Goal: Task Accomplishment & Management: Manage account settings

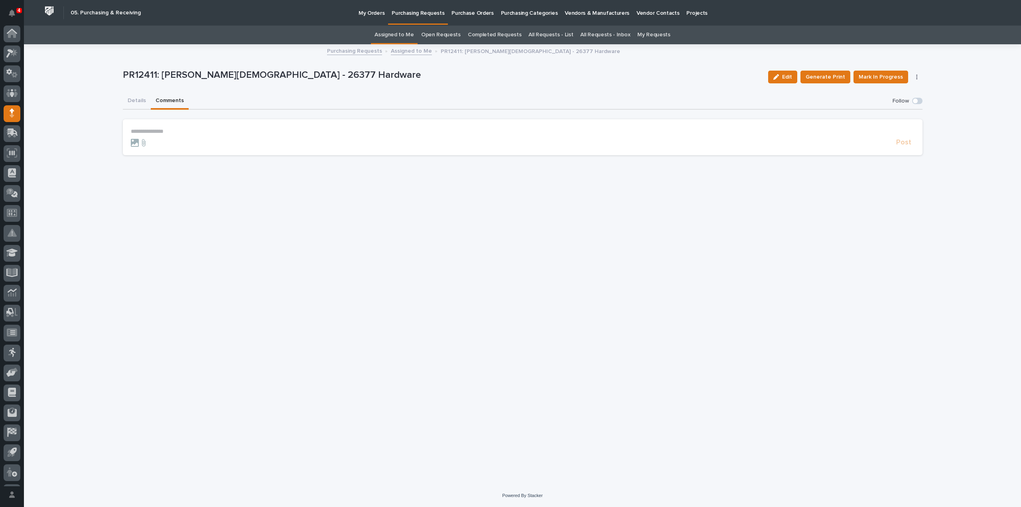
scroll to position [18, 0]
click at [136, 103] on button "Details" at bounding box center [137, 101] width 28 height 17
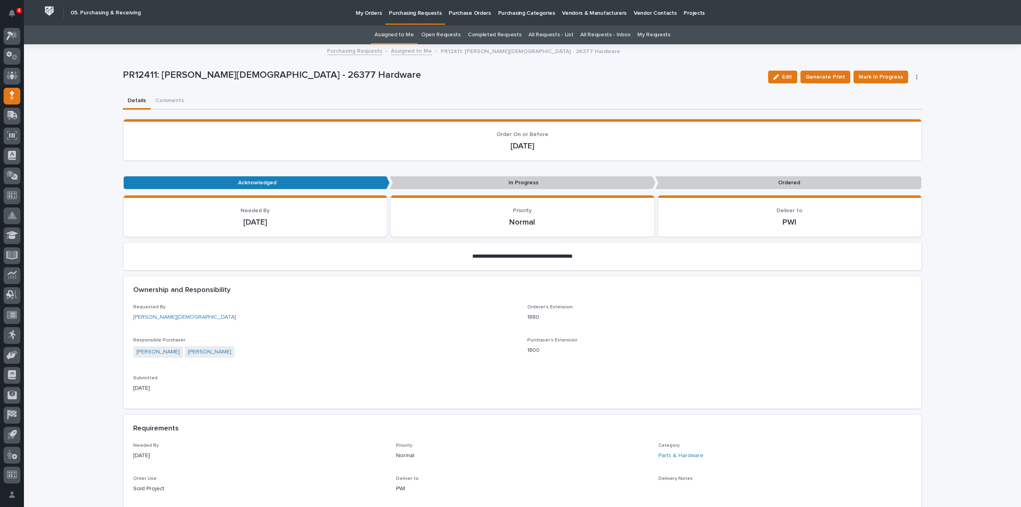
scroll to position [399, 0]
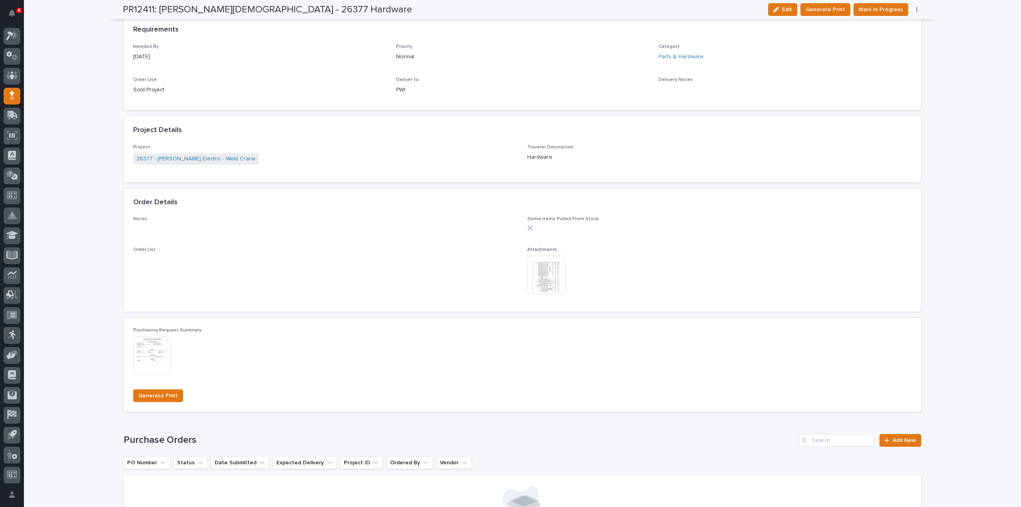
click at [545, 286] on img at bounding box center [546, 275] width 38 height 38
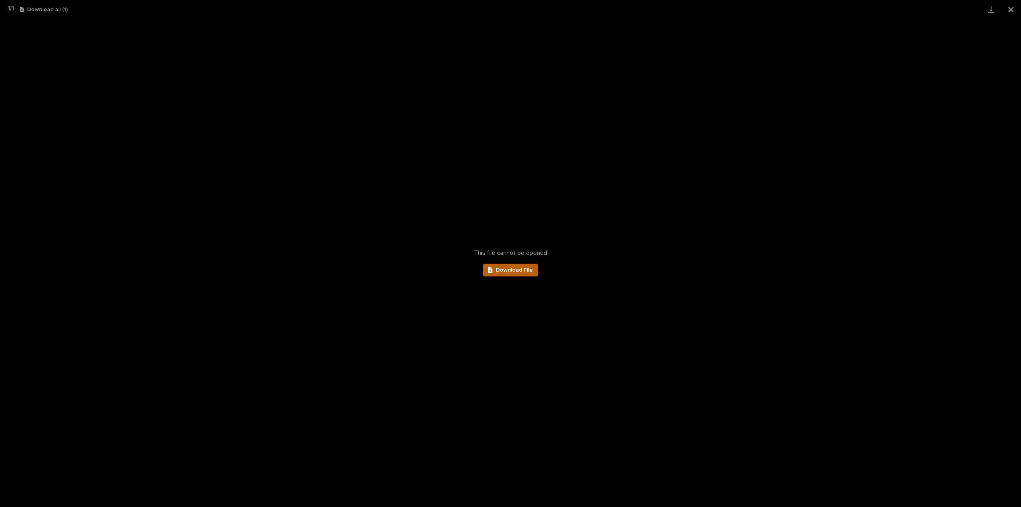
click at [521, 274] on link "Download File" at bounding box center [510, 270] width 55 height 13
click at [992, 12] on link "Download" at bounding box center [991, 9] width 20 height 19
click at [1011, 11] on button "Close gallery" at bounding box center [1011, 9] width 20 height 19
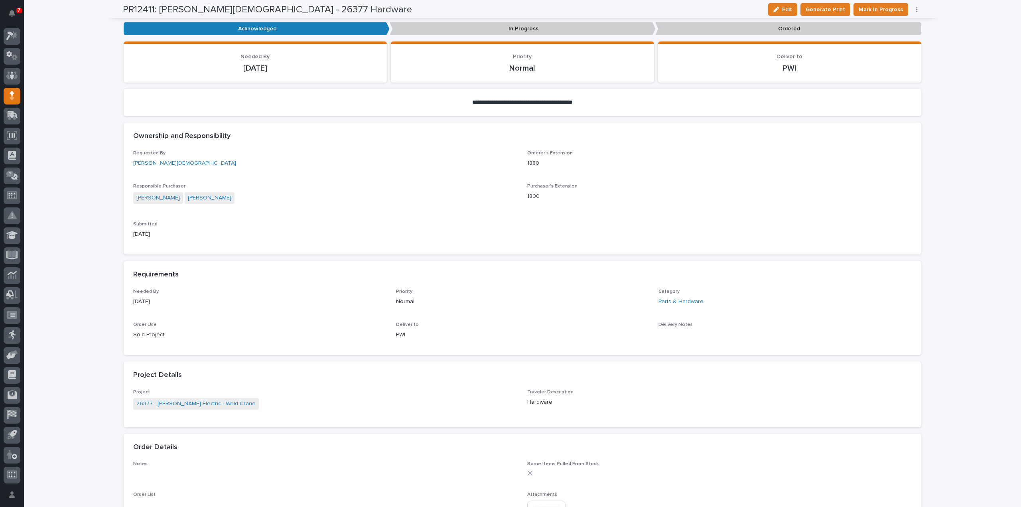
scroll to position [0, 0]
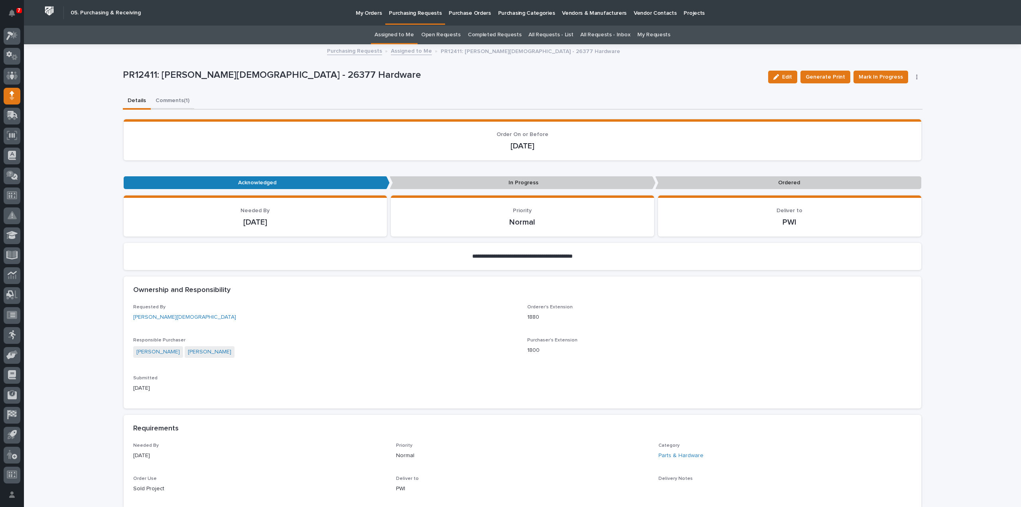
click at [156, 100] on button "Comments (1)" at bounding box center [172, 101] width 43 height 17
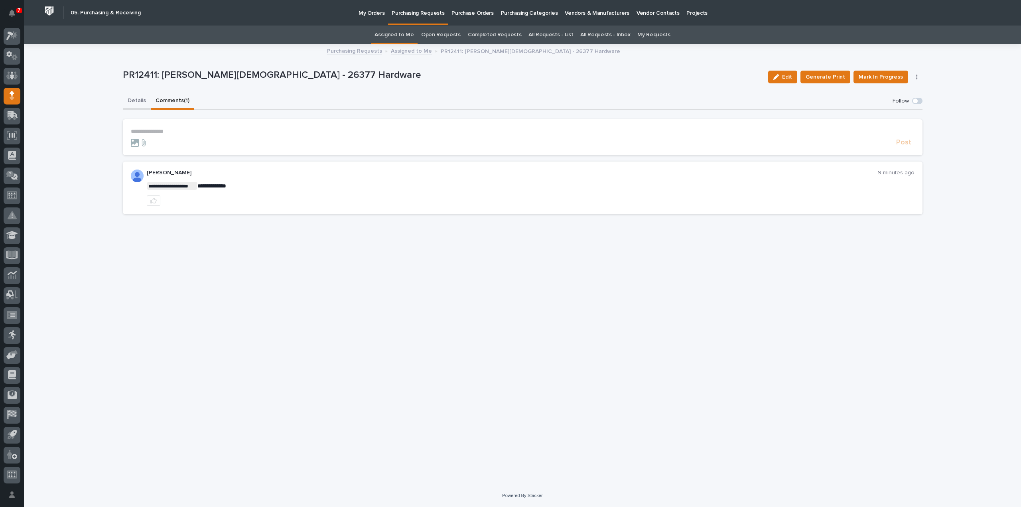
click at [141, 102] on button "Details" at bounding box center [137, 101] width 28 height 17
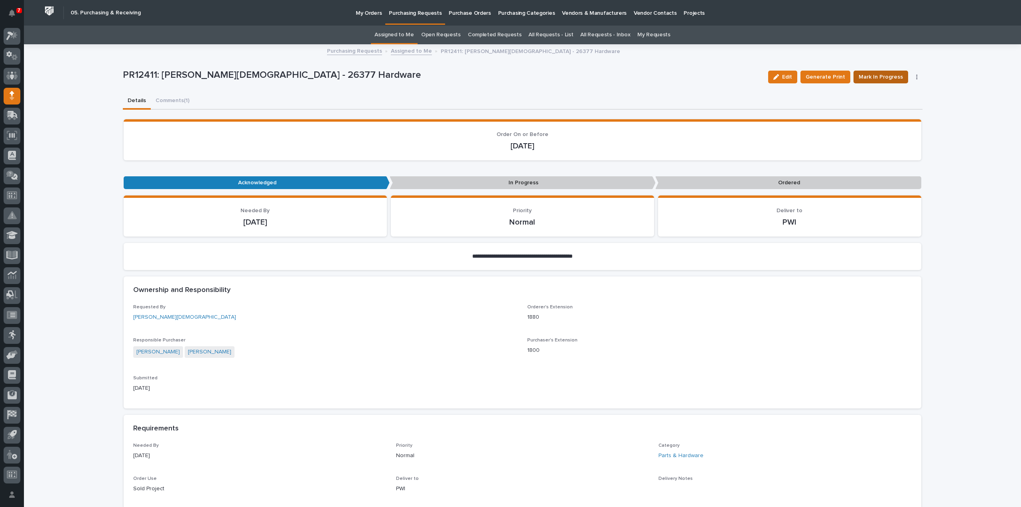
click at [862, 77] on span "Mark In Progress" at bounding box center [881, 77] width 44 height 10
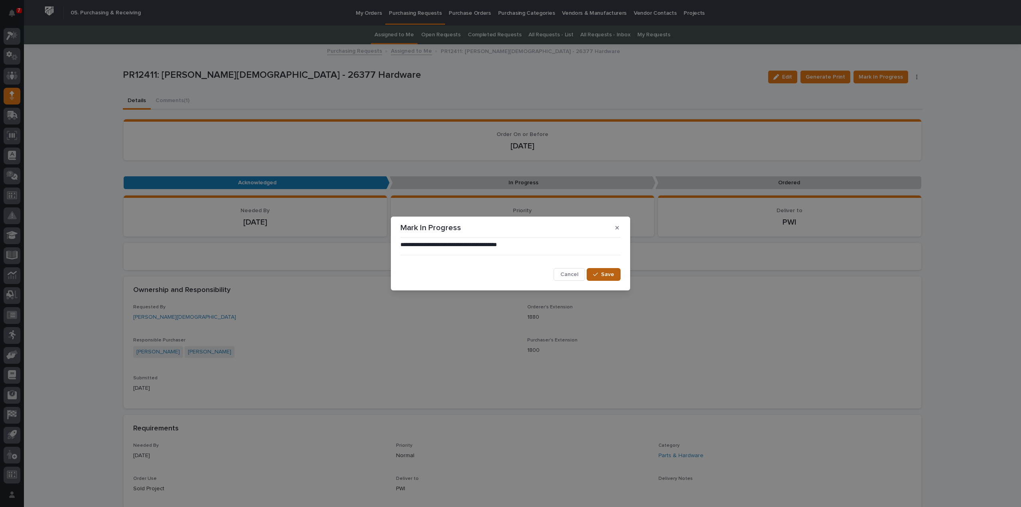
click at [609, 276] on span "Save" at bounding box center [607, 274] width 13 height 7
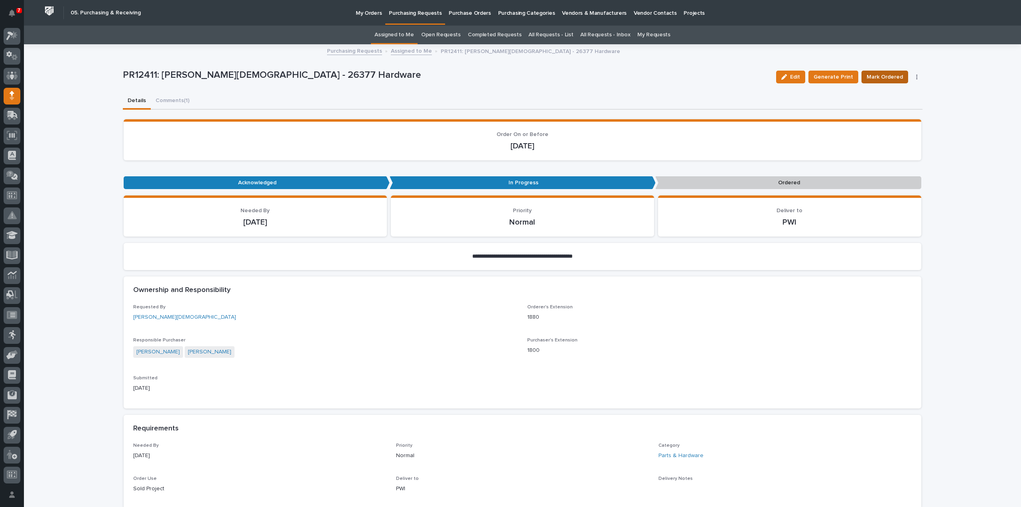
click at [893, 76] on span "Mark Ordered" at bounding box center [885, 77] width 36 height 10
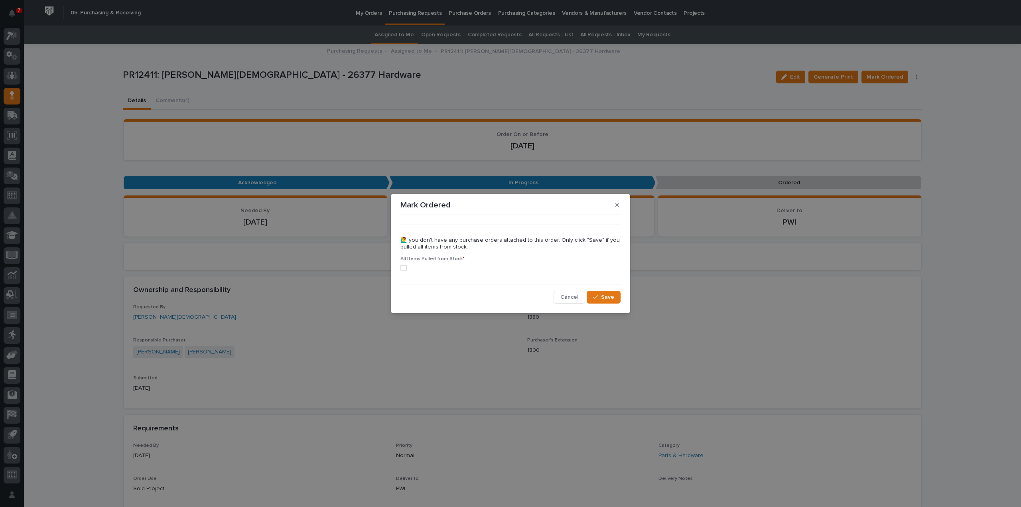
click at [400, 268] on span at bounding box center [403, 268] width 6 height 6
click at [604, 298] on span "Save" at bounding box center [607, 297] width 13 height 7
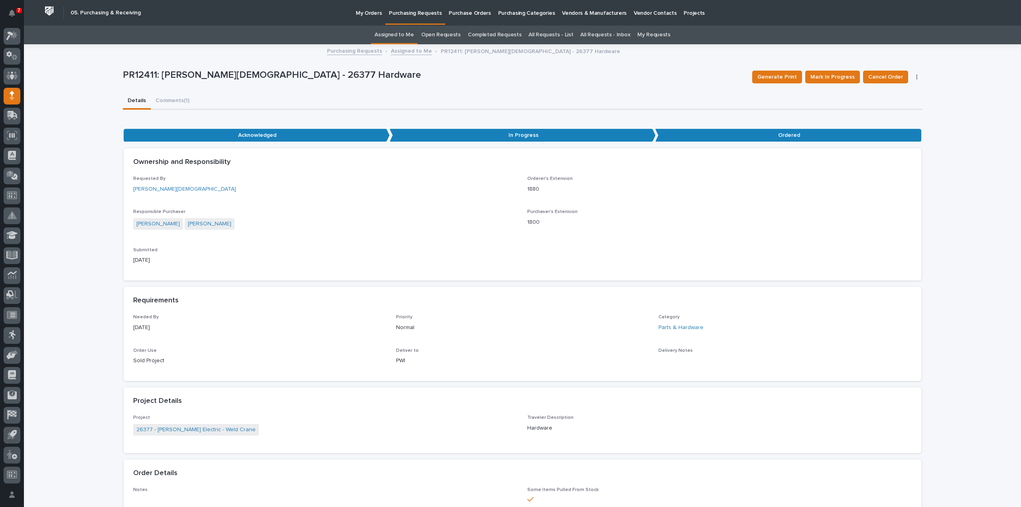
click at [412, 35] on link "Assigned to Me" at bounding box center [394, 35] width 39 height 19
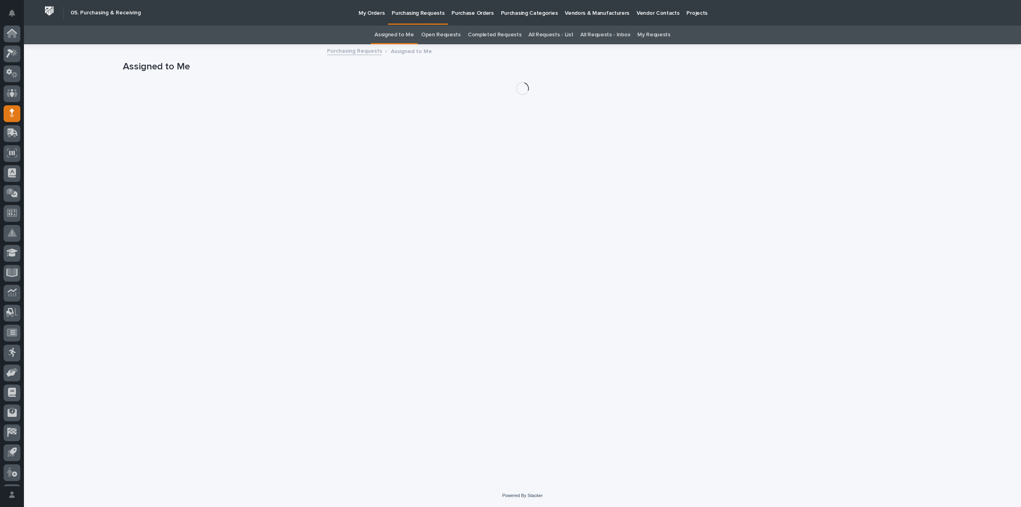
scroll to position [18, 0]
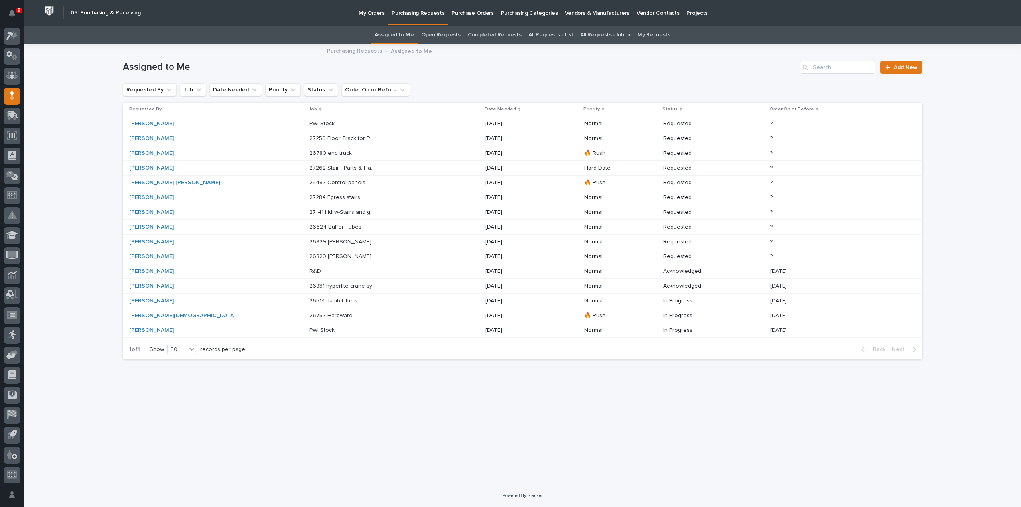
click at [317, 255] on p at bounding box center [343, 256] width 67 height 7
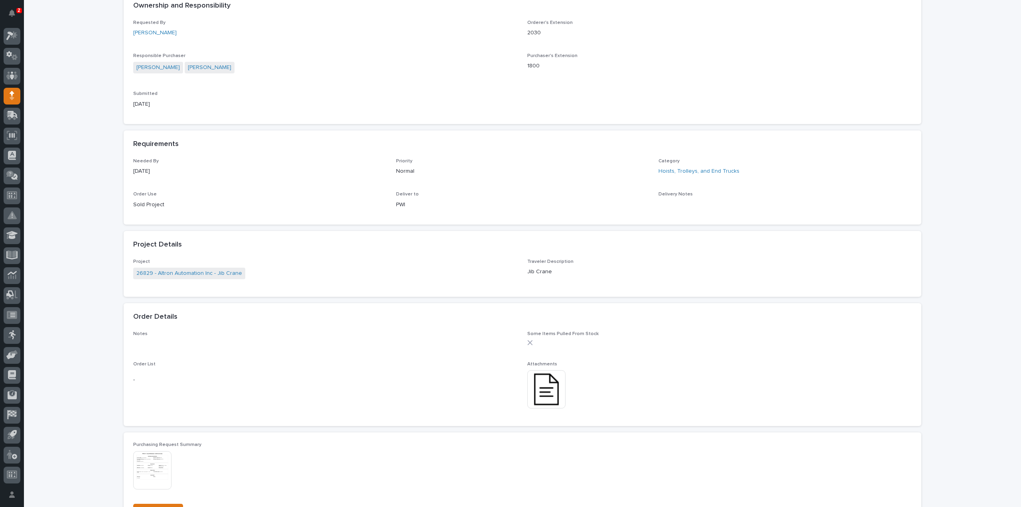
scroll to position [319, 0]
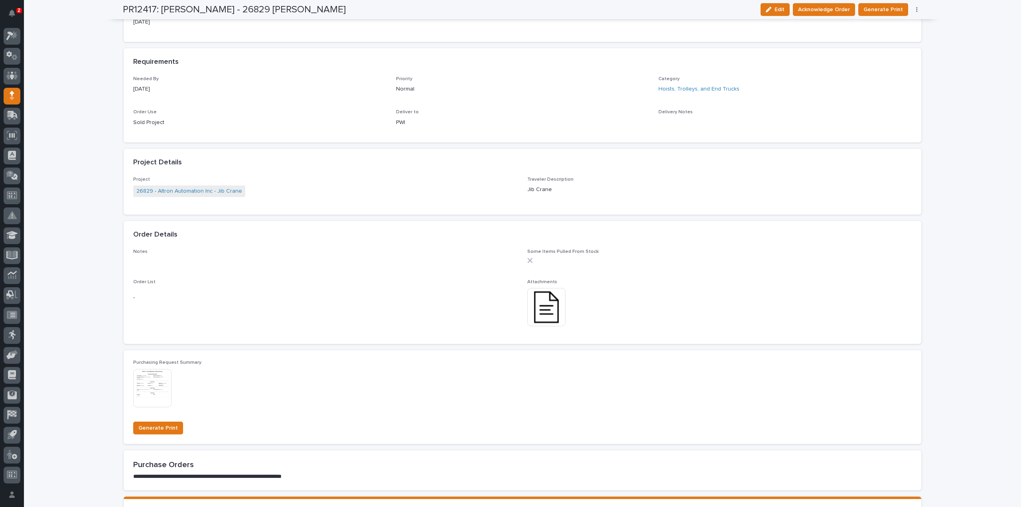
click at [549, 318] on img at bounding box center [546, 307] width 38 height 38
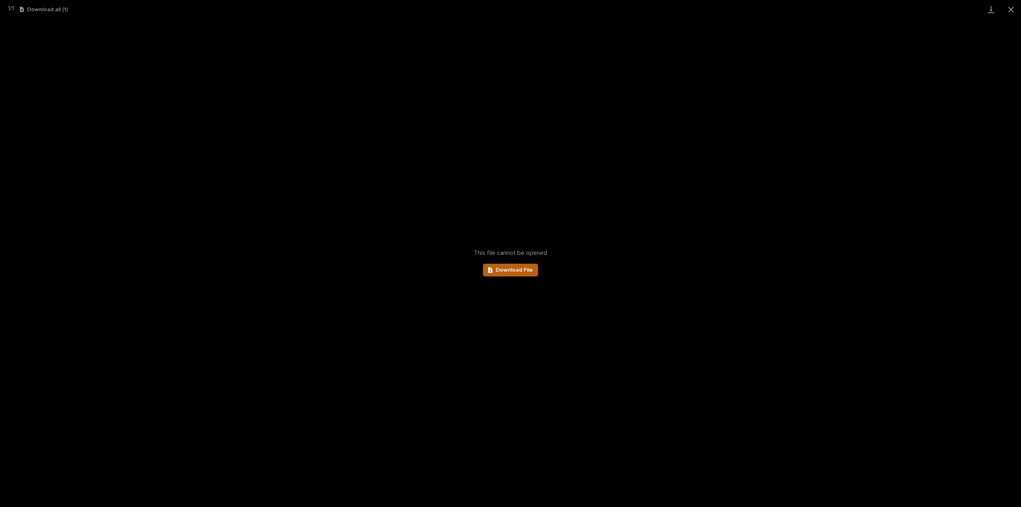
click at [518, 273] on link "Download File" at bounding box center [510, 270] width 55 height 13
click at [1014, 8] on button "Close gallery" at bounding box center [1011, 9] width 20 height 19
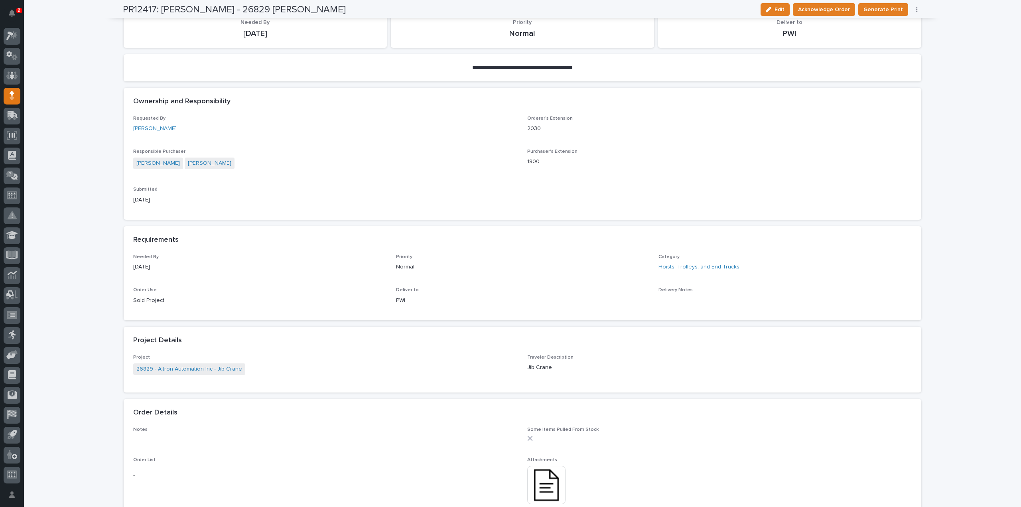
scroll to position [0, 0]
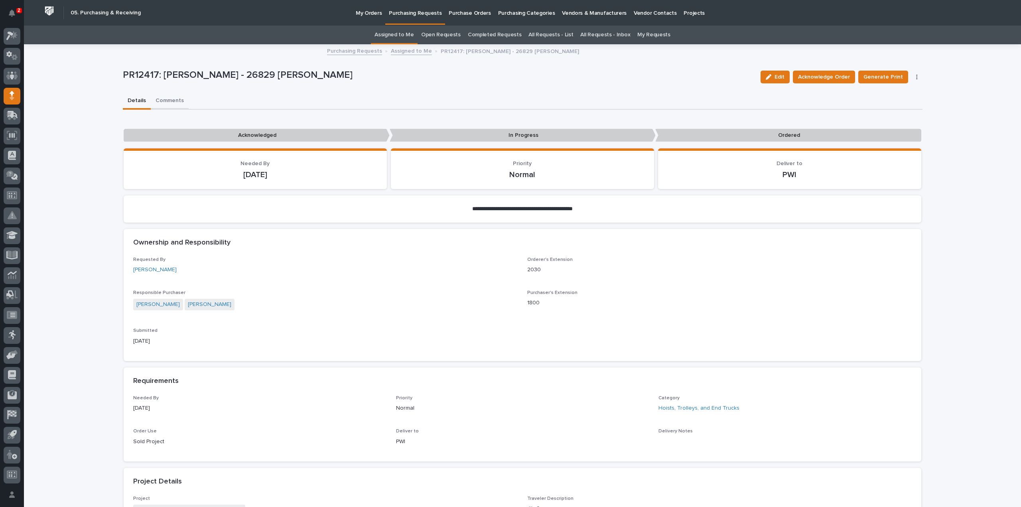
click at [169, 100] on button "Comments" at bounding box center [170, 101] width 38 height 17
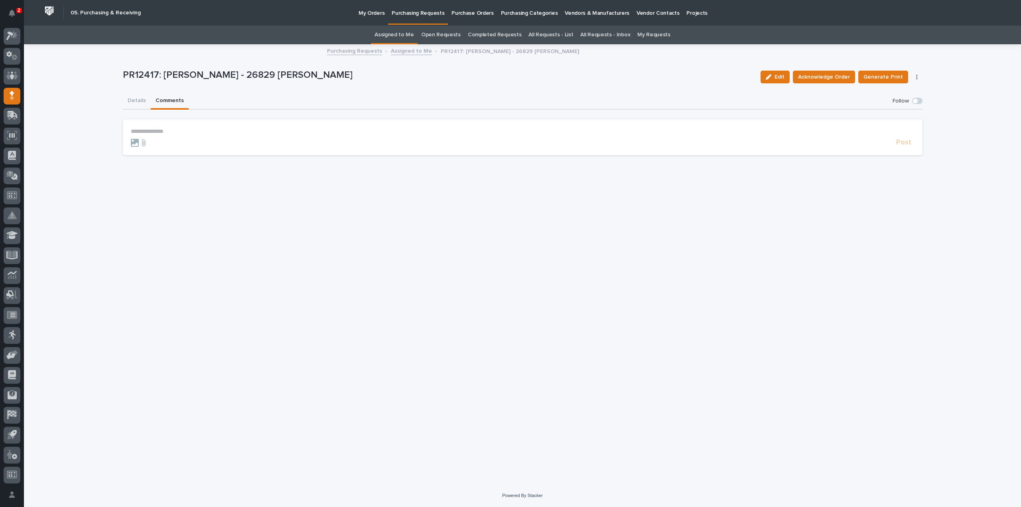
click at [163, 132] on p "**********" at bounding box center [523, 131] width 784 height 7
click at [160, 145] on span "[PERSON_NAME]" at bounding box center [155, 143] width 45 height 6
click at [168, 134] on p "**********" at bounding box center [523, 132] width 784 height 8
click at [461, 134] on span "**********" at bounding box center [327, 132] width 330 height 6
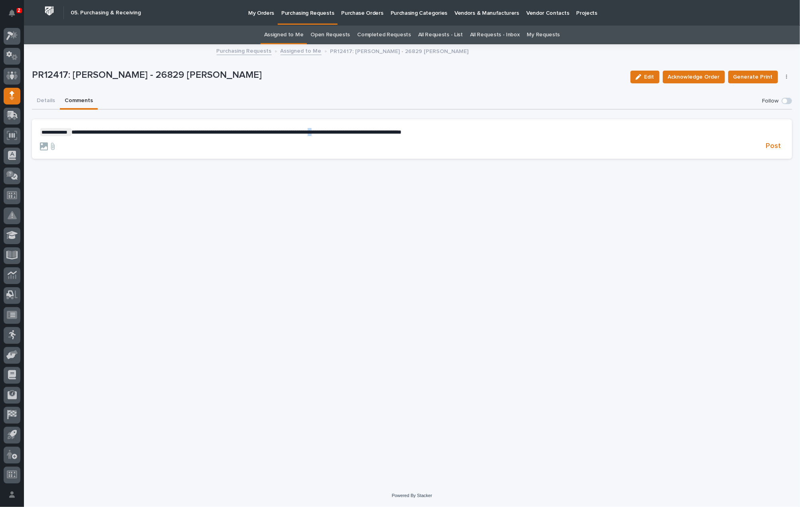
click at [488, 133] on p "**********" at bounding box center [412, 132] width 744 height 8
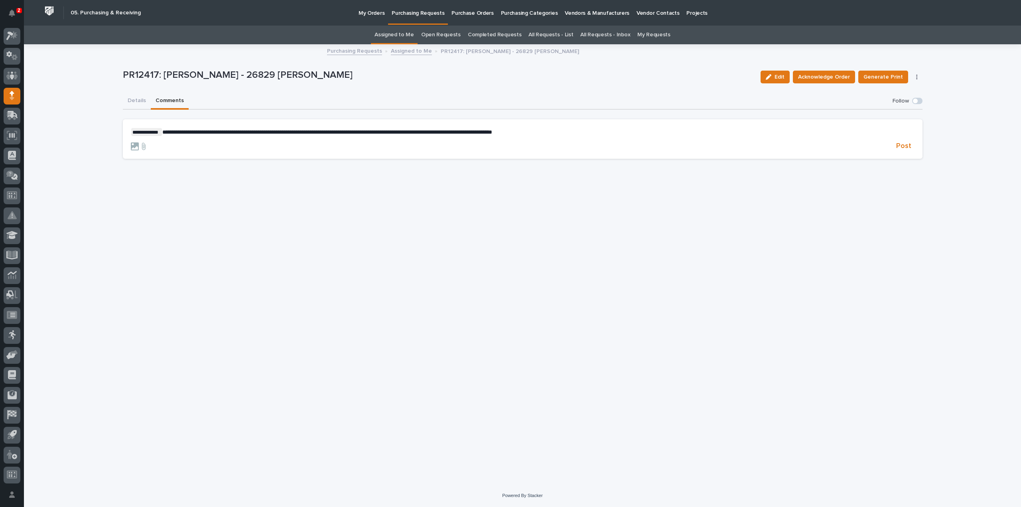
click at [461, 133] on span "**********" at bounding box center [327, 132] width 330 height 6
click at [494, 133] on span "**********" at bounding box center [328, 132] width 332 height 6
click at [906, 148] on span "Post" at bounding box center [903, 146] width 15 height 9
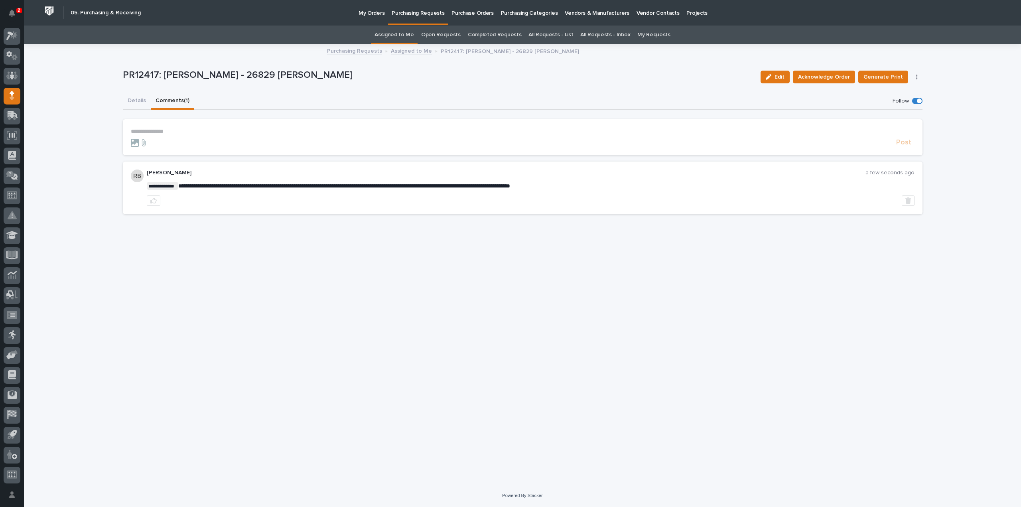
click at [392, 35] on link "Assigned to Me" at bounding box center [394, 35] width 39 height 19
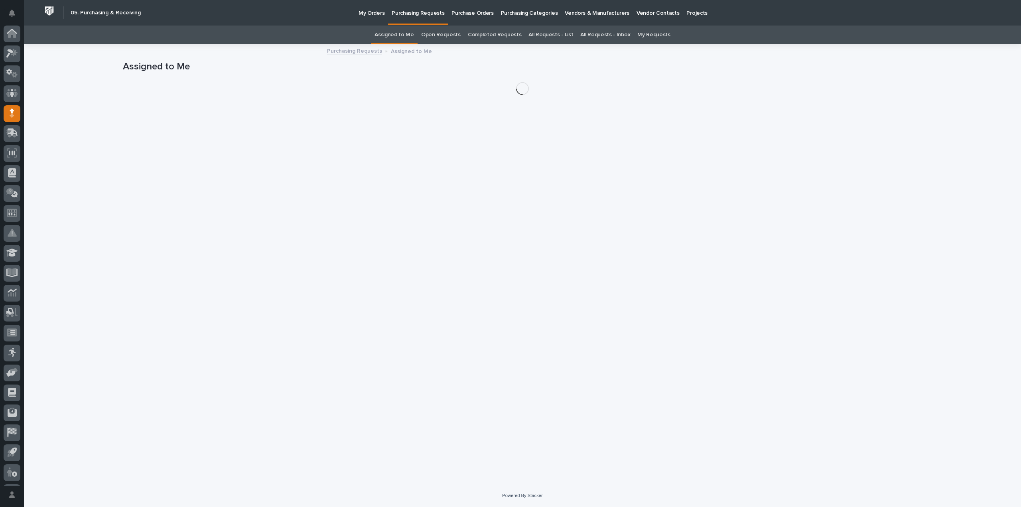
scroll to position [18, 0]
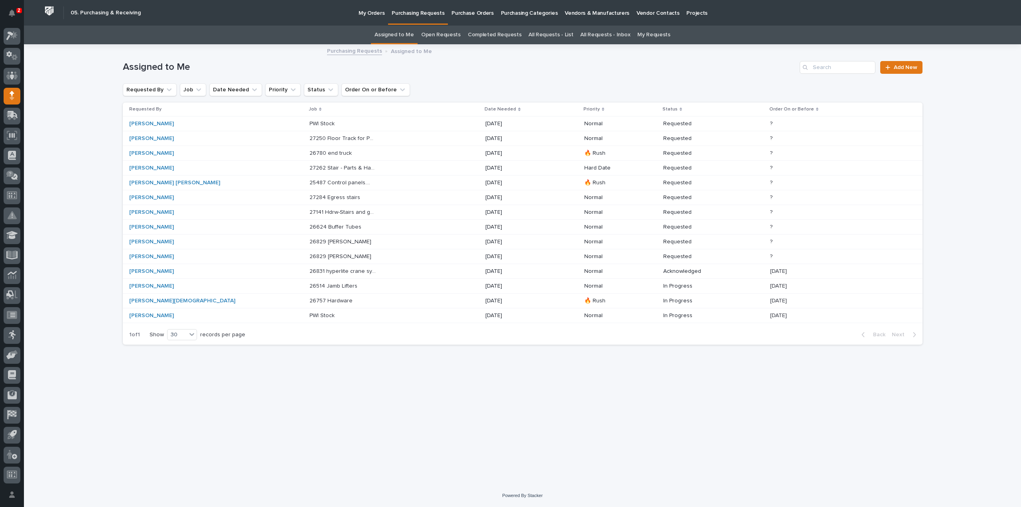
click at [310, 255] on p "26829 [PERSON_NAME]" at bounding box center [341, 256] width 63 height 8
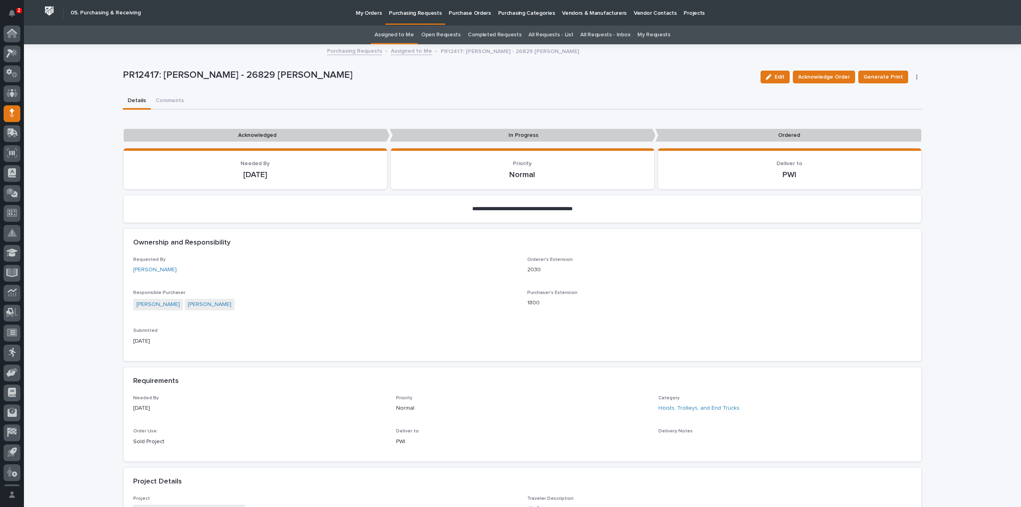
scroll to position [18, 0]
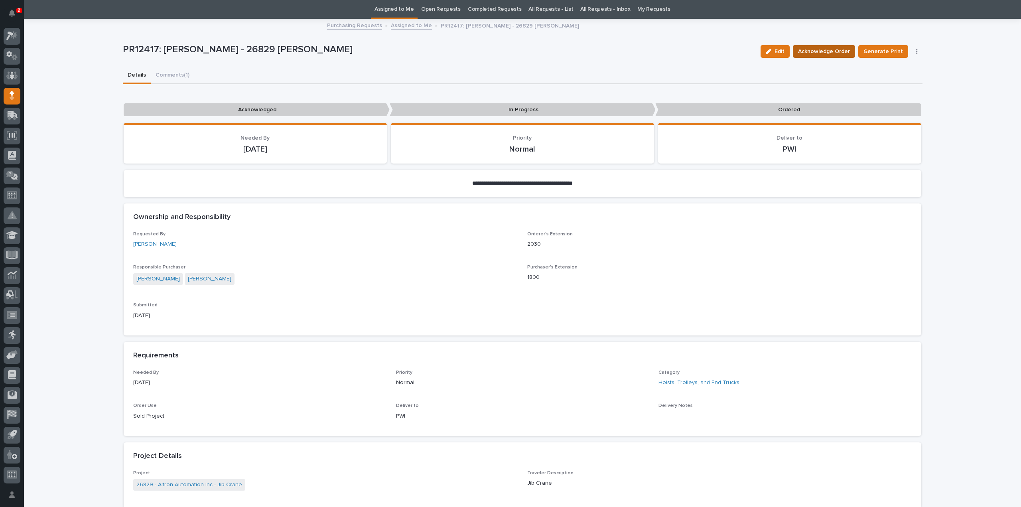
click at [839, 54] on span "Acknowledge Order" at bounding box center [824, 52] width 52 height 10
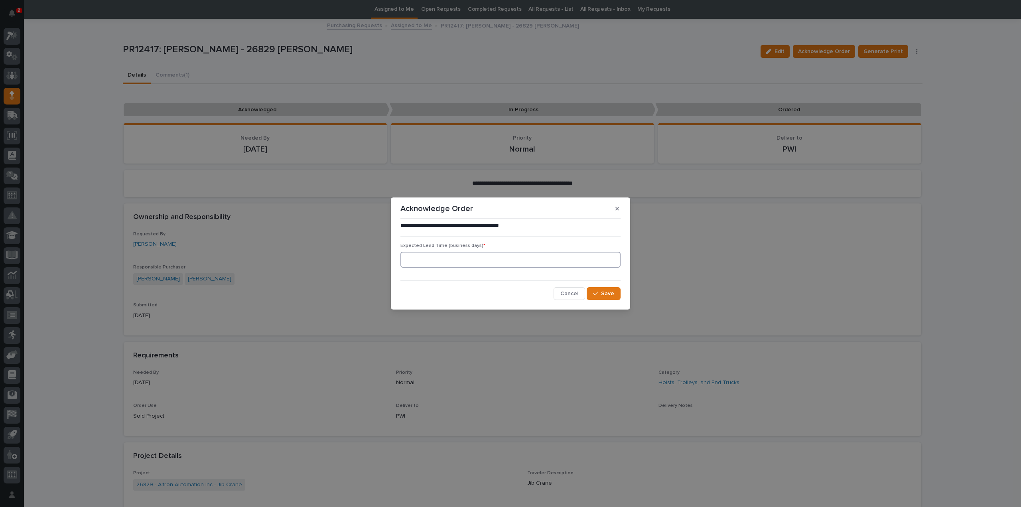
click at [481, 262] on input at bounding box center [510, 260] width 220 height 16
type input "0"
click at [601, 296] on div "button" at bounding box center [597, 294] width 8 height 6
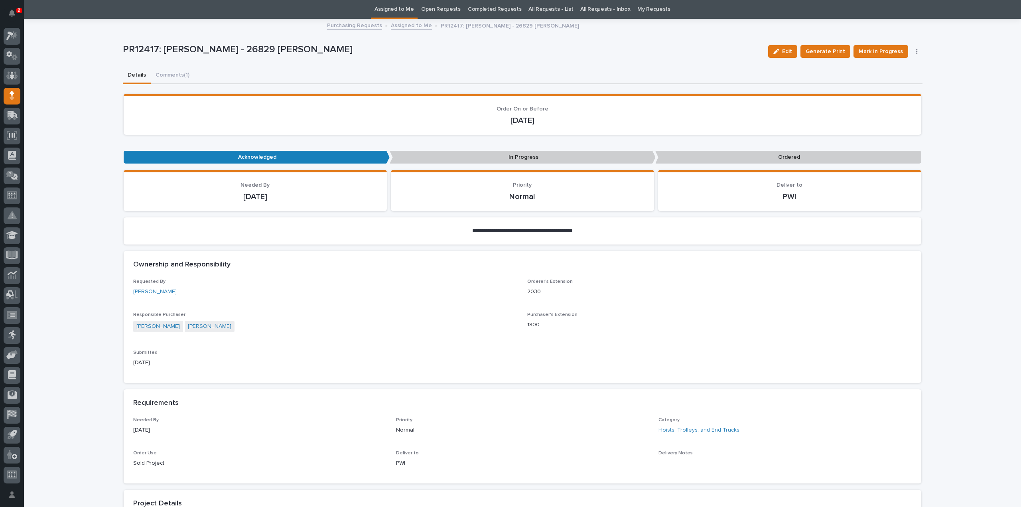
click at [393, 10] on link "Assigned to Me" at bounding box center [394, 9] width 39 height 19
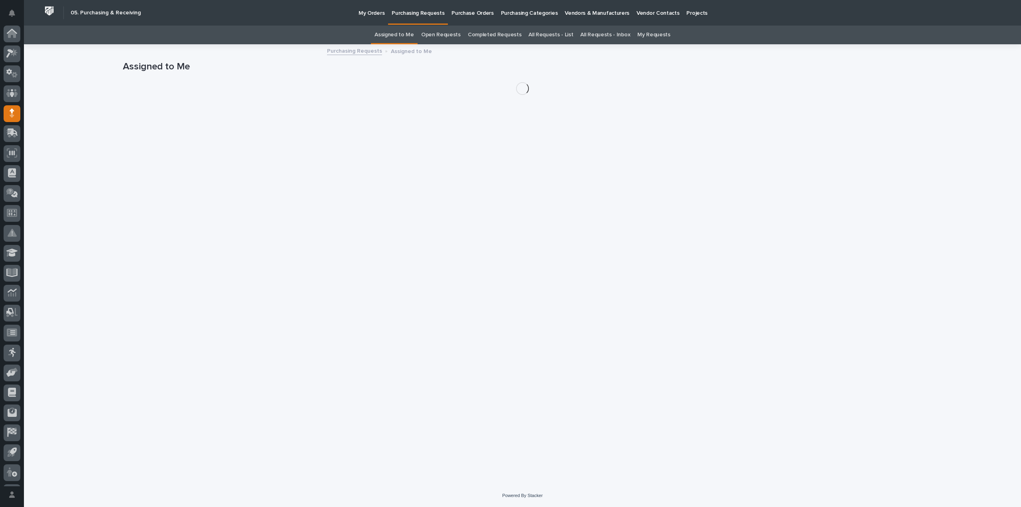
scroll to position [18, 0]
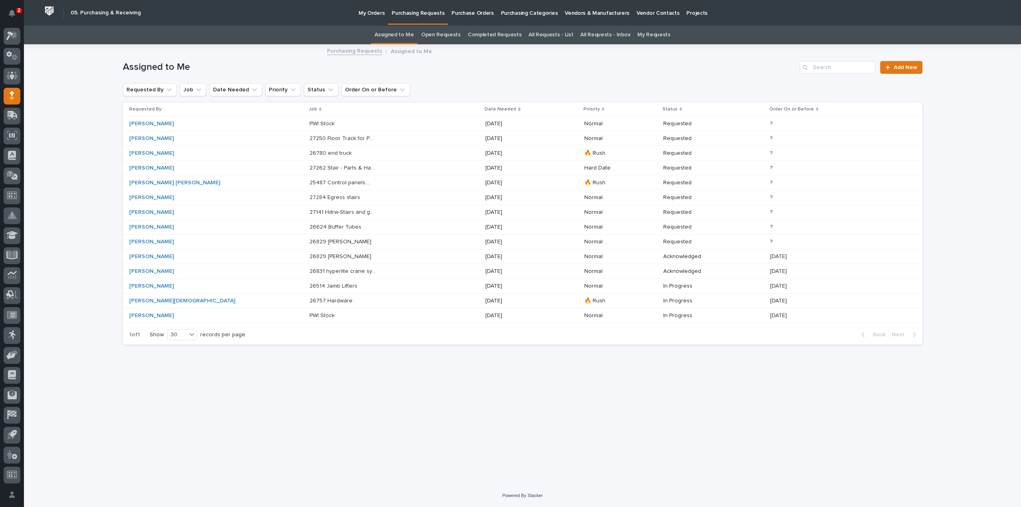
click at [312, 227] on p "26624 Buffer Tubes" at bounding box center [336, 226] width 53 height 8
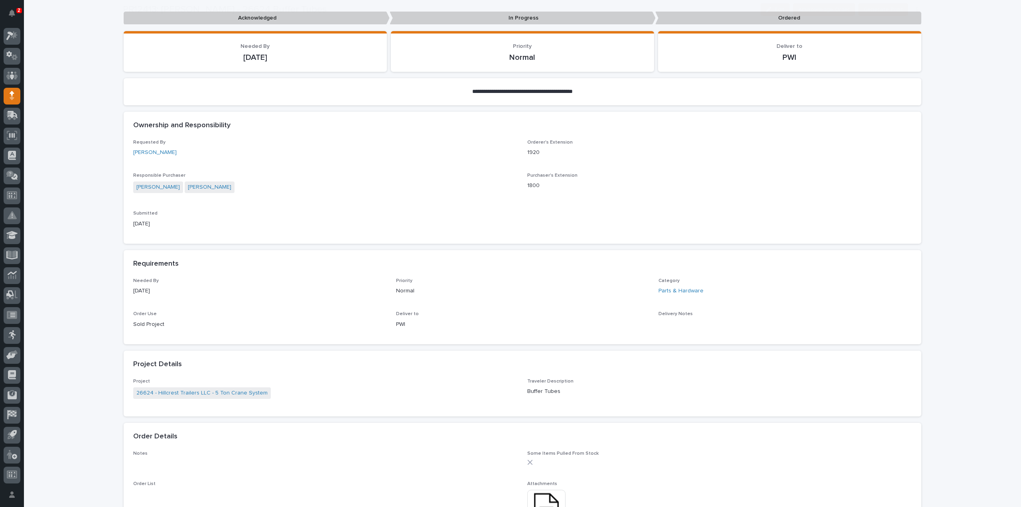
scroll to position [160, 0]
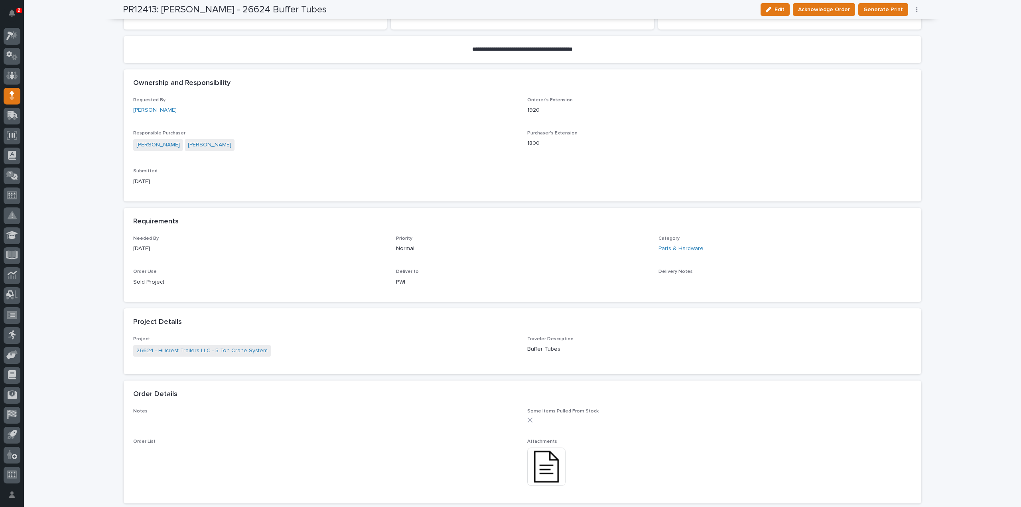
click at [542, 471] on img at bounding box center [546, 467] width 38 height 38
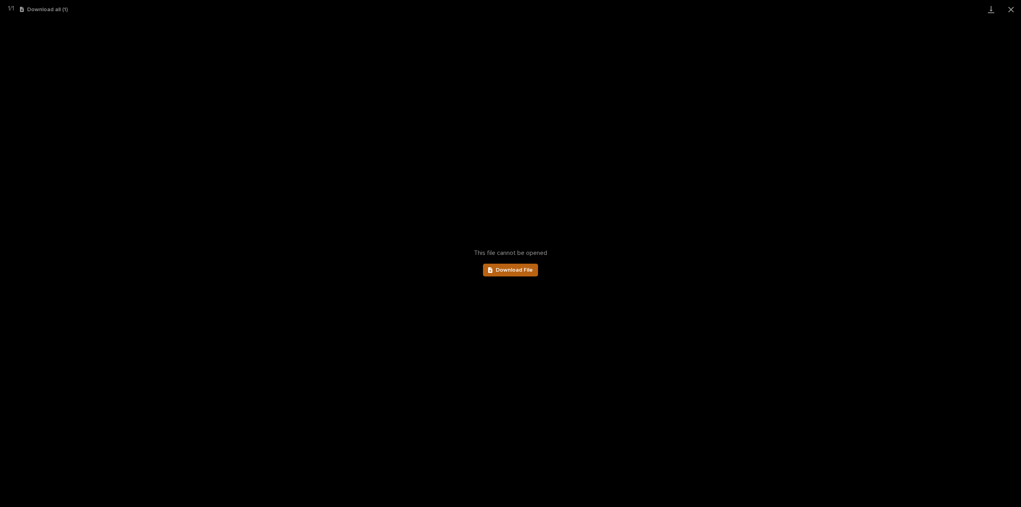
click at [503, 274] on link "Download File" at bounding box center [510, 270] width 55 height 13
click at [1013, 12] on button "Close gallery" at bounding box center [1011, 9] width 20 height 19
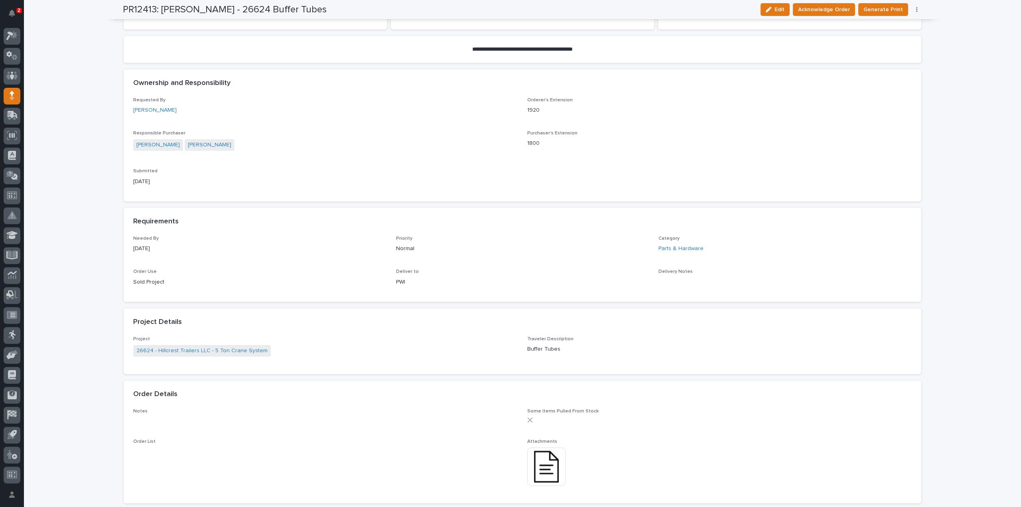
scroll to position [0, 0]
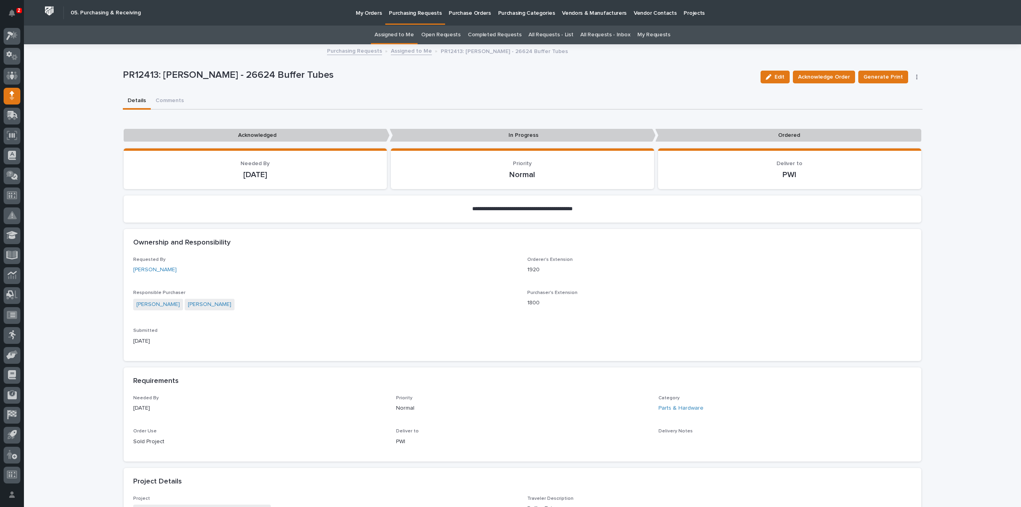
click at [399, 33] on link "Assigned to Me" at bounding box center [394, 35] width 39 height 19
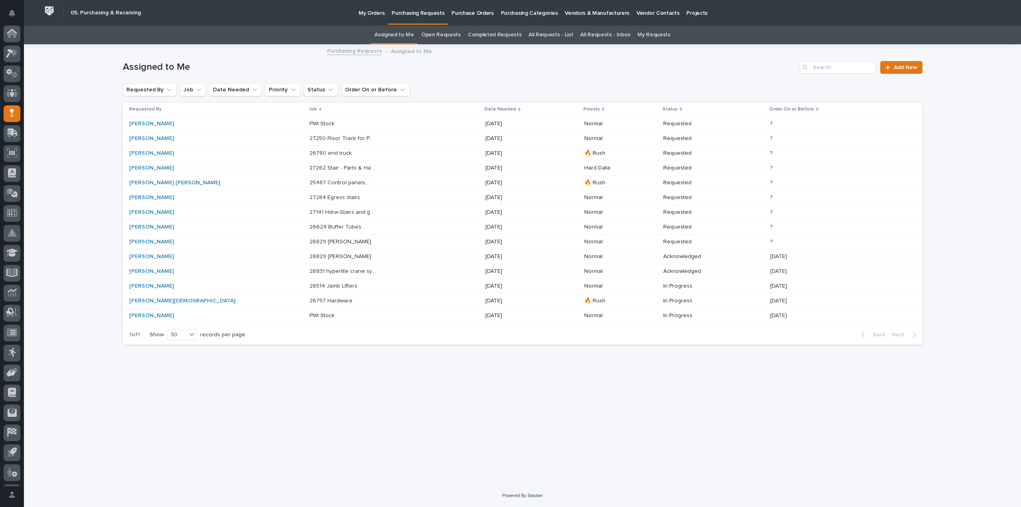
scroll to position [18, 0]
click at [310, 256] on p "26829 [PERSON_NAME]" at bounding box center [341, 256] width 63 height 8
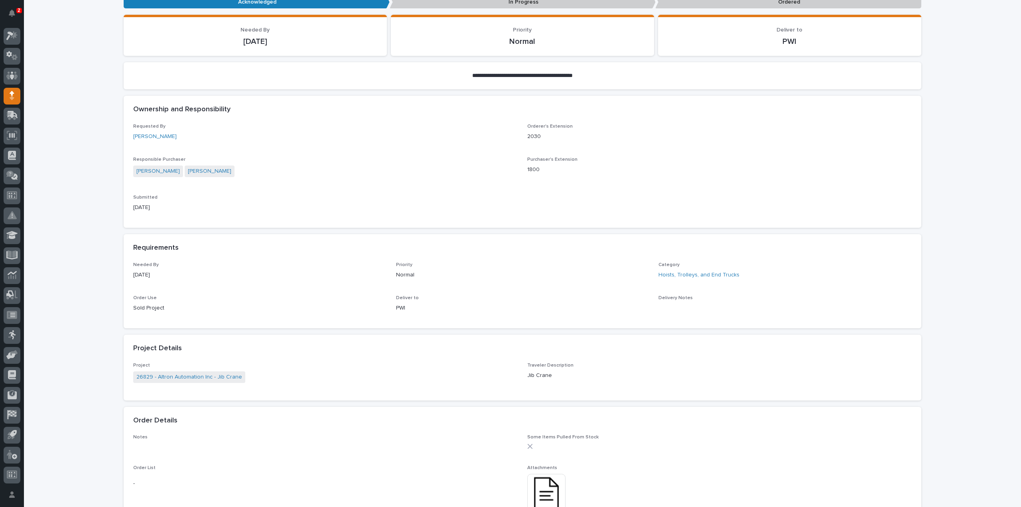
scroll to position [185, 0]
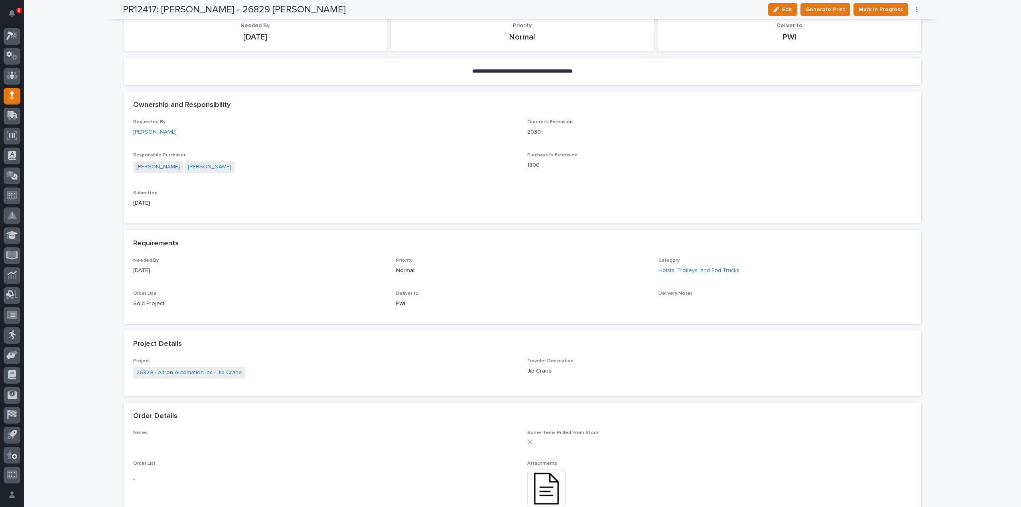
click at [545, 476] on img at bounding box center [546, 488] width 38 height 38
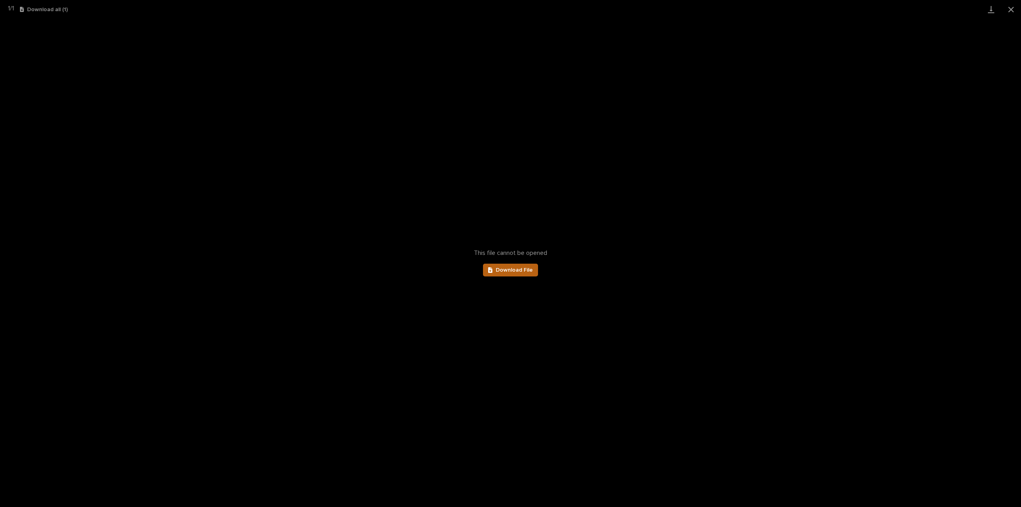
click at [515, 274] on link "Download File" at bounding box center [510, 270] width 55 height 13
click at [1008, 11] on button "Close gallery" at bounding box center [1011, 9] width 20 height 19
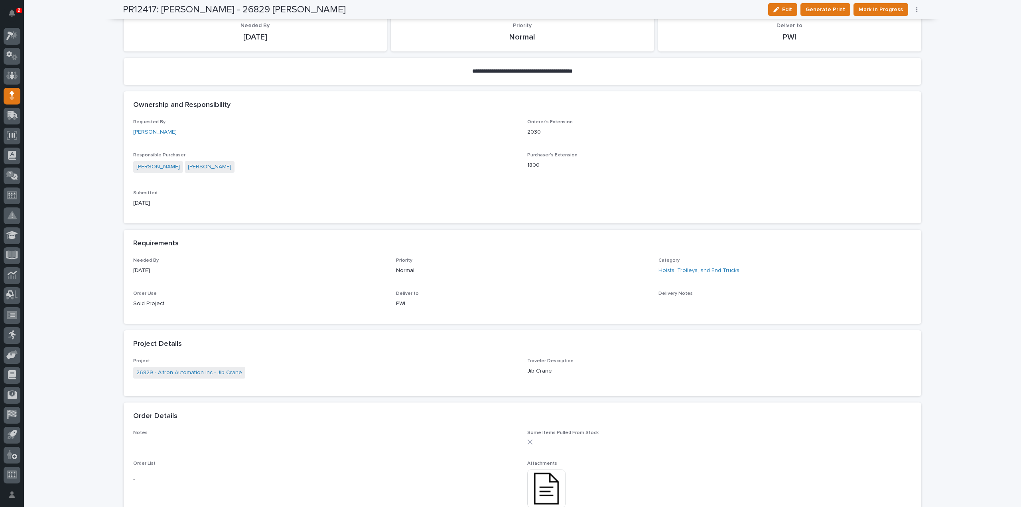
click at [537, 483] on img at bounding box center [546, 488] width 38 height 38
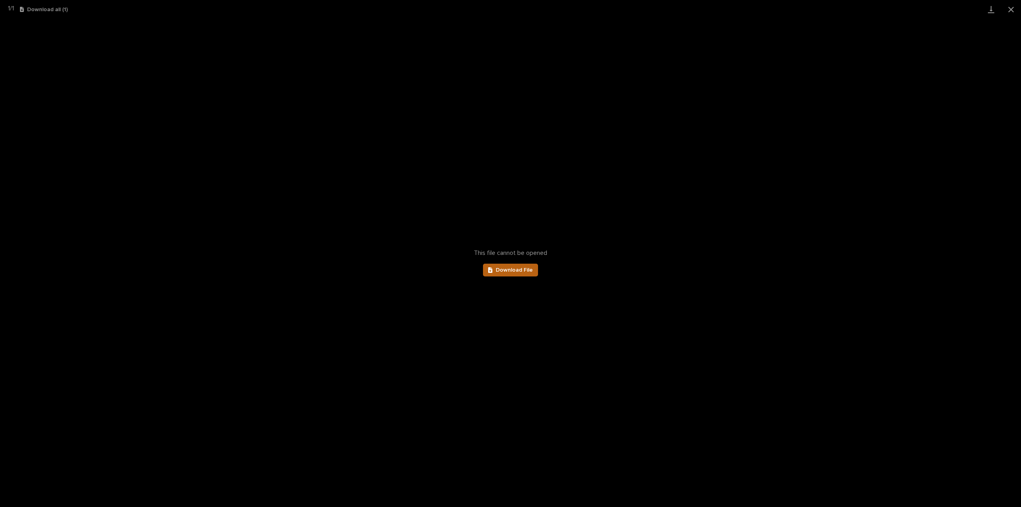
click at [525, 271] on span "Download File" at bounding box center [514, 270] width 37 height 6
click at [1012, 8] on button "Close gallery" at bounding box center [1011, 9] width 20 height 19
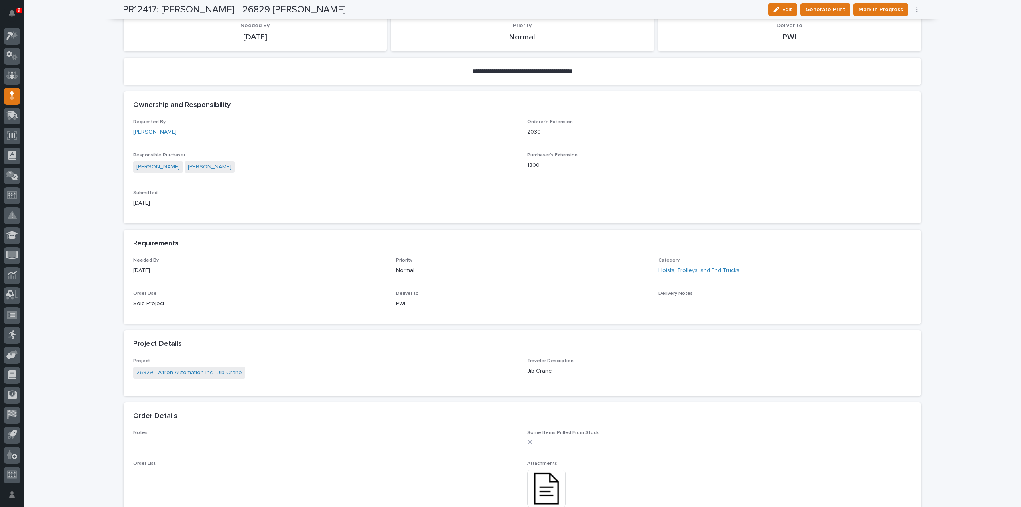
scroll to position [0, 0]
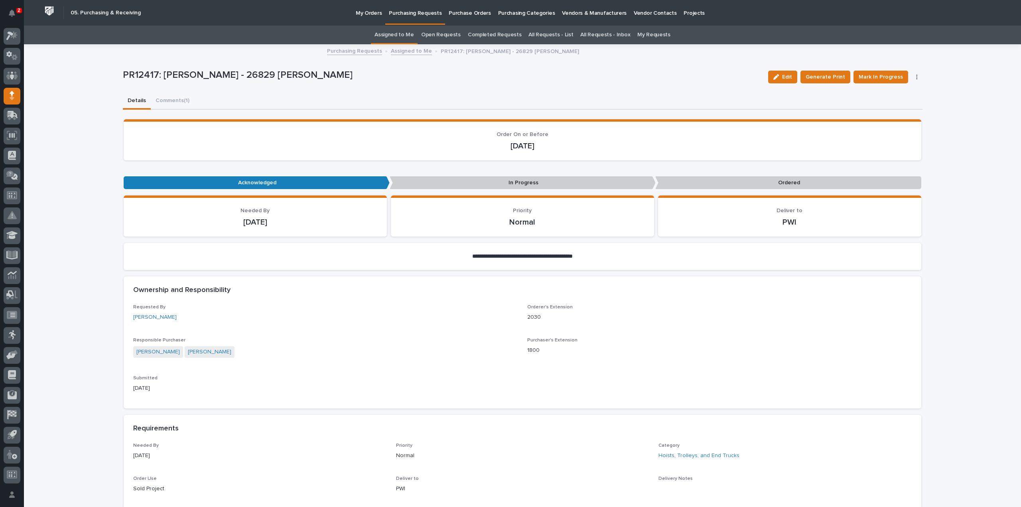
click at [402, 37] on link "Assigned to Me" at bounding box center [394, 35] width 39 height 19
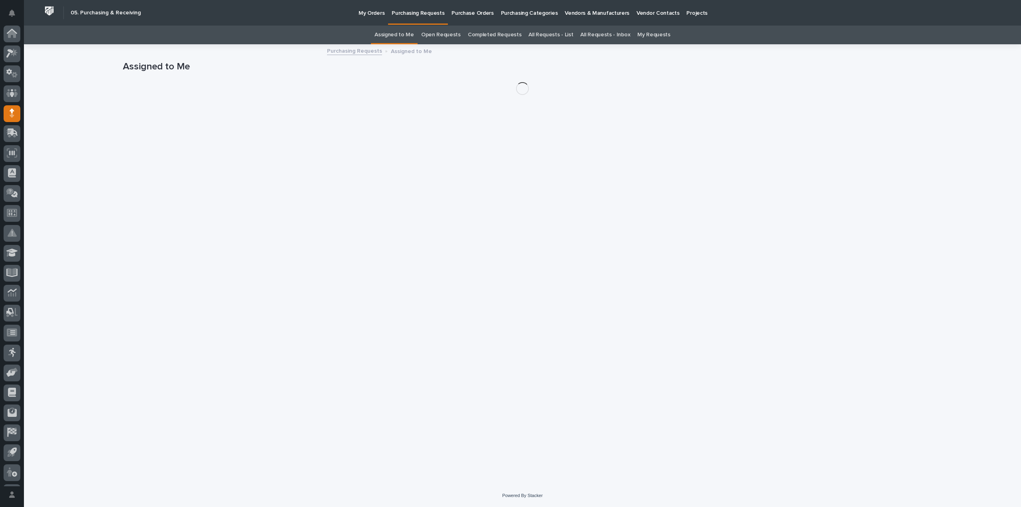
scroll to position [18, 0]
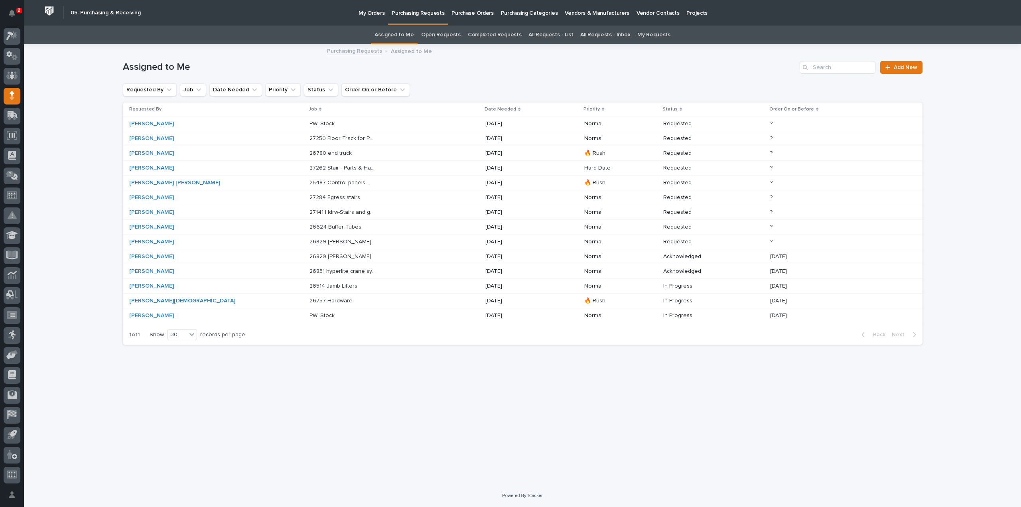
click at [404, 34] on link "Assigned to Me" at bounding box center [394, 35] width 39 height 19
click at [310, 225] on p "26624 Buffer Tubes" at bounding box center [336, 226] width 53 height 8
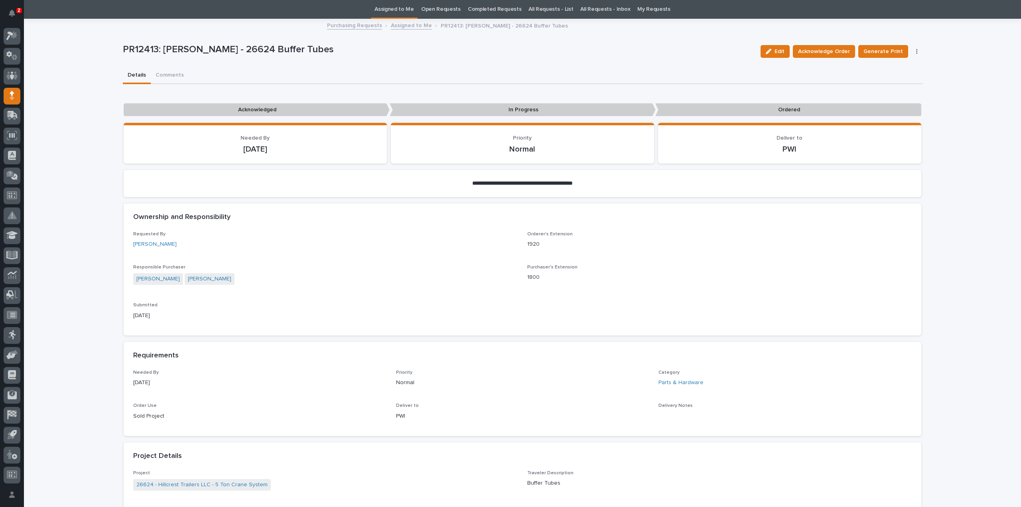
scroll to position [185, 0]
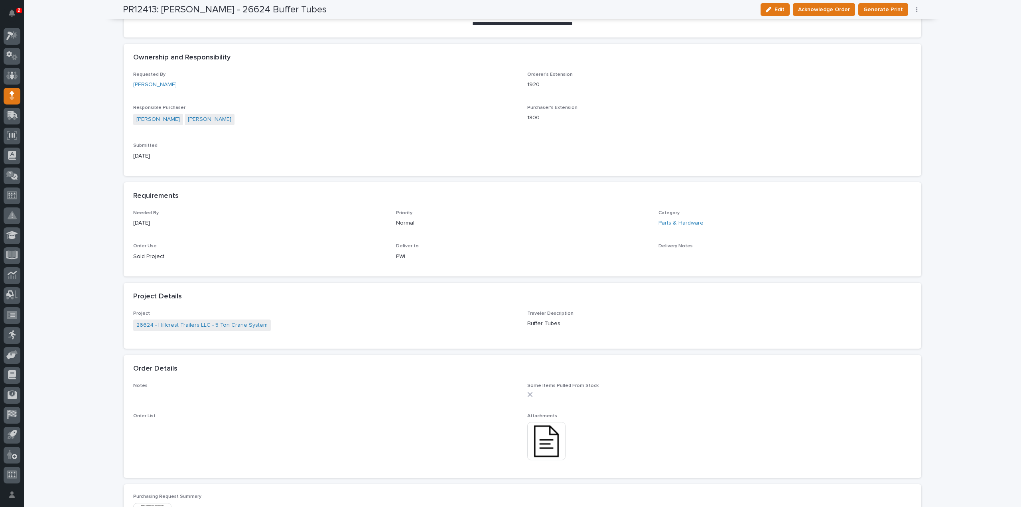
click at [548, 435] on img at bounding box center [546, 441] width 38 height 38
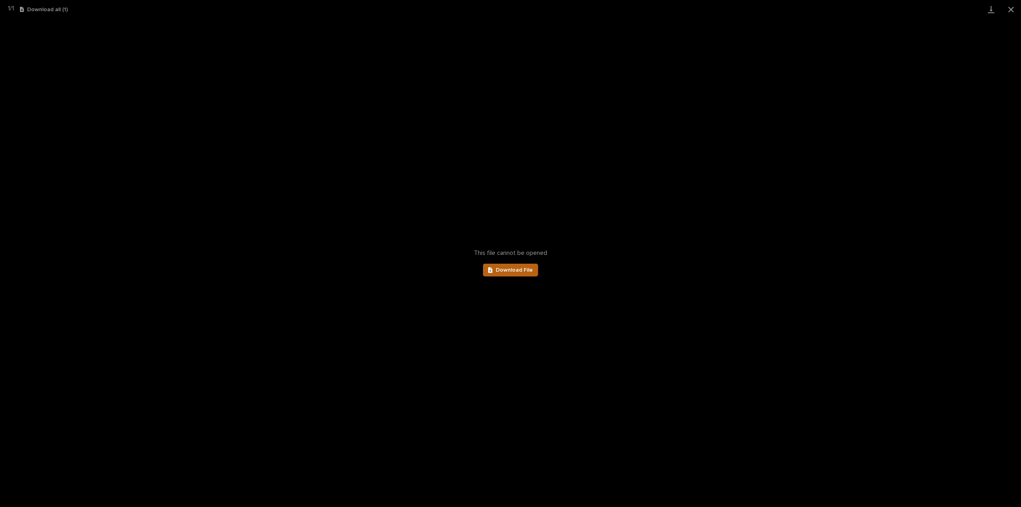
click at [525, 272] on span "Download File" at bounding box center [514, 270] width 37 height 6
click at [1010, 10] on button "Close gallery" at bounding box center [1011, 9] width 20 height 19
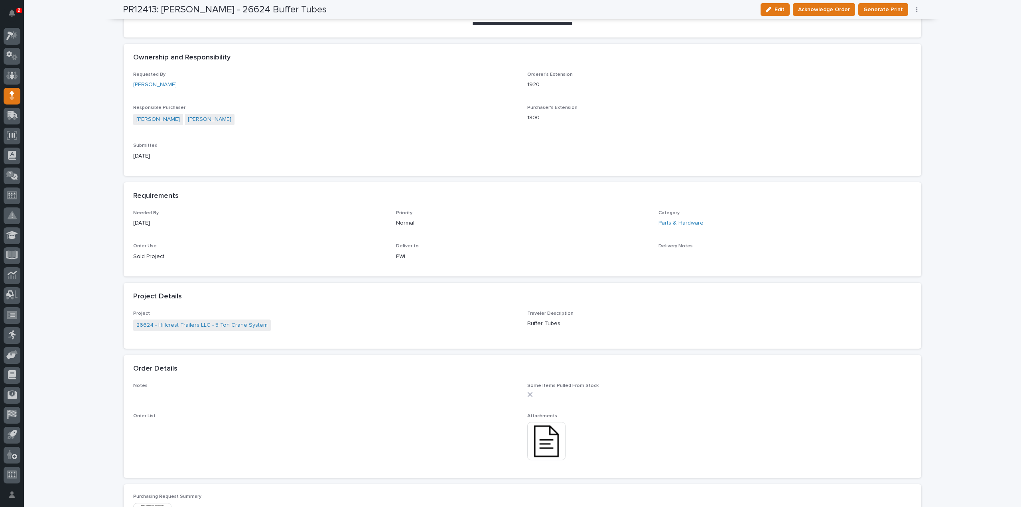
scroll to position [0, 0]
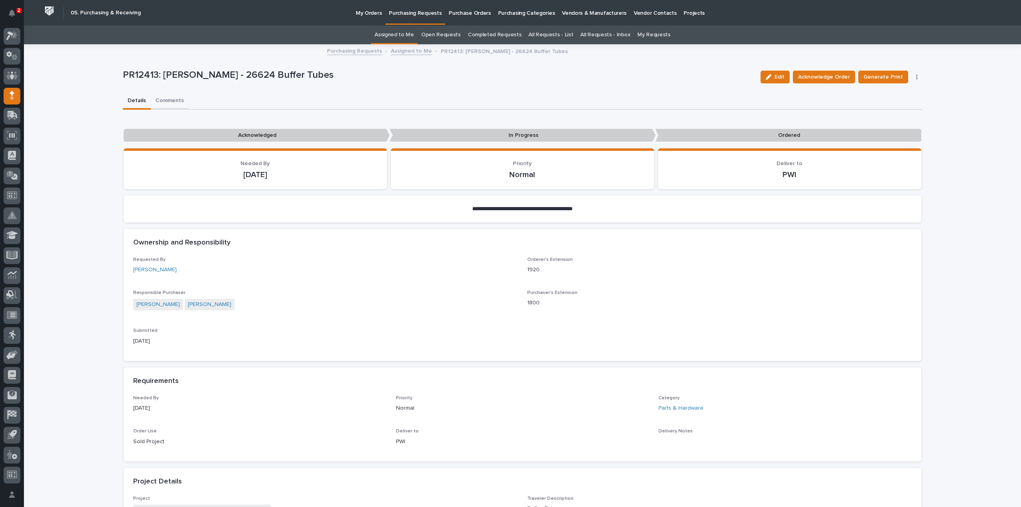
click at [165, 99] on button "Comments" at bounding box center [170, 101] width 38 height 17
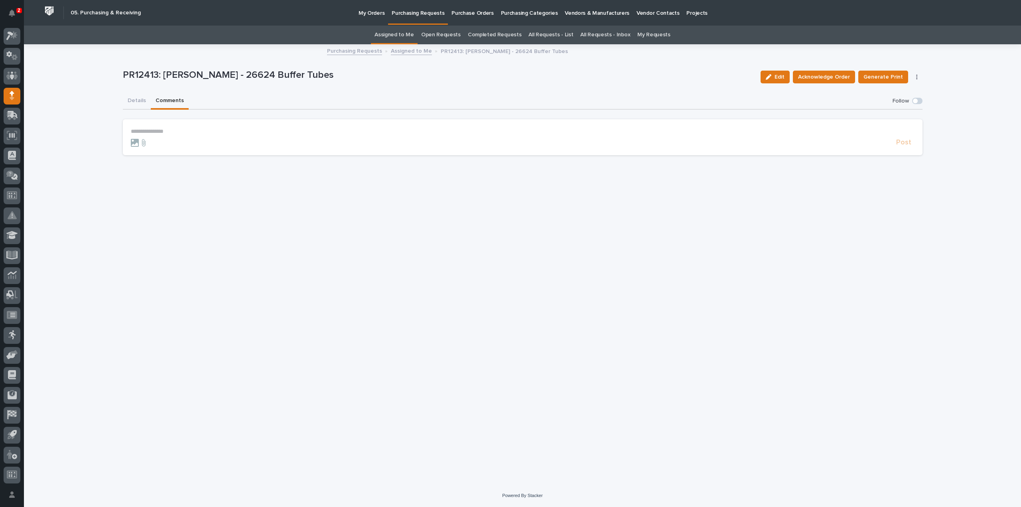
click at [162, 134] on p "**********" at bounding box center [523, 131] width 784 height 7
click at [153, 144] on span "[PERSON_NAME]" at bounding box center [155, 143] width 45 height 6
click at [166, 133] on p "**********" at bounding box center [523, 132] width 784 height 8
click at [903, 148] on span "Post" at bounding box center [903, 146] width 15 height 9
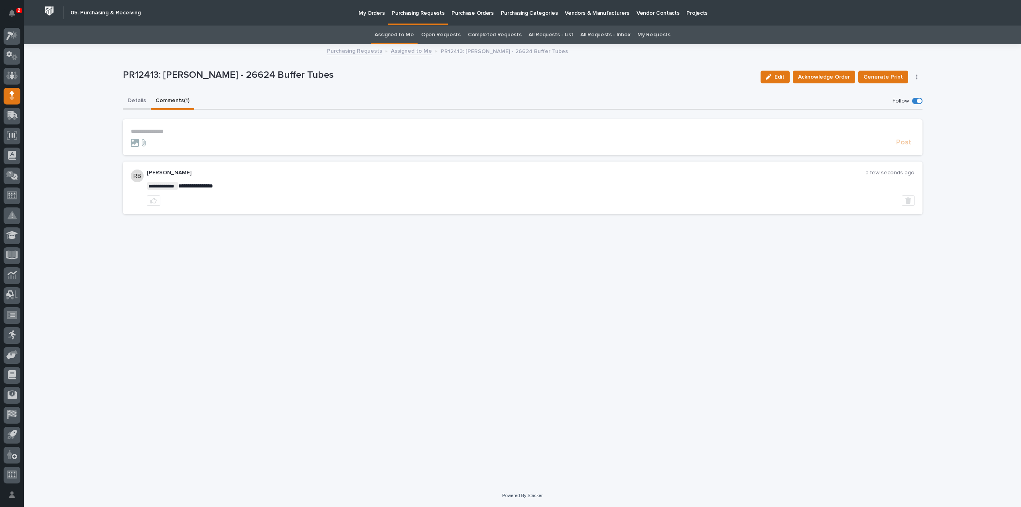
click at [135, 101] on button "Details" at bounding box center [137, 101] width 28 height 17
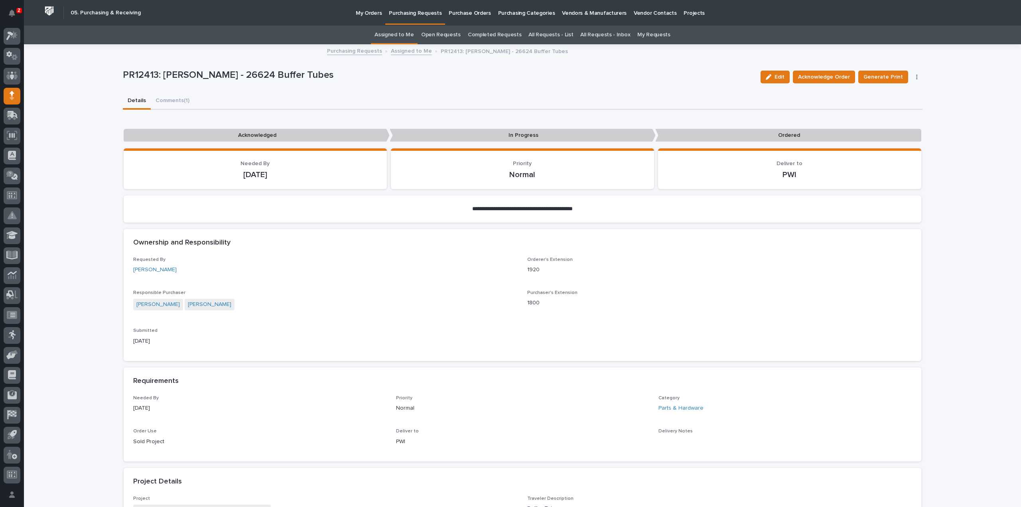
click at [397, 35] on link "Assigned to Me" at bounding box center [394, 35] width 39 height 19
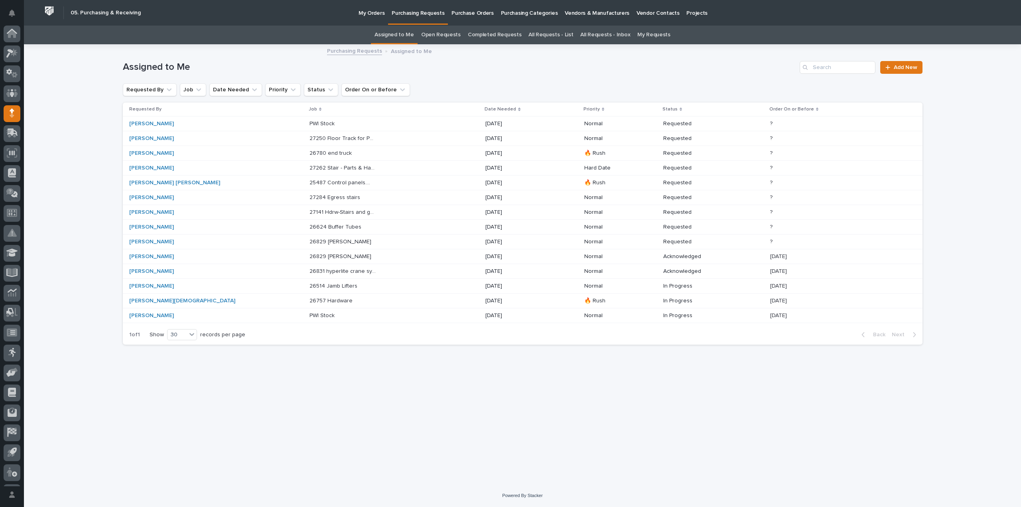
scroll to position [18, 0]
click at [310, 211] on p "27141 Hdrw-Stairs and guardrailing" at bounding box center [344, 211] width 68 height 8
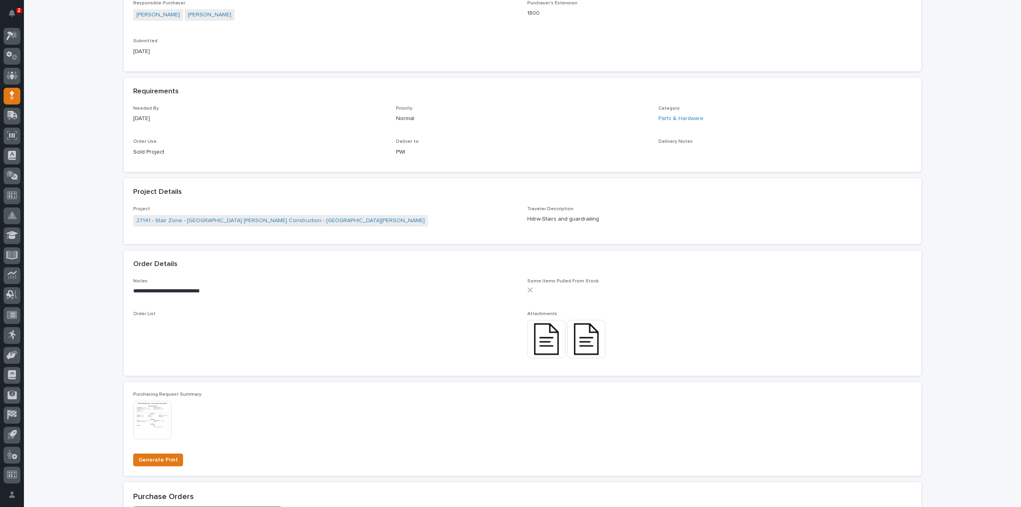
scroll to position [319, 0]
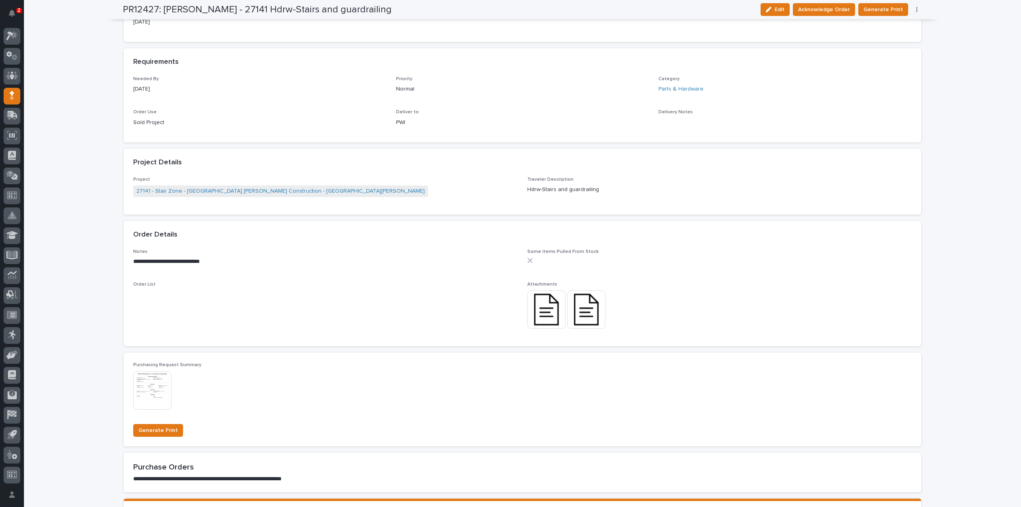
click at [553, 314] on img at bounding box center [546, 309] width 38 height 38
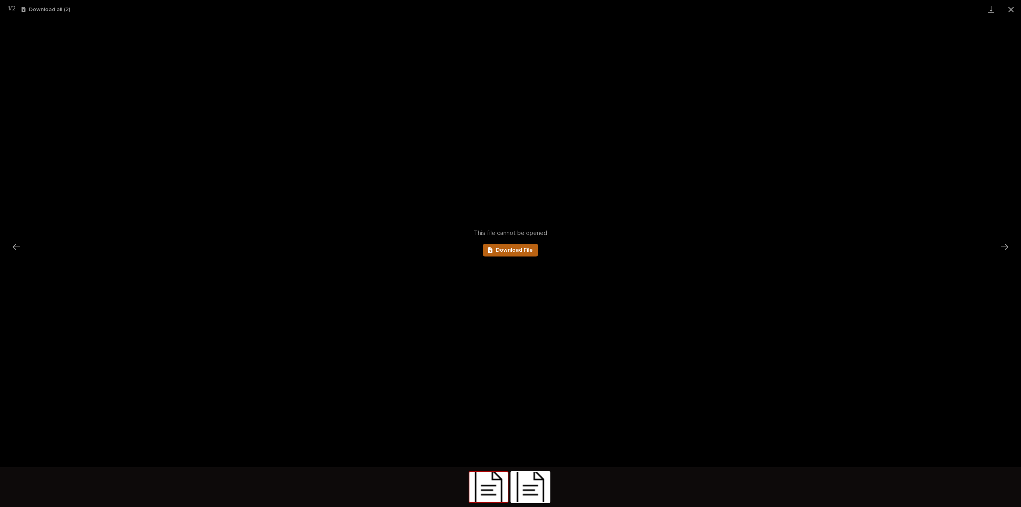
click at [529, 247] on span "Download File" at bounding box center [514, 250] width 37 height 6
click at [540, 489] on img at bounding box center [530, 487] width 38 height 30
click at [501, 252] on span "Download File" at bounding box center [514, 250] width 37 height 6
click at [1012, 12] on button "Close gallery" at bounding box center [1011, 9] width 20 height 19
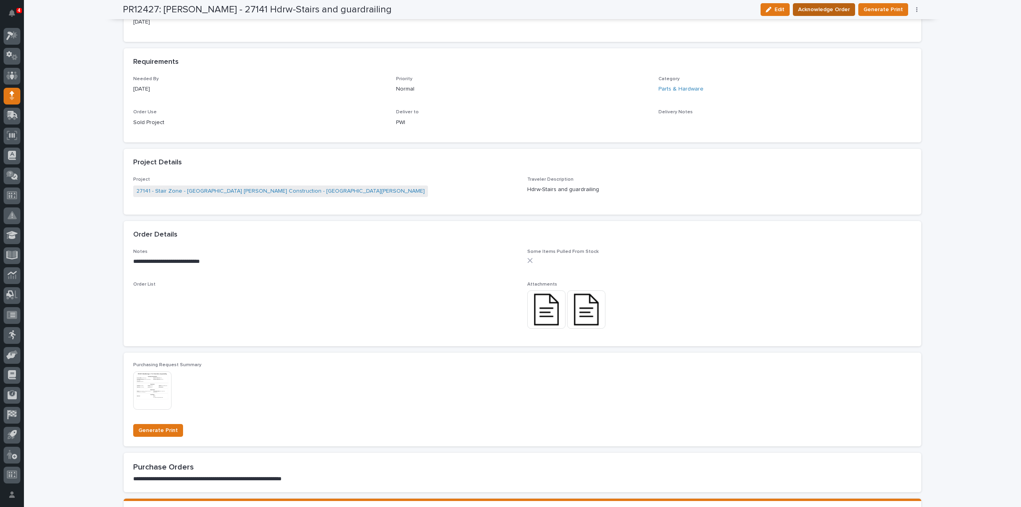
click at [825, 10] on span "Acknowledge Order" at bounding box center [824, 10] width 52 height 10
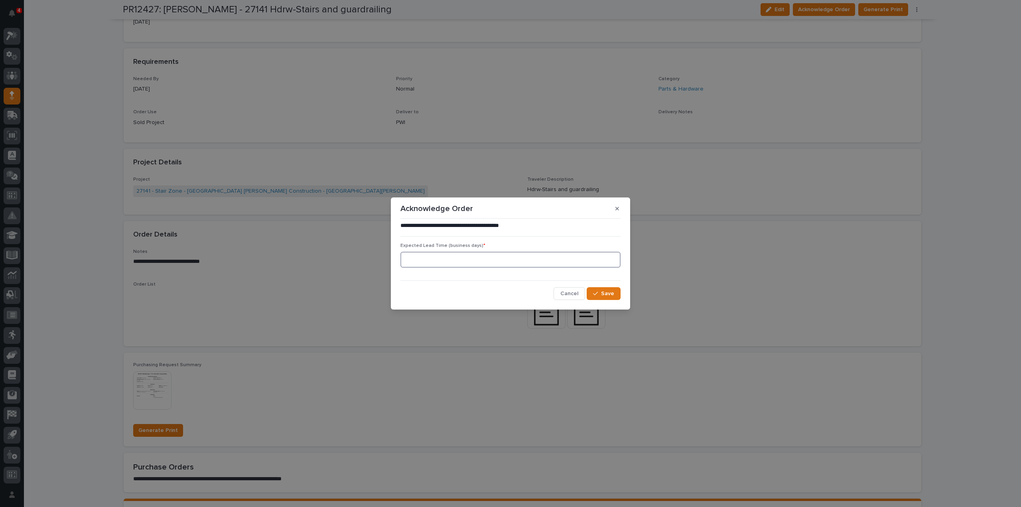
click at [502, 263] on input at bounding box center [510, 260] width 220 height 16
type input "0"
click at [614, 296] on button "Save" at bounding box center [604, 293] width 34 height 13
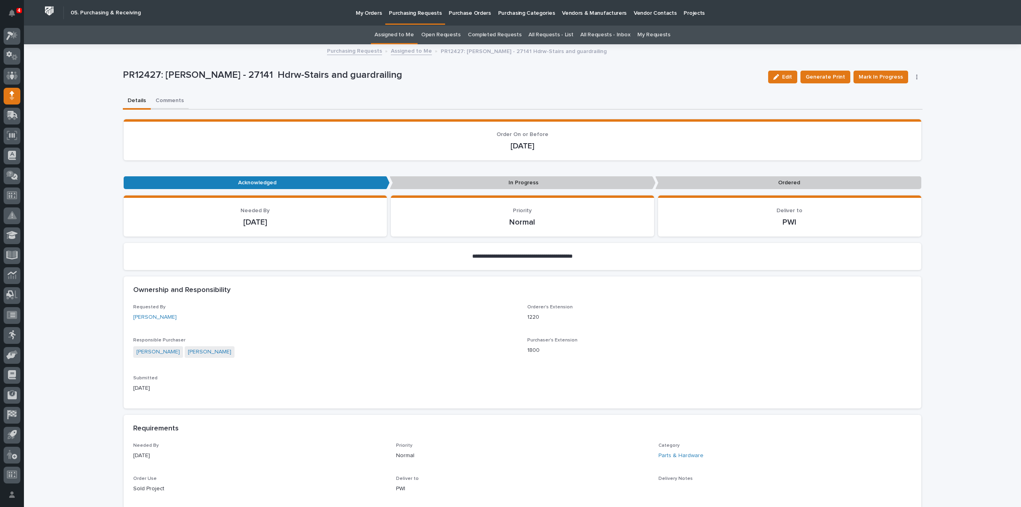
click at [172, 100] on button "Comments" at bounding box center [170, 101] width 38 height 17
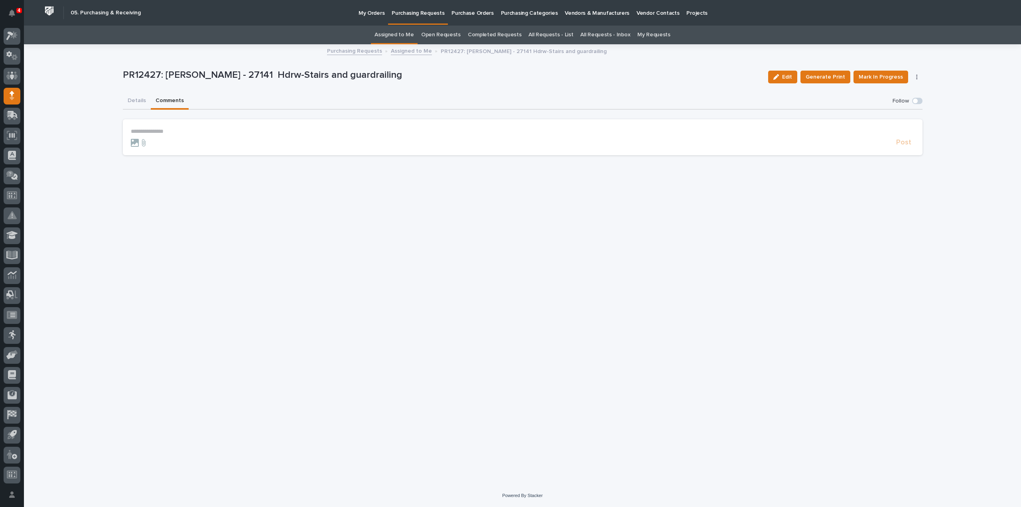
click at [193, 131] on p "**********" at bounding box center [523, 131] width 784 height 7
click at [158, 142] on span "[PERSON_NAME]" at bounding box center [155, 143] width 45 height 6
click at [168, 132] on p "**********" at bounding box center [523, 132] width 784 height 8
click at [908, 146] on span "Post" at bounding box center [903, 146] width 15 height 9
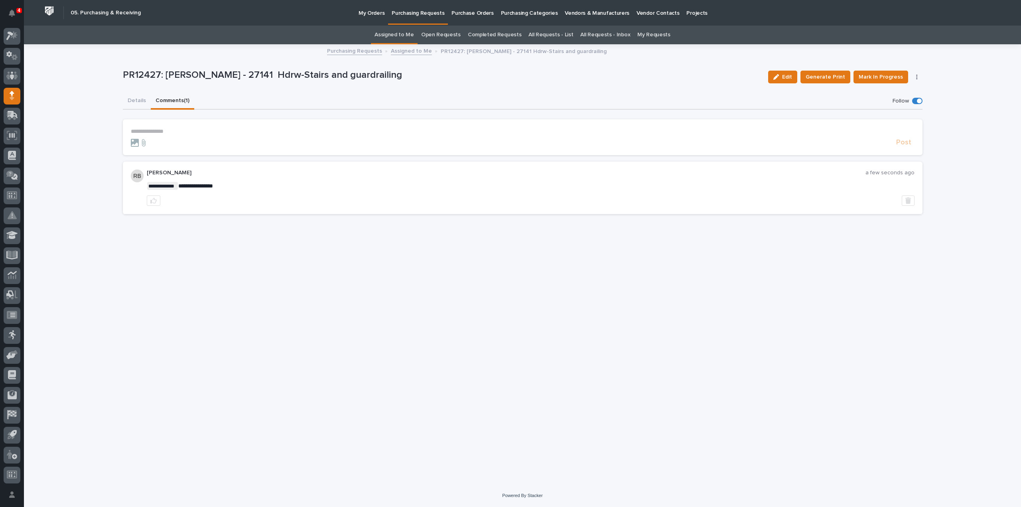
click at [405, 35] on link "Assigned to Me" at bounding box center [394, 35] width 39 height 19
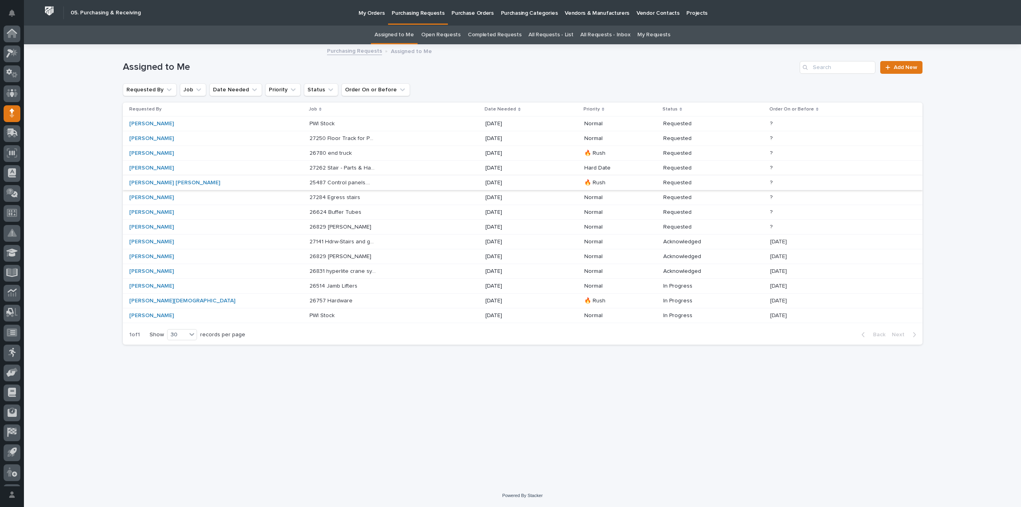
scroll to position [18, 0]
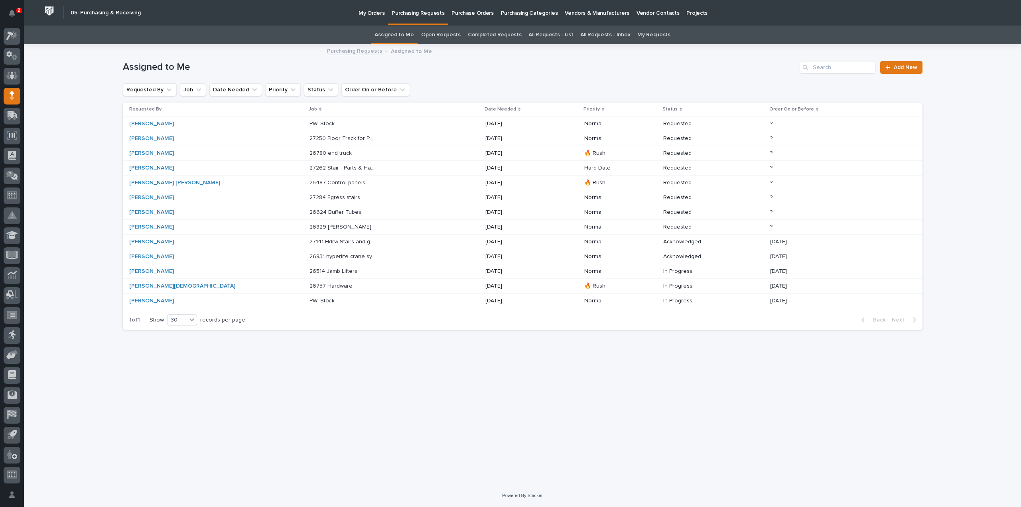
click at [312, 197] on p "27284 Egress stairs" at bounding box center [336, 197] width 52 height 8
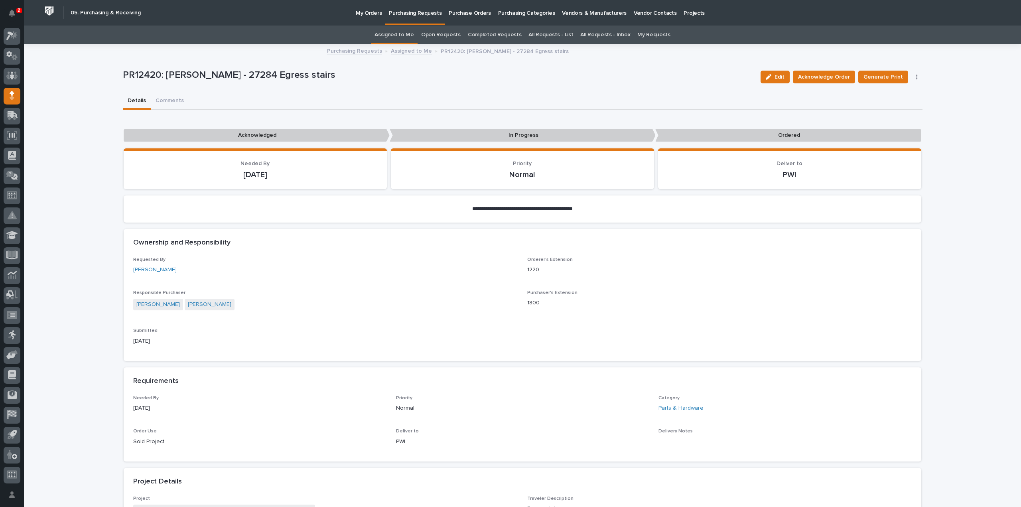
scroll to position [239, 0]
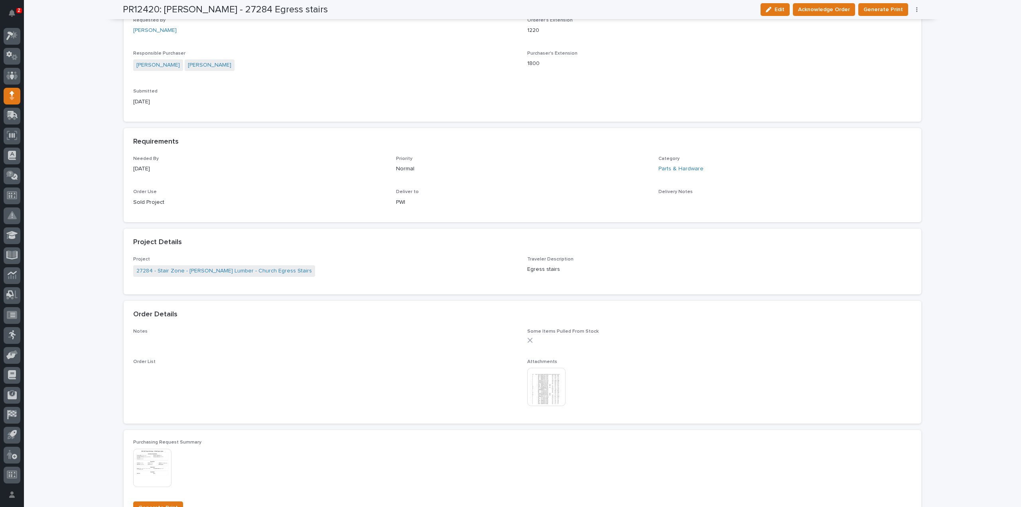
click at [554, 384] on img at bounding box center [546, 387] width 38 height 38
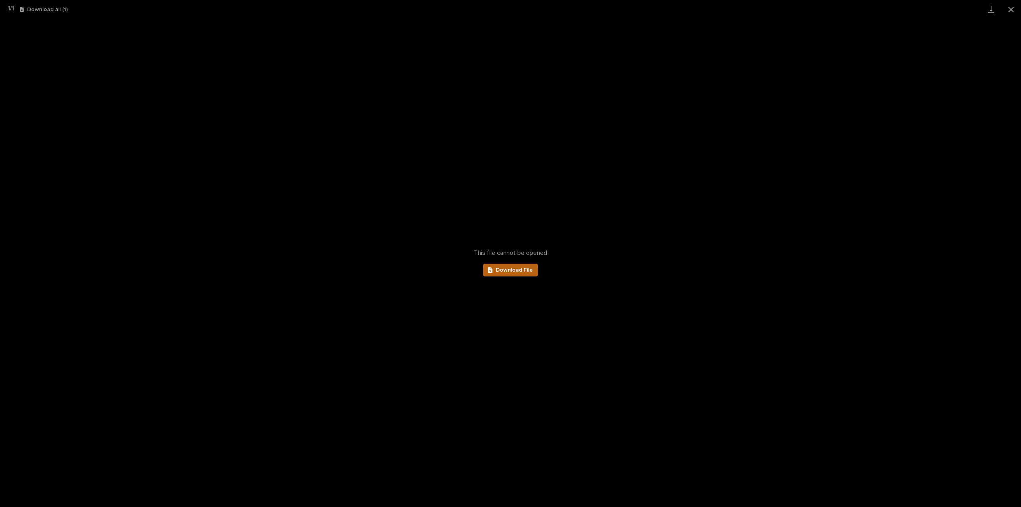
click at [525, 273] on link "Download File" at bounding box center [510, 270] width 55 height 13
click at [1010, 10] on button "Close gallery" at bounding box center [1011, 9] width 20 height 19
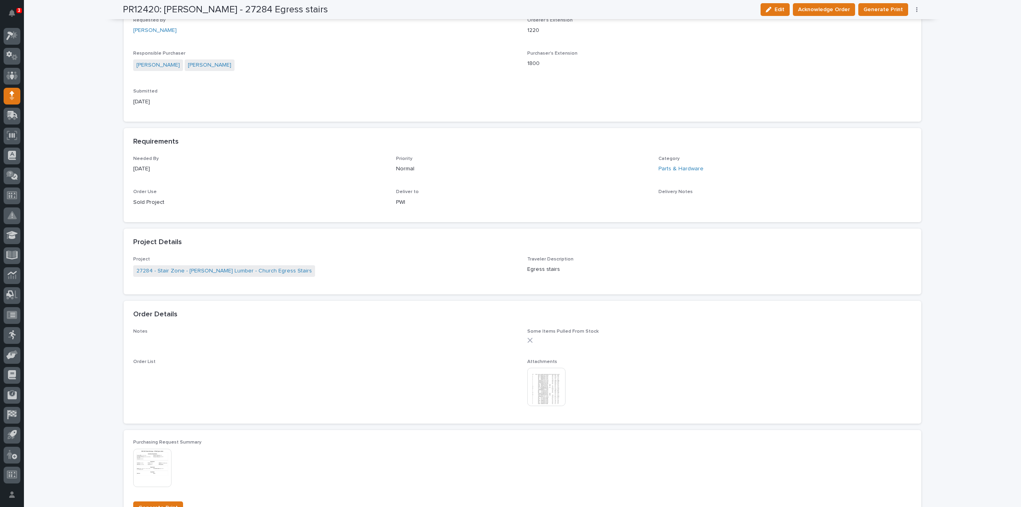
scroll to position [0, 0]
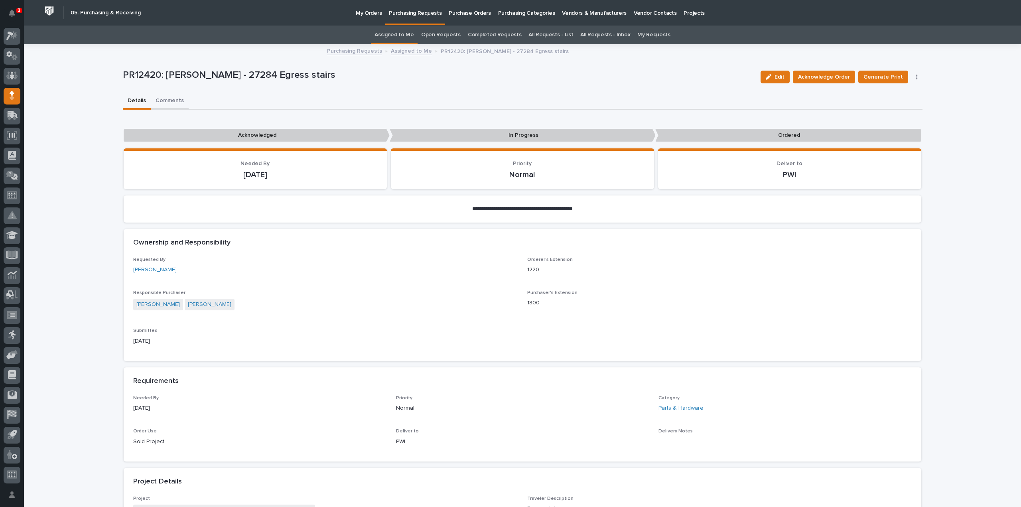
click at [166, 102] on button "Comments" at bounding box center [170, 101] width 38 height 17
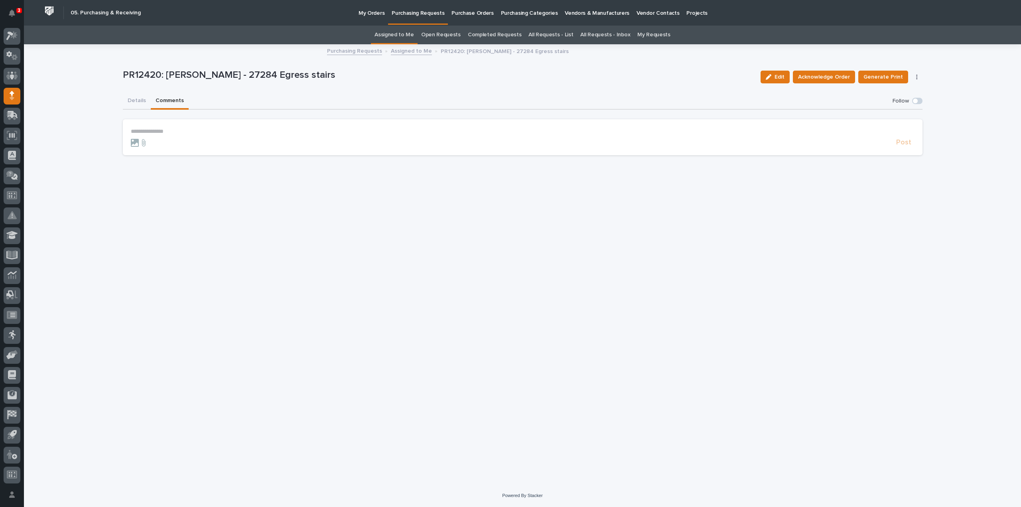
click at [160, 129] on p "**********" at bounding box center [523, 131] width 784 height 7
click at [144, 142] on span "[PERSON_NAME]" at bounding box center [155, 143] width 45 height 6
click at [177, 132] on p "**********" at bounding box center [523, 132] width 784 height 8
click at [902, 148] on span "Post" at bounding box center [903, 146] width 15 height 9
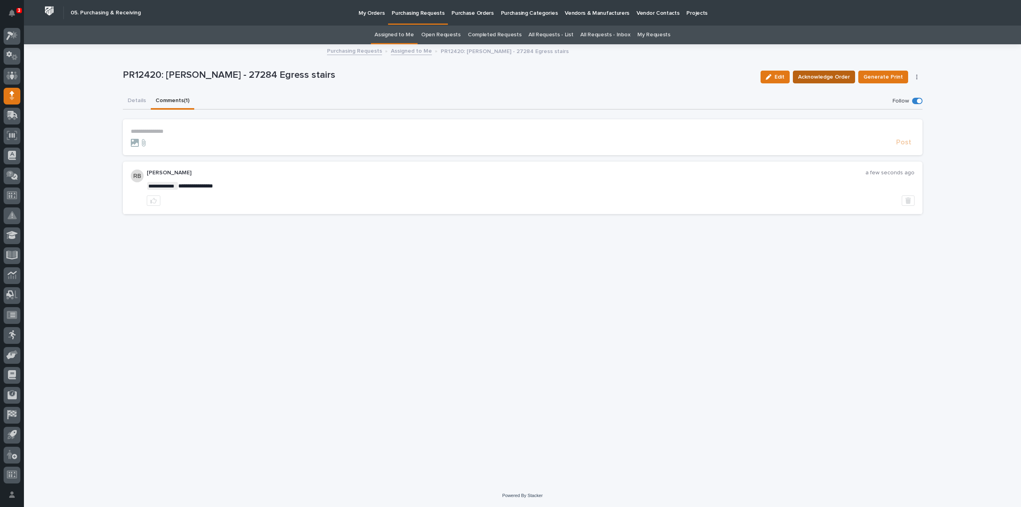
click at [840, 78] on span "Acknowledge Order" at bounding box center [824, 77] width 52 height 10
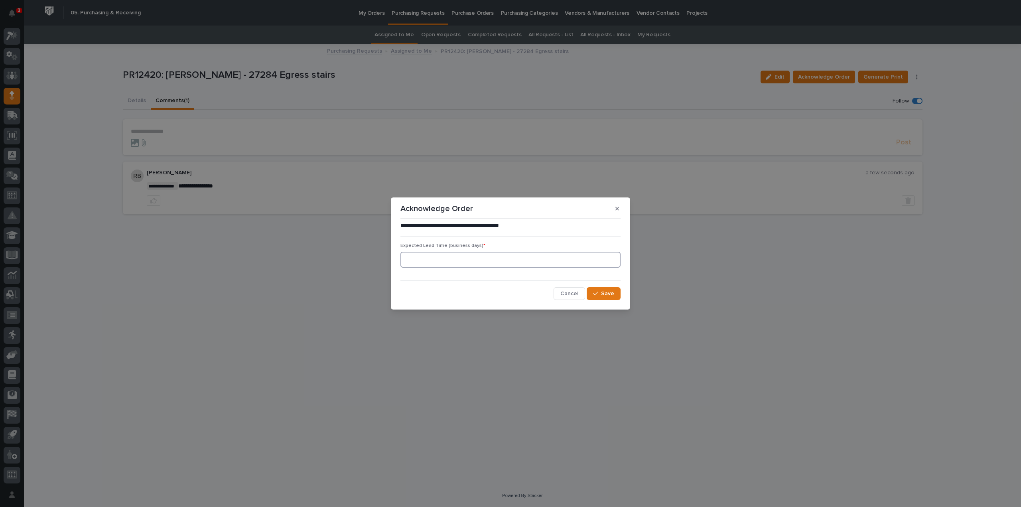
click at [425, 260] on input at bounding box center [510, 260] width 220 height 16
type input "0"
click at [604, 295] on span "Save" at bounding box center [607, 293] width 13 height 7
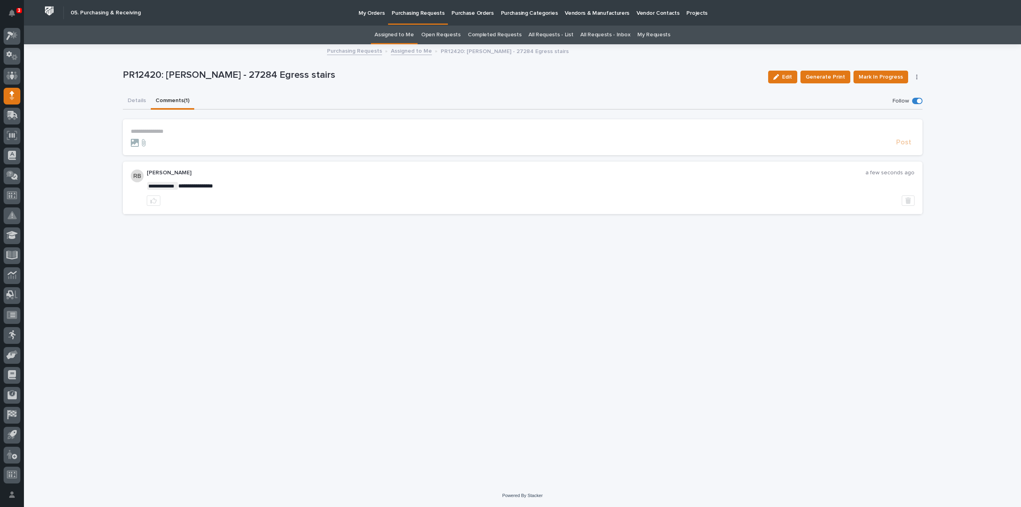
click at [389, 38] on link "Assigned to Me" at bounding box center [394, 35] width 39 height 19
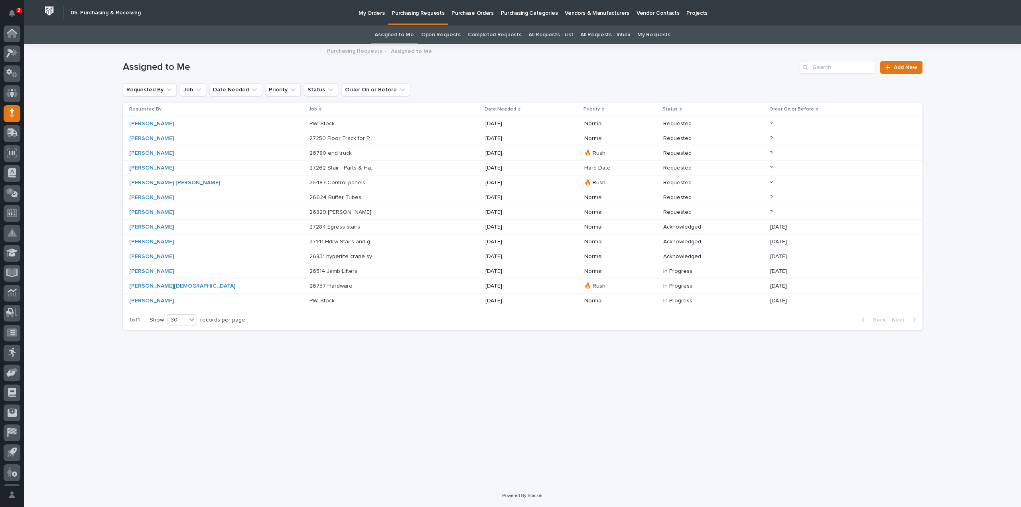
scroll to position [18, 0]
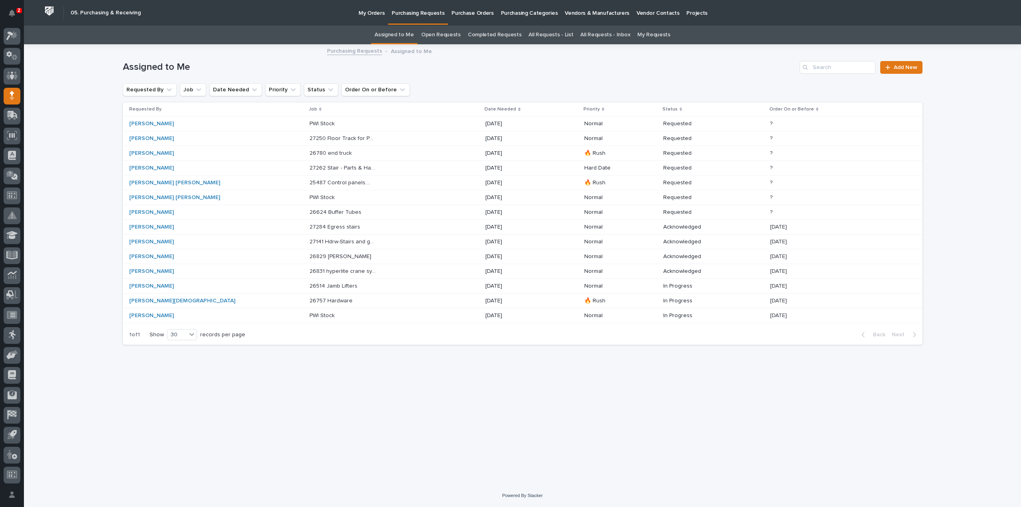
click at [310, 168] on p "27262 Stair - Parts & Hardware" at bounding box center [344, 167] width 68 height 8
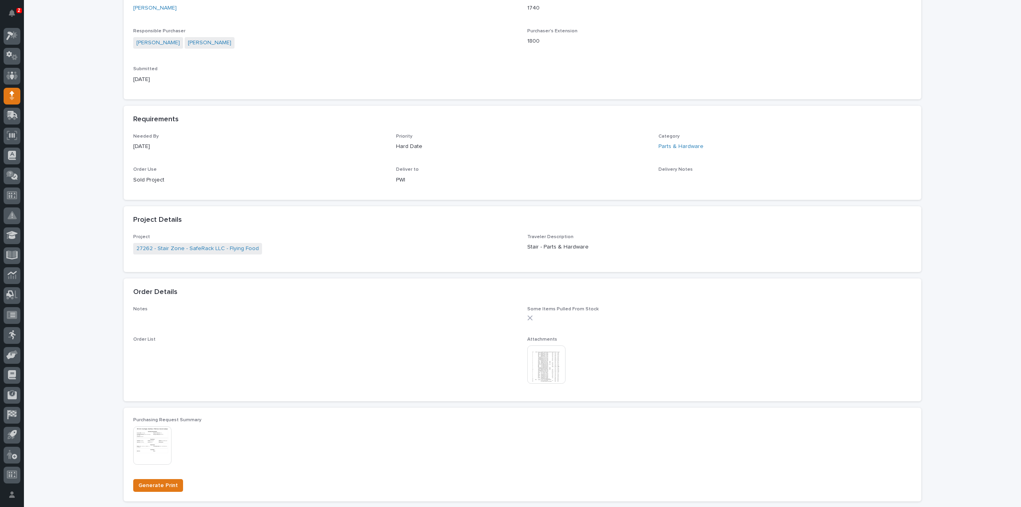
scroll to position [319, 0]
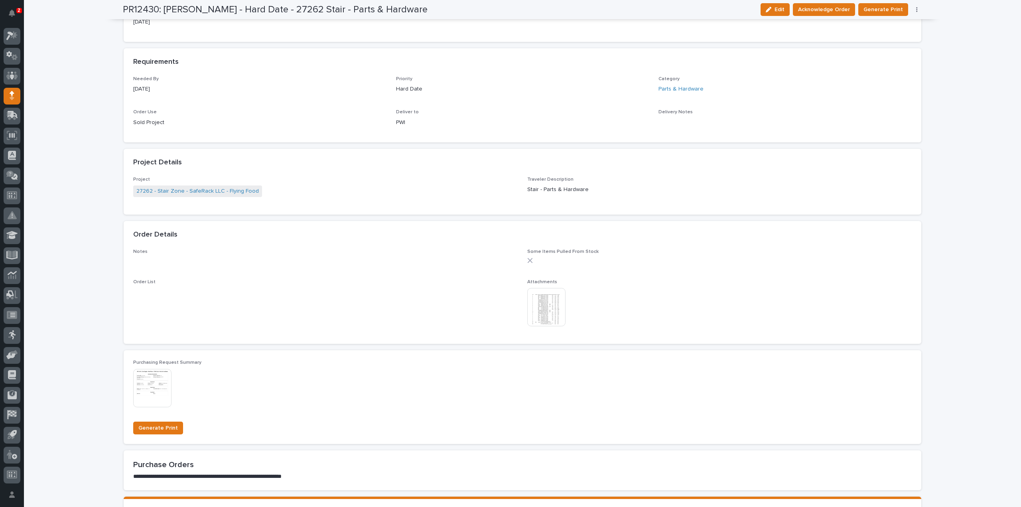
click at [544, 306] on img at bounding box center [546, 307] width 38 height 38
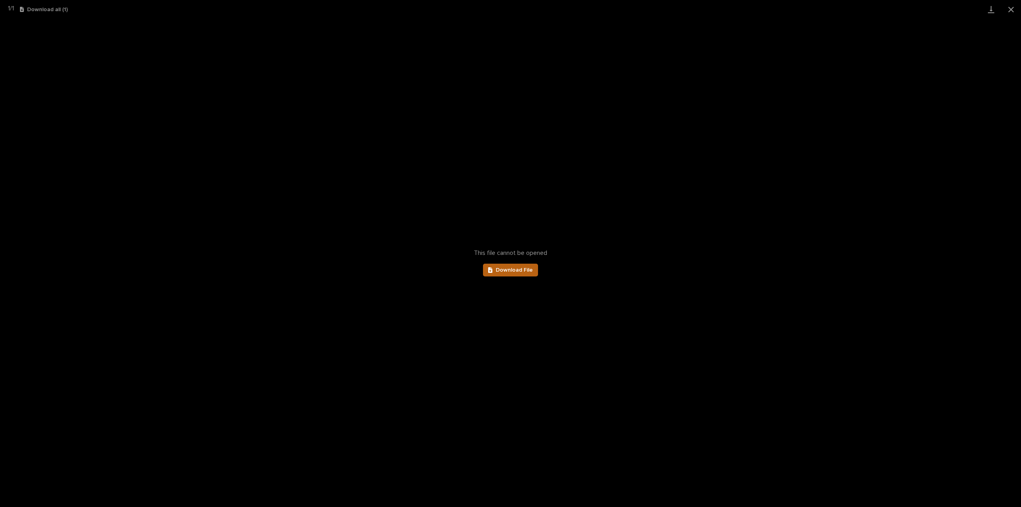
click at [500, 270] on span "Download File" at bounding box center [514, 270] width 37 height 6
click at [1012, 11] on button "Close gallery" at bounding box center [1011, 9] width 20 height 19
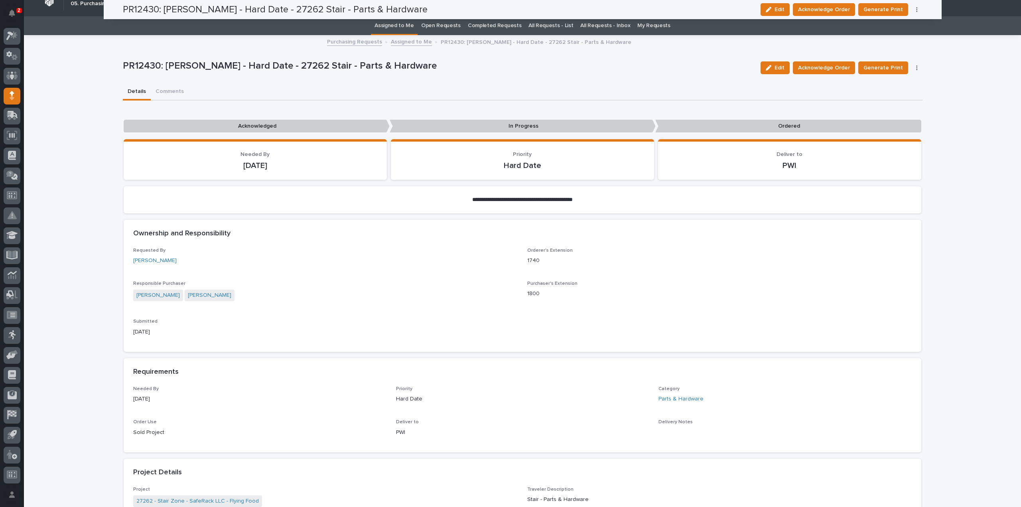
scroll to position [0, 0]
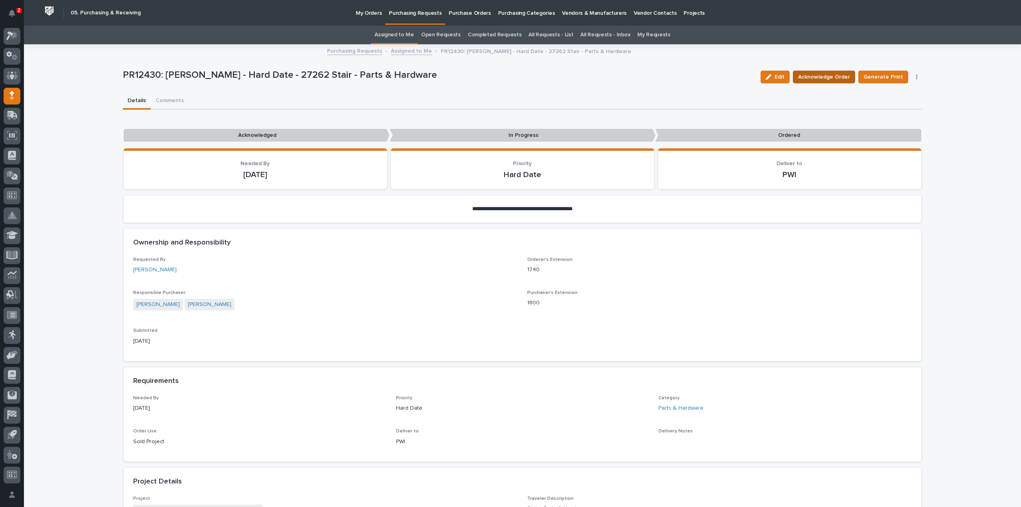
click at [818, 79] on span "Acknowledge Order" at bounding box center [824, 77] width 52 height 10
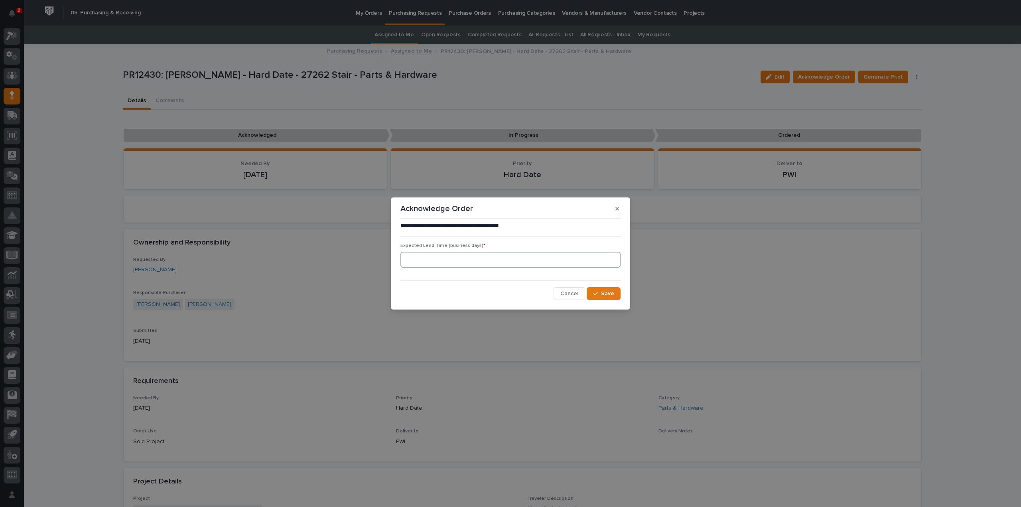
click at [426, 261] on input at bounding box center [510, 260] width 220 height 16
type input "0"
click at [612, 292] on span "Save" at bounding box center [607, 293] width 13 height 7
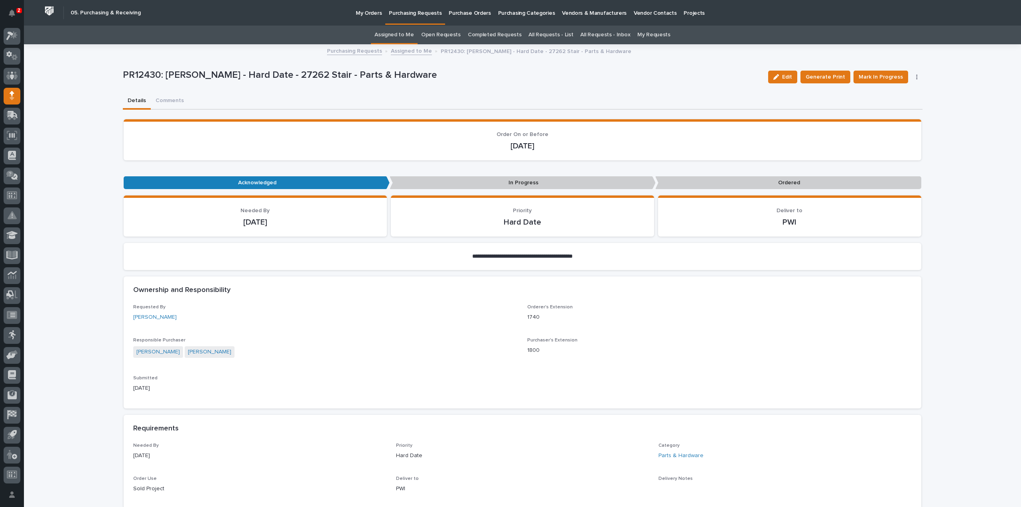
click at [168, 102] on button "Comments" at bounding box center [170, 101] width 38 height 17
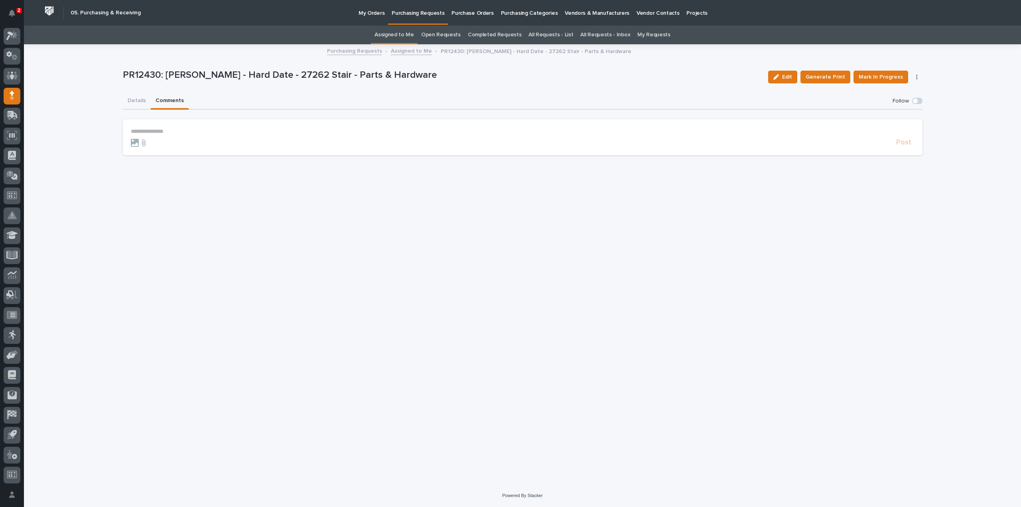
click at [168, 128] on p "**********" at bounding box center [523, 131] width 784 height 7
click at [148, 143] on span "[PERSON_NAME]" at bounding box center [155, 143] width 45 height 6
click at [178, 133] on p "**********" at bounding box center [523, 132] width 784 height 8
click at [909, 146] on span "Post" at bounding box center [903, 146] width 15 height 9
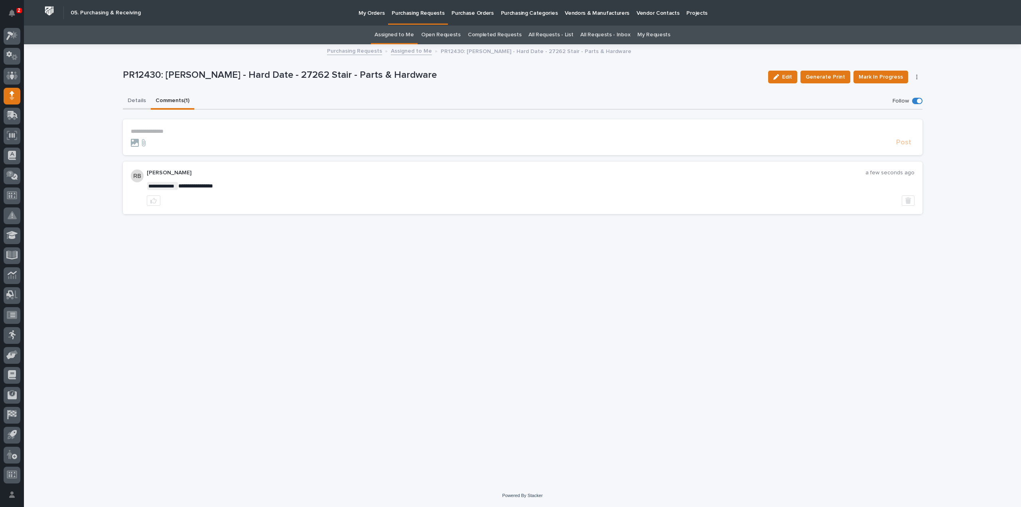
click at [137, 100] on button "Details" at bounding box center [137, 101] width 28 height 17
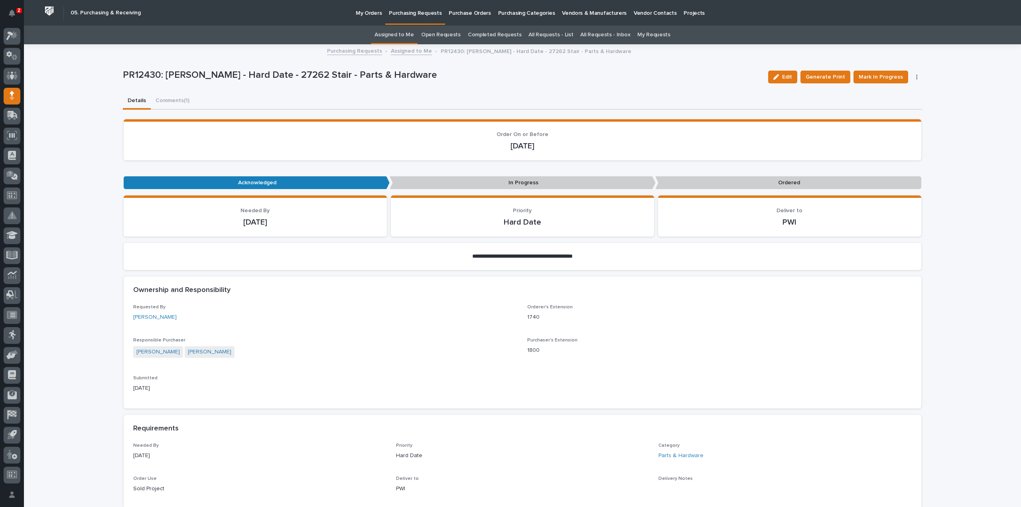
click at [393, 35] on link "Assigned to Me" at bounding box center [394, 35] width 39 height 19
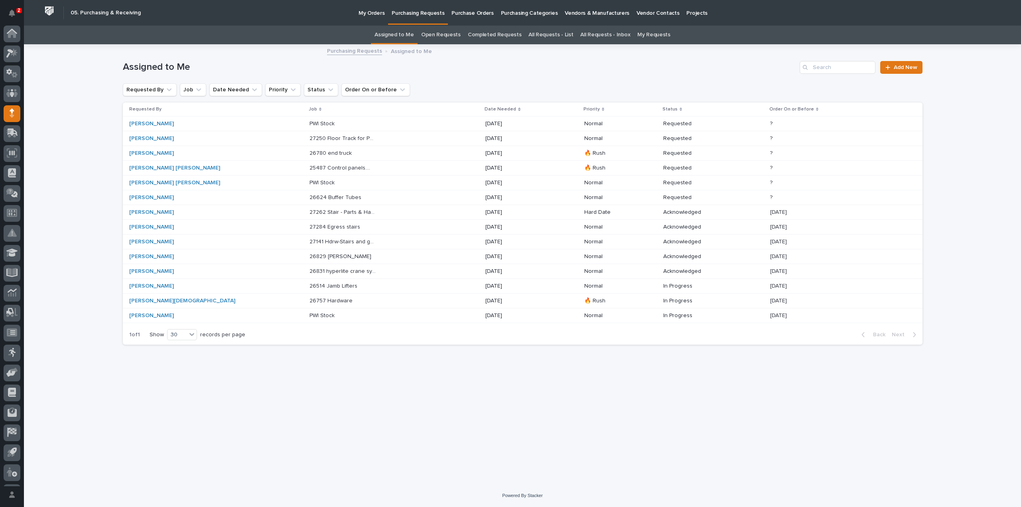
scroll to position [18, 0]
click at [310, 300] on p "26757 Hardware" at bounding box center [332, 300] width 45 height 8
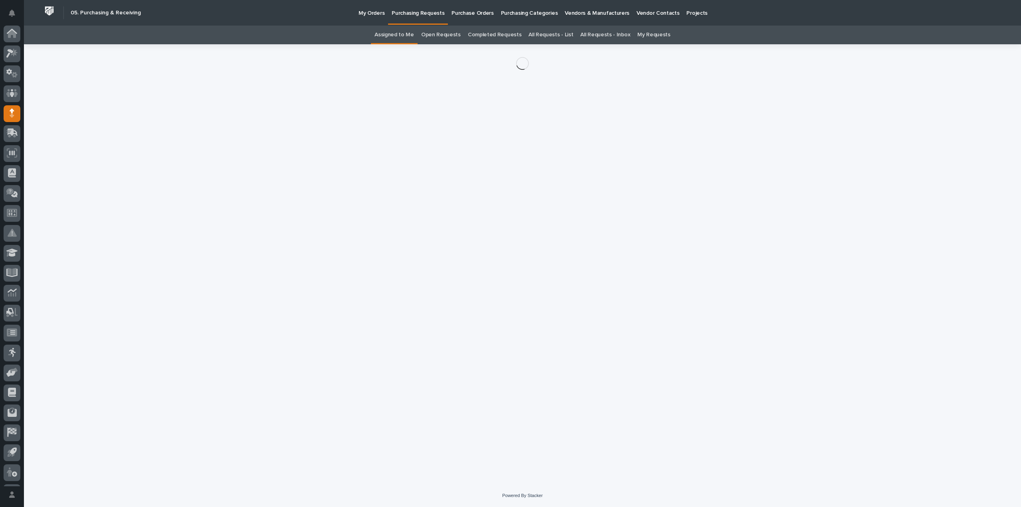
scroll to position [18, 0]
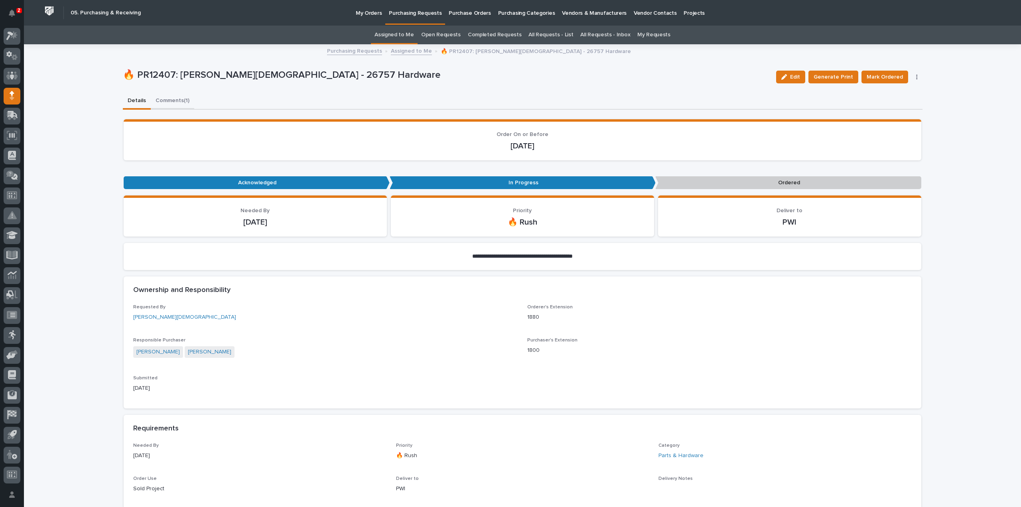
click at [175, 99] on button "Comments (1)" at bounding box center [172, 101] width 43 height 17
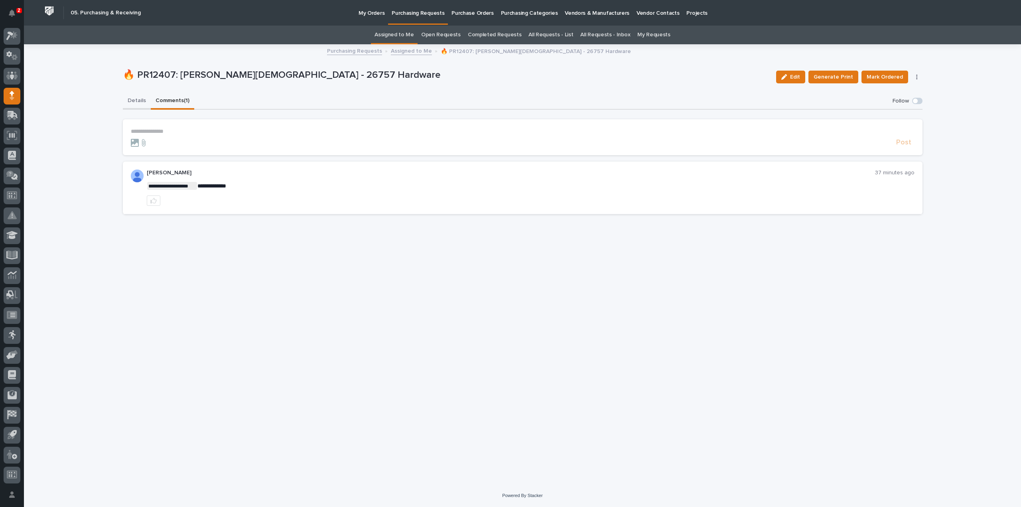
click at [138, 99] on button "Details" at bounding box center [137, 101] width 28 height 17
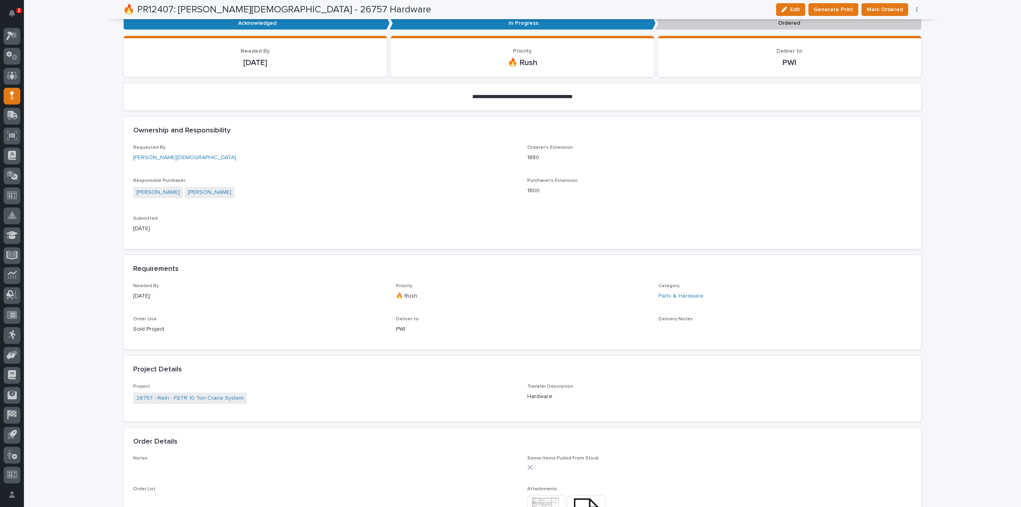
scroll to position [239, 0]
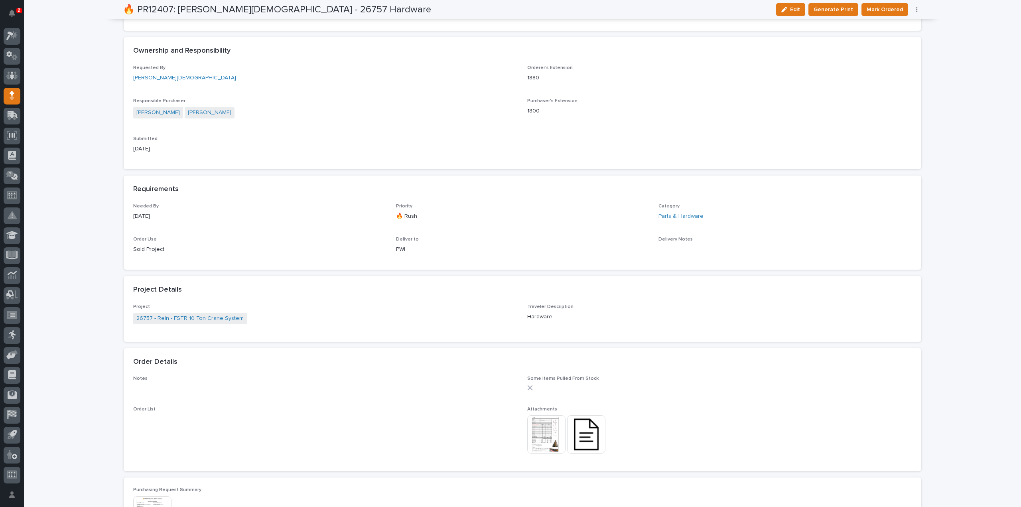
click at [546, 434] on img at bounding box center [546, 434] width 38 height 38
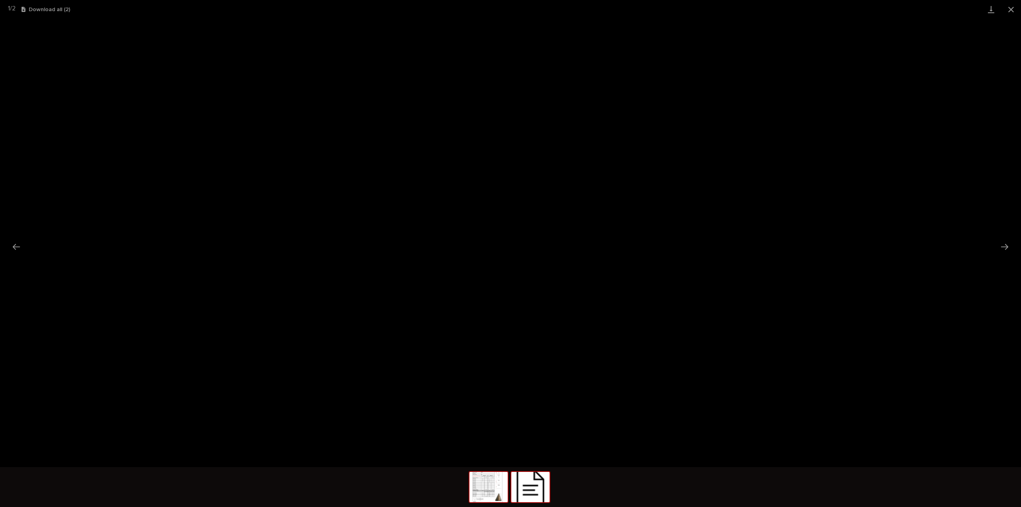
click at [529, 499] on img at bounding box center [530, 487] width 38 height 30
click at [505, 246] on link "Download File" at bounding box center [510, 250] width 55 height 13
click at [1010, 6] on button "Close gallery" at bounding box center [1011, 9] width 20 height 19
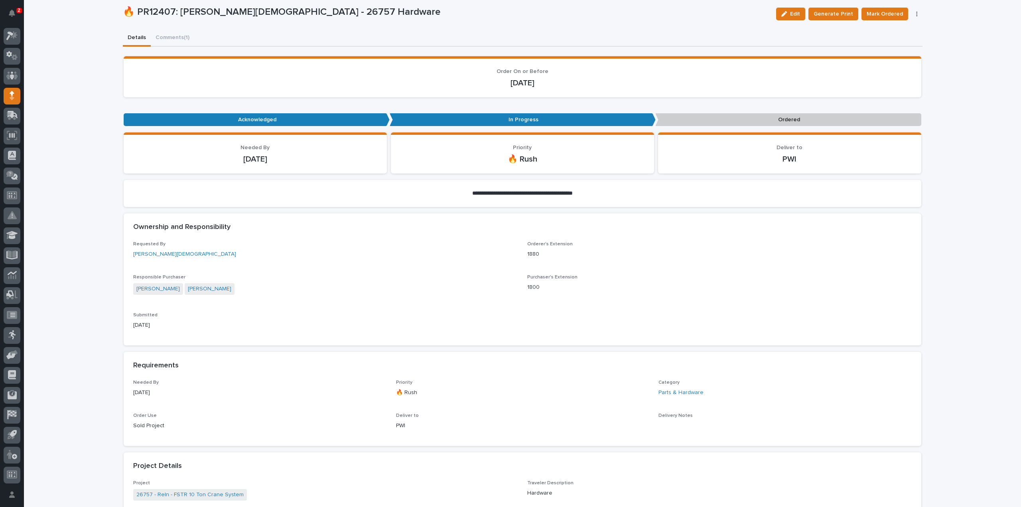
scroll to position [0, 0]
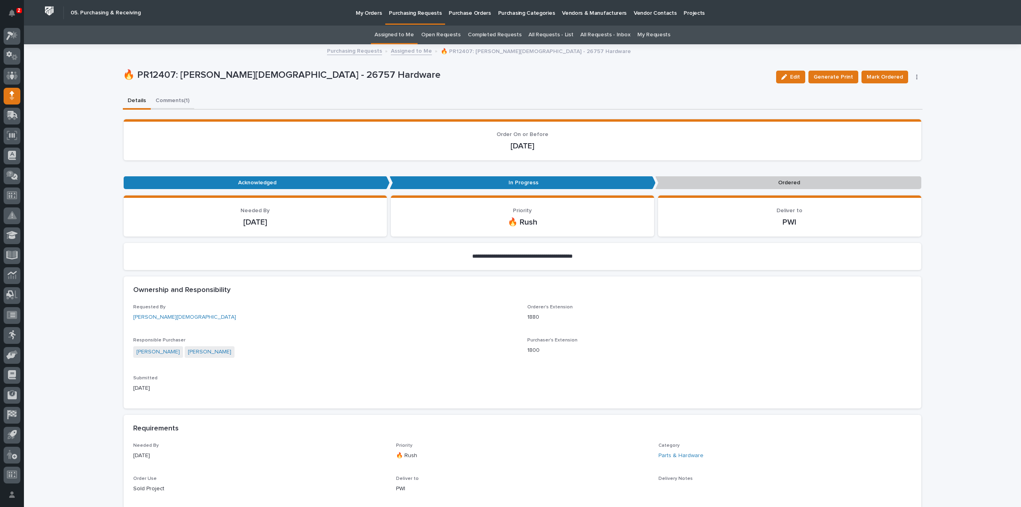
click at [162, 101] on button "Comments (1)" at bounding box center [172, 101] width 43 height 17
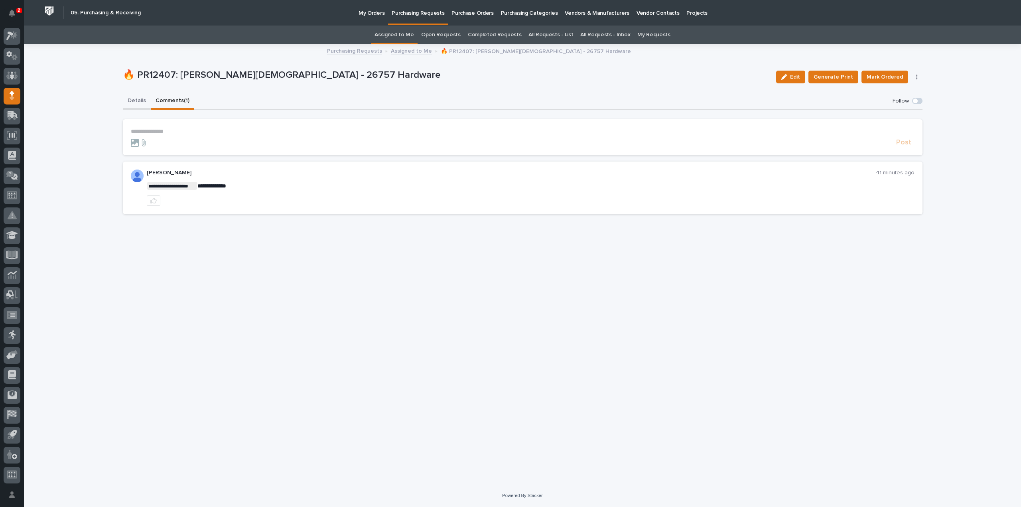
click at [142, 99] on button "Details" at bounding box center [137, 101] width 28 height 17
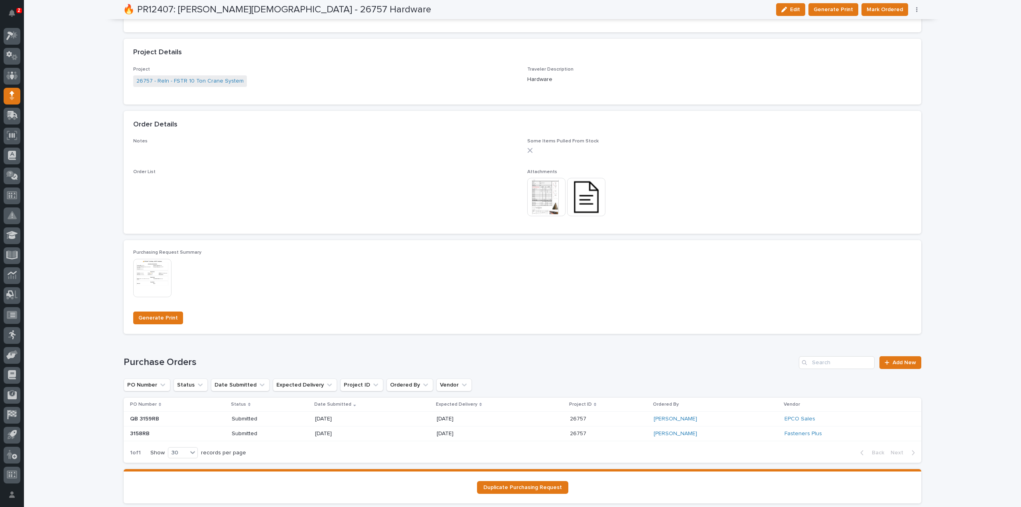
scroll to position [479, 0]
click at [241, 417] on p "Submitted" at bounding box center [260, 417] width 57 height 7
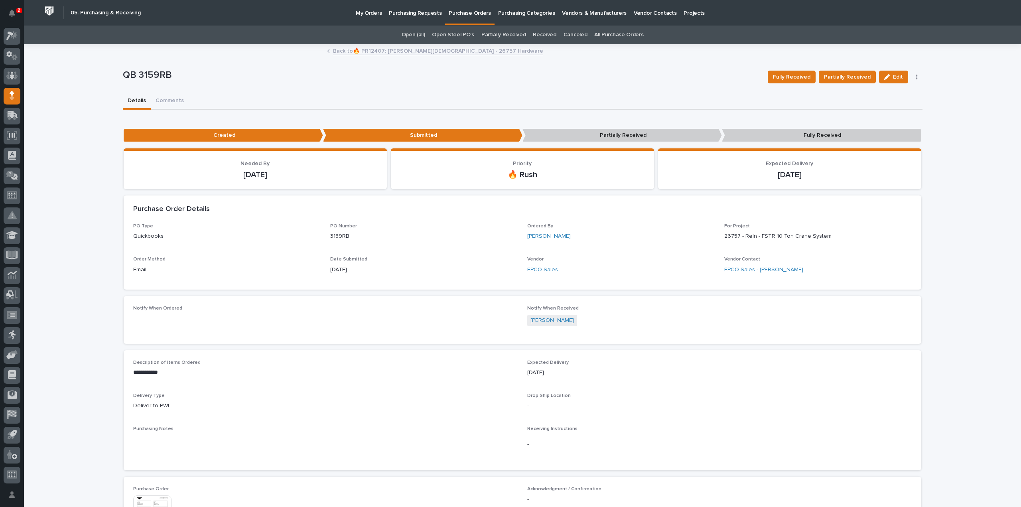
scroll to position [201, 0]
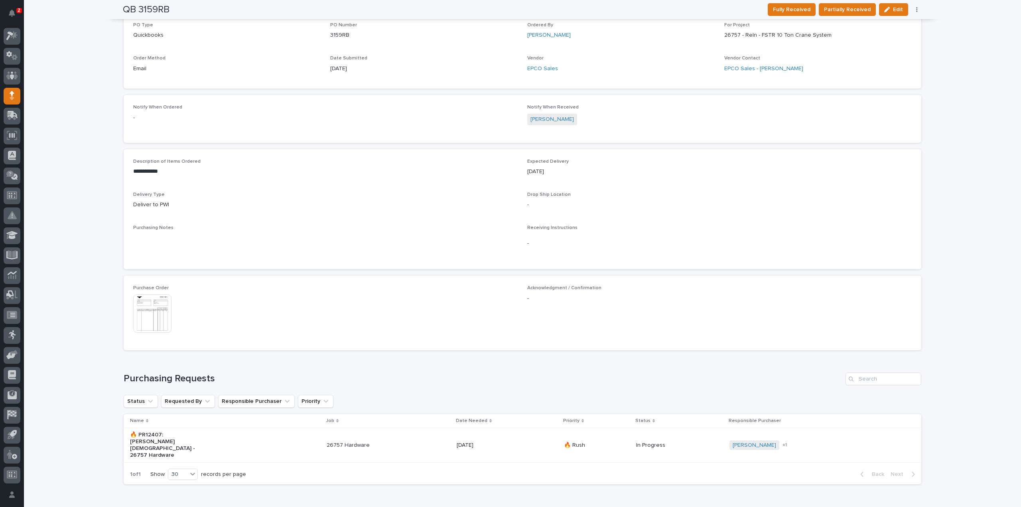
click at [157, 321] on img at bounding box center [152, 313] width 38 height 38
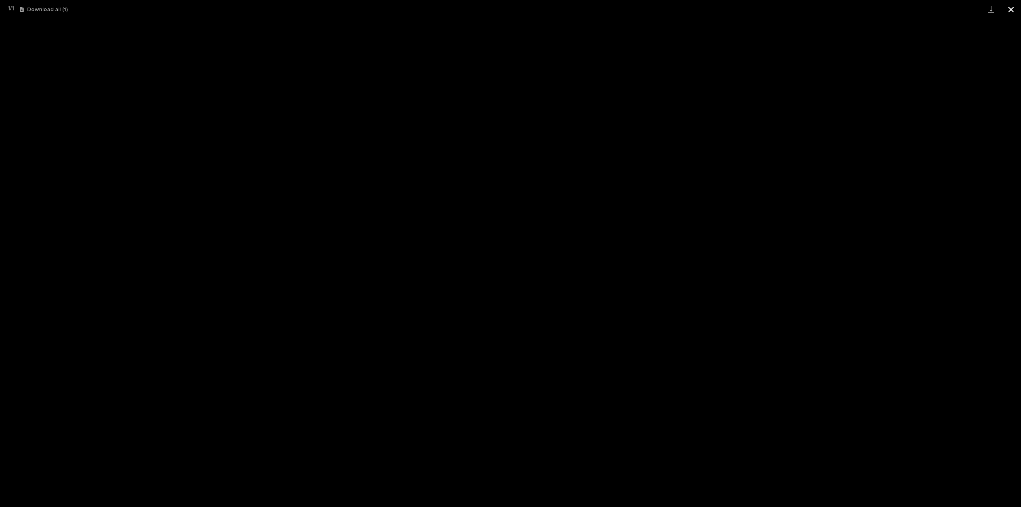
click at [1013, 12] on button "Close gallery" at bounding box center [1011, 9] width 20 height 19
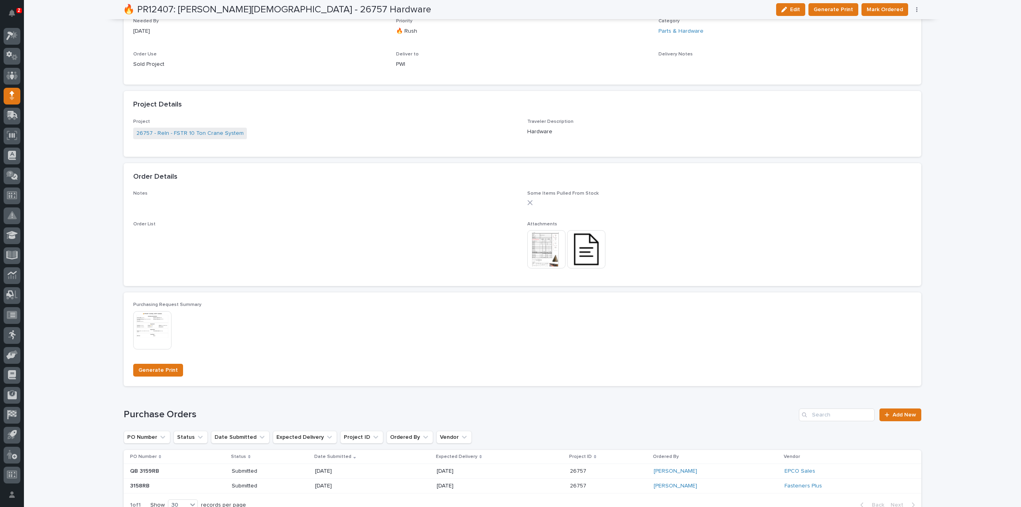
scroll to position [504, 0]
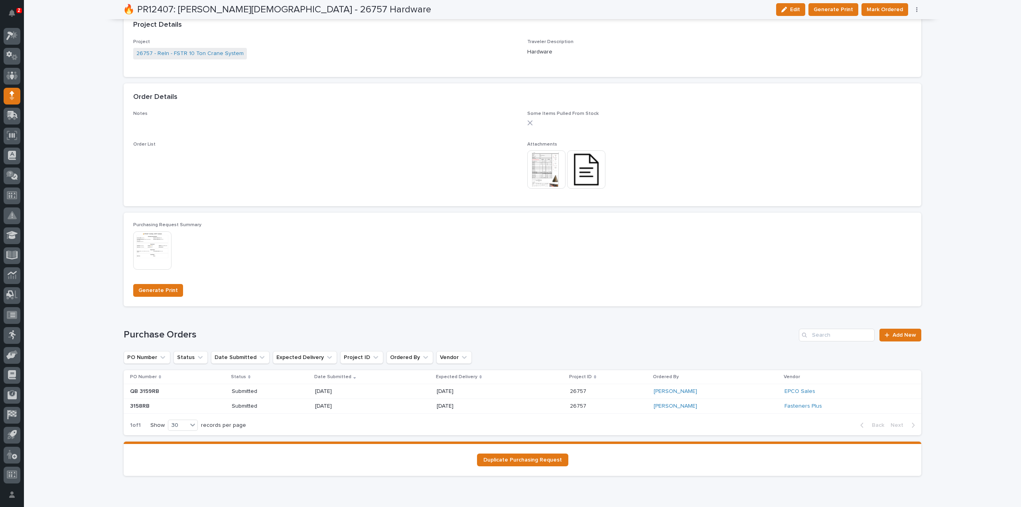
click at [167, 390] on p at bounding box center [158, 391] width 57 height 7
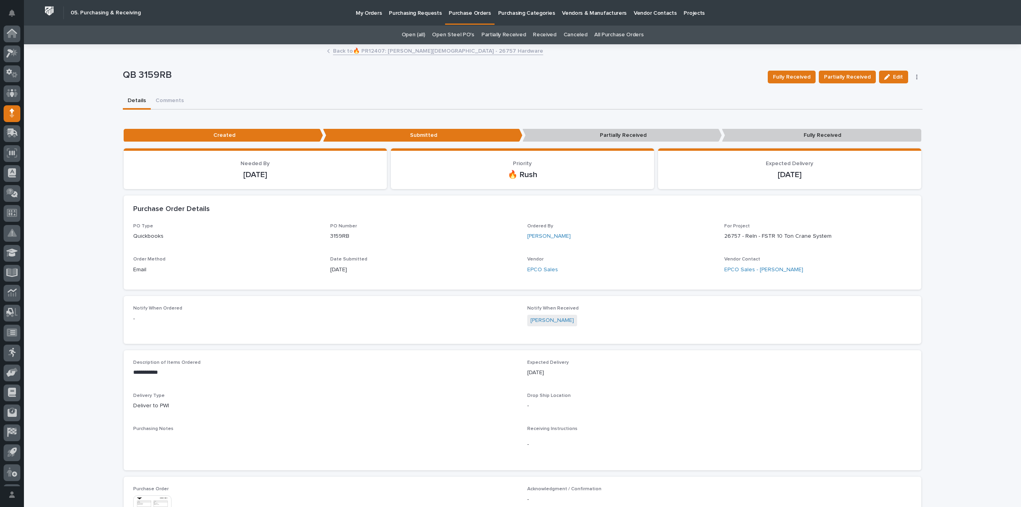
scroll to position [18, 0]
click at [402, 17] on link "Purchasing Requests" at bounding box center [415, 12] width 60 height 25
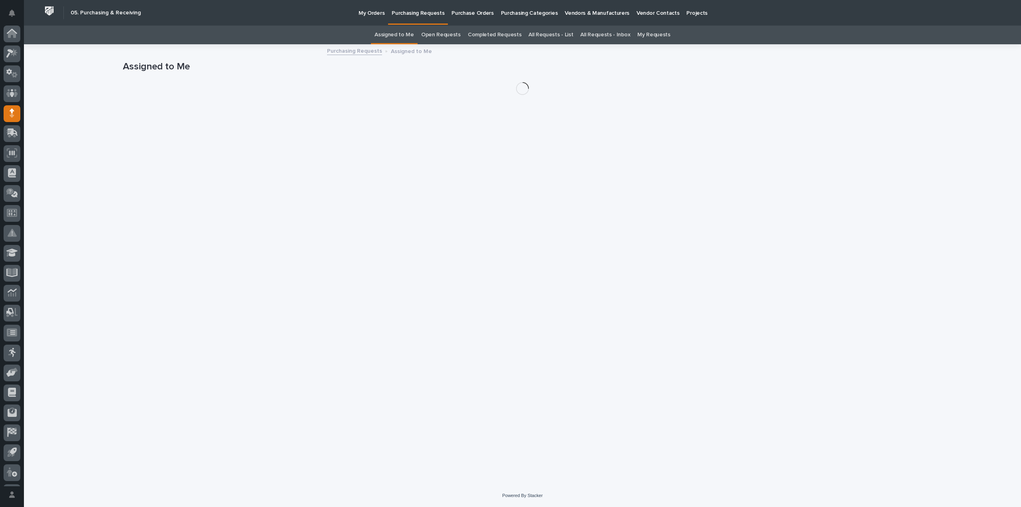
scroll to position [18, 0]
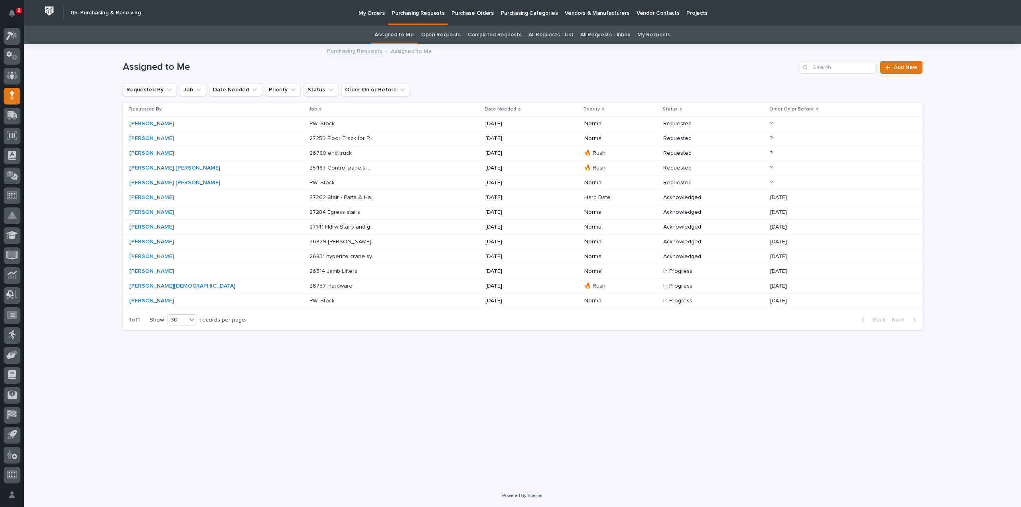
click at [402, 35] on link "Assigned to Me" at bounding box center [394, 35] width 39 height 19
click at [310, 152] on p "26780 end truck" at bounding box center [332, 152] width 44 height 8
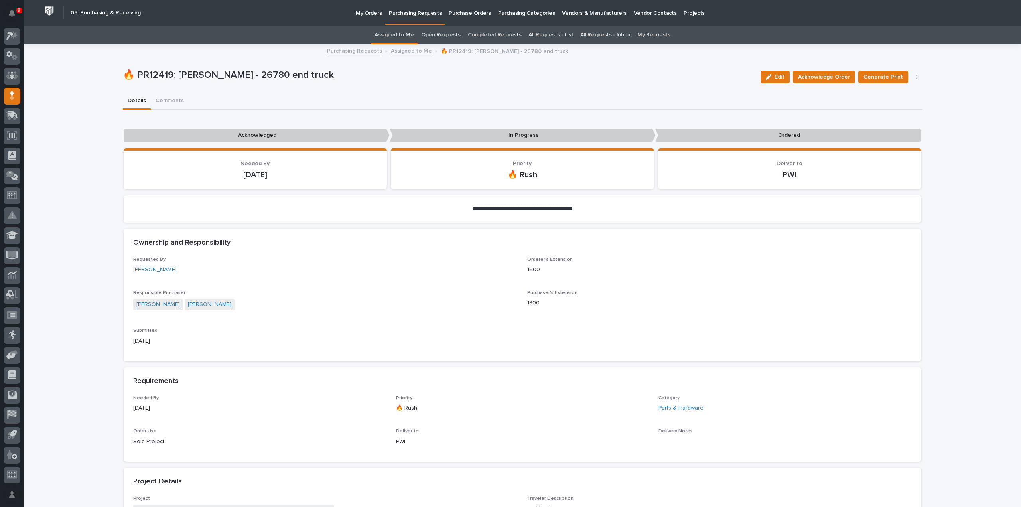
scroll to position [239, 0]
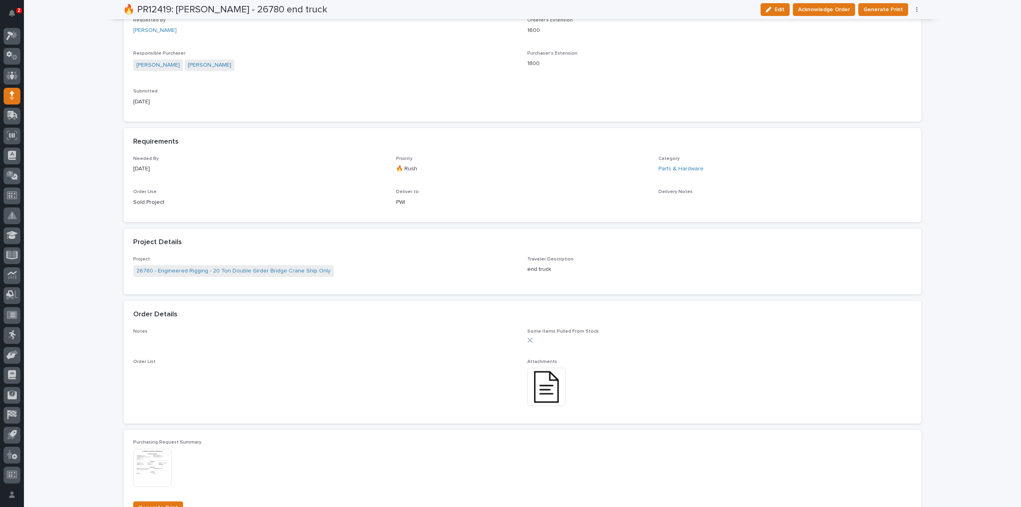
click at [541, 388] on img at bounding box center [546, 387] width 38 height 38
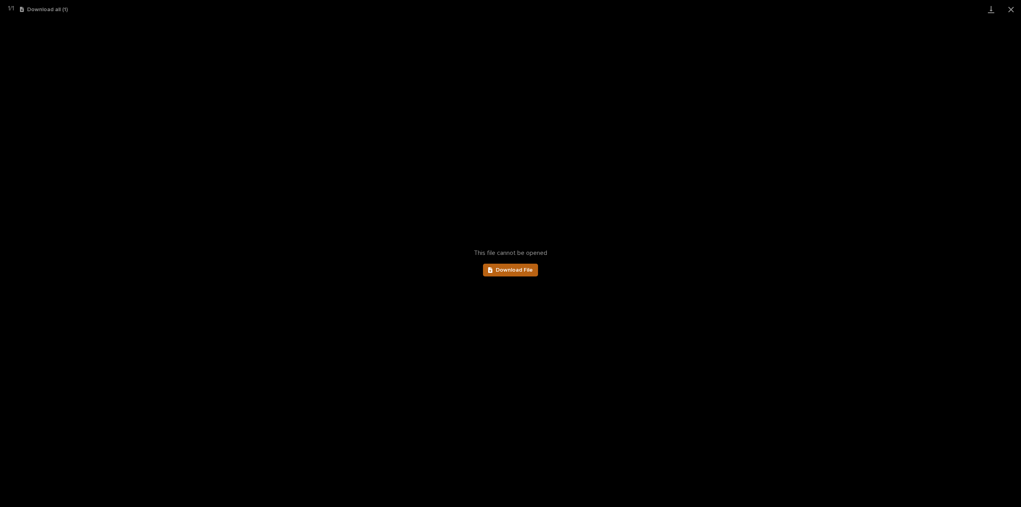
click at [519, 274] on link "Download File" at bounding box center [510, 270] width 55 height 13
click at [1011, 12] on button "Close gallery" at bounding box center [1011, 9] width 20 height 19
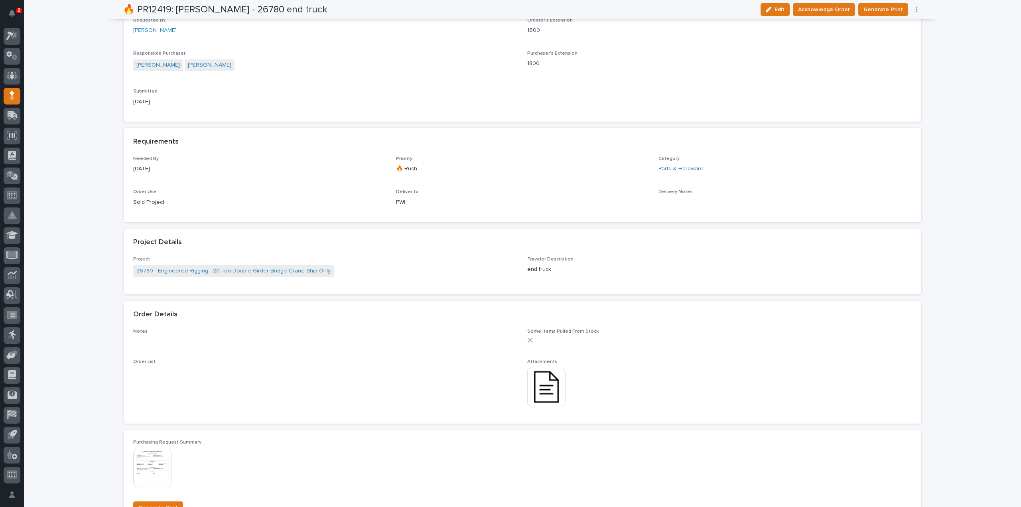
scroll to position [0, 0]
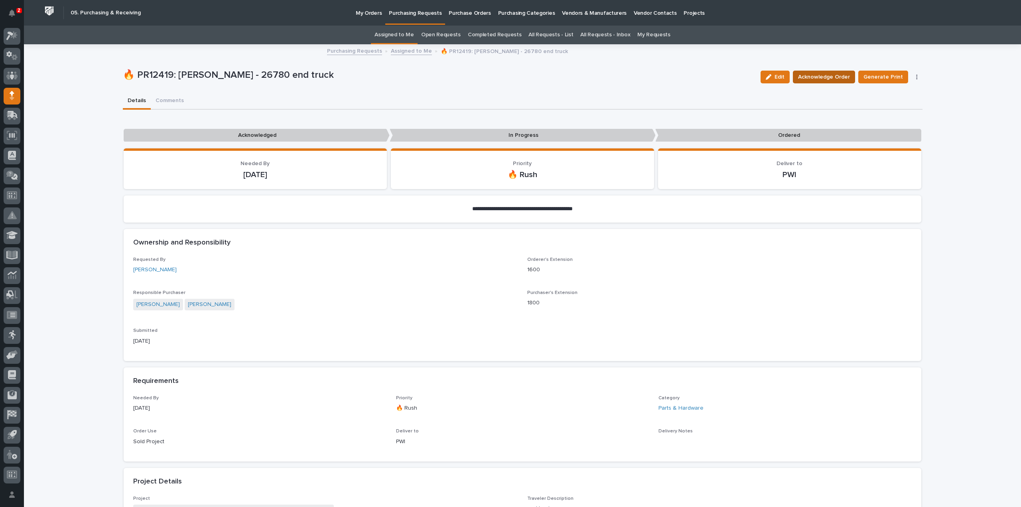
click at [825, 73] on span "Acknowledge Order" at bounding box center [824, 77] width 52 height 10
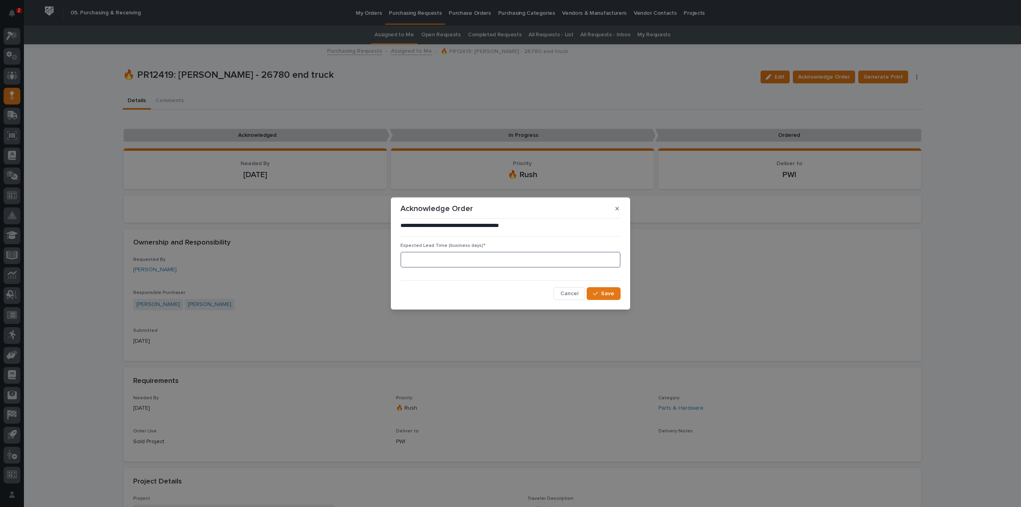
click at [505, 254] on input at bounding box center [510, 260] width 220 height 16
type input "0"
click at [611, 295] on span "Save" at bounding box center [607, 293] width 13 height 7
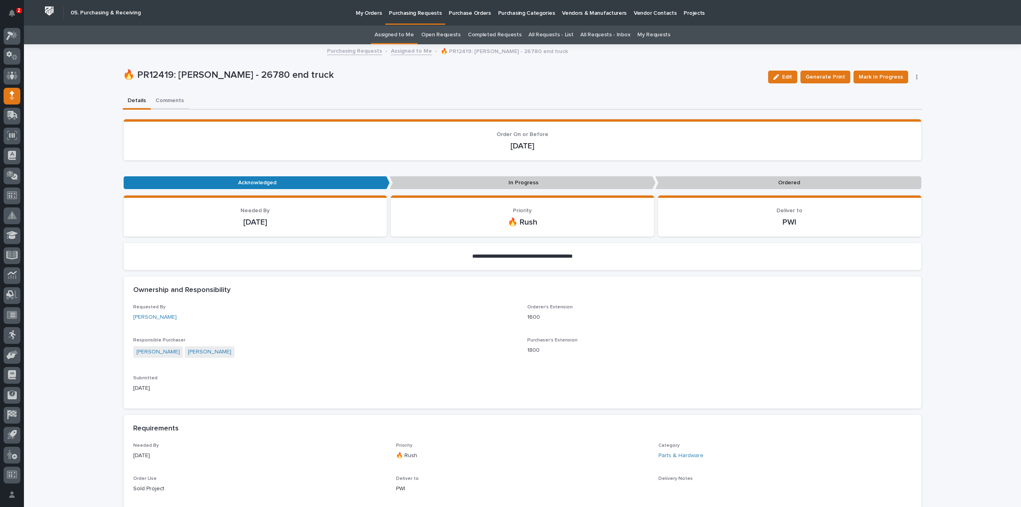
click at [160, 102] on button "Comments" at bounding box center [170, 101] width 38 height 17
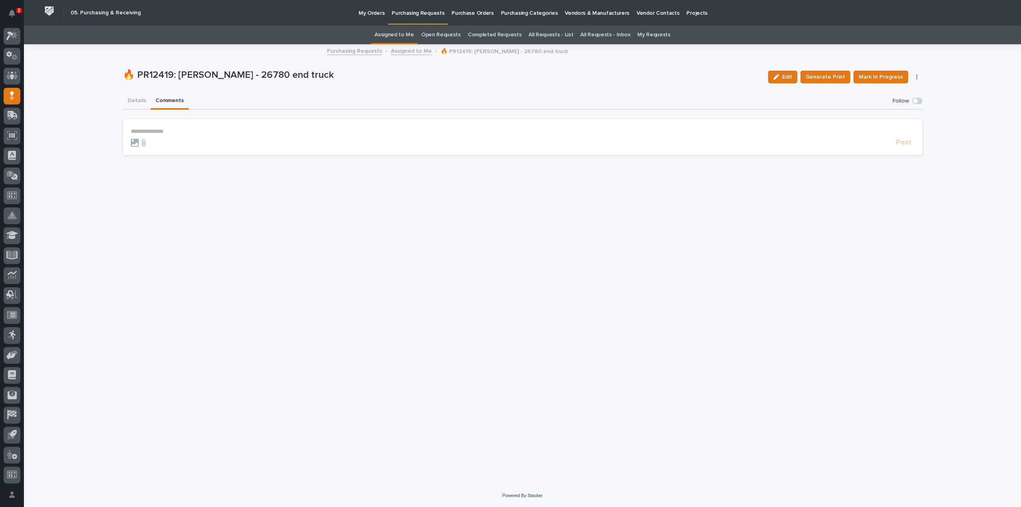
click at [168, 128] on p "**********" at bounding box center [523, 131] width 784 height 7
drag, startPoint x: 152, startPoint y: 144, endPoint x: 168, endPoint y: 135, distance: 18.9
click at [152, 144] on span "[PERSON_NAME]" at bounding box center [155, 143] width 45 height 6
click at [170, 134] on p "**********" at bounding box center [523, 132] width 784 height 8
click at [901, 144] on span "Post" at bounding box center [903, 146] width 15 height 9
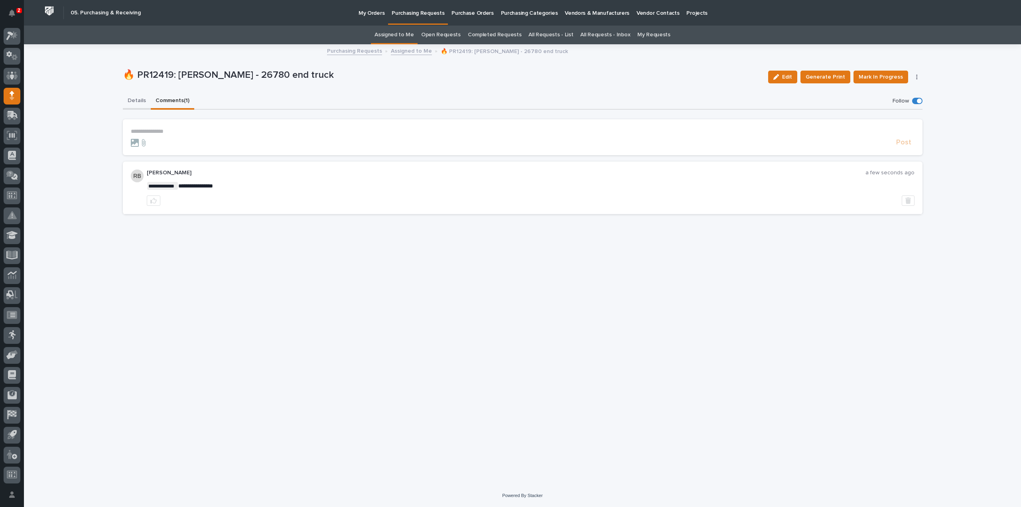
click at [134, 101] on button "Details" at bounding box center [137, 101] width 28 height 17
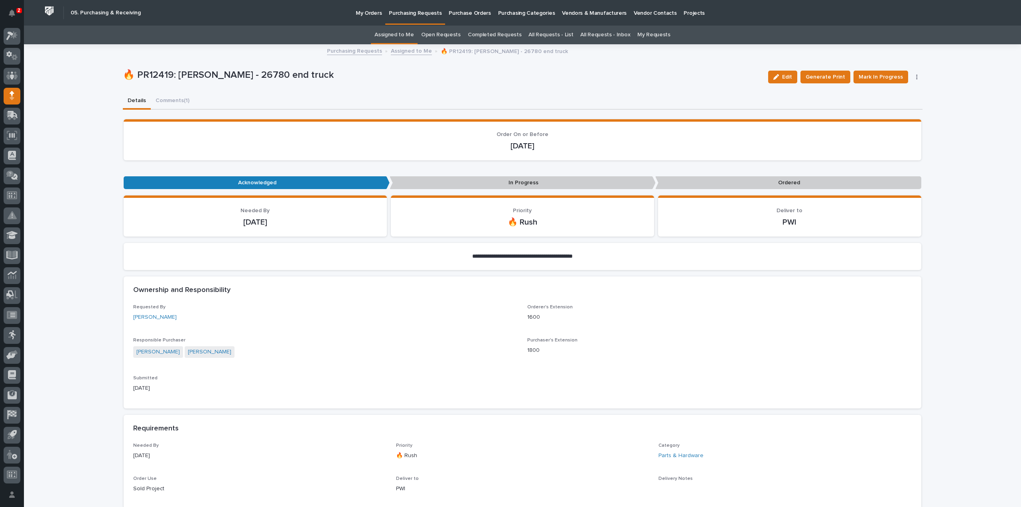
click at [413, 35] on link "Assigned to Me" at bounding box center [394, 35] width 39 height 19
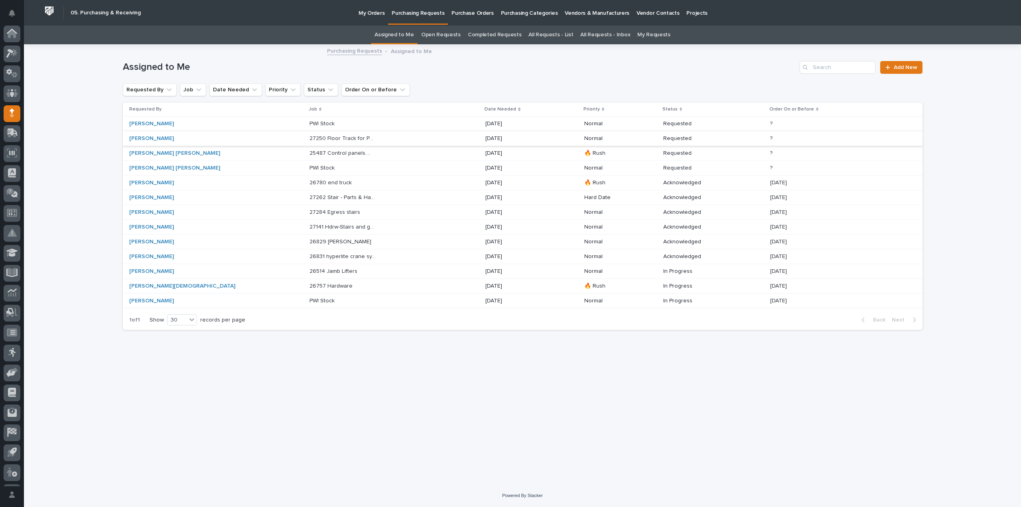
scroll to position [18, 0]
click at [310, 139] on p "27250 Floor Track for Paint Repair - Parts & HW" at bounding box center [344, 138] width 68 height 8
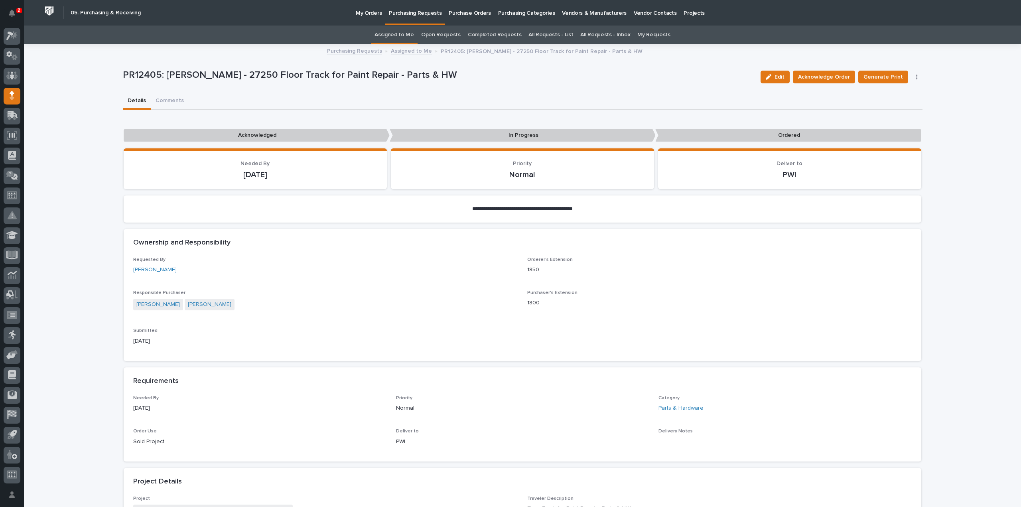
scroll to position [239, 0]
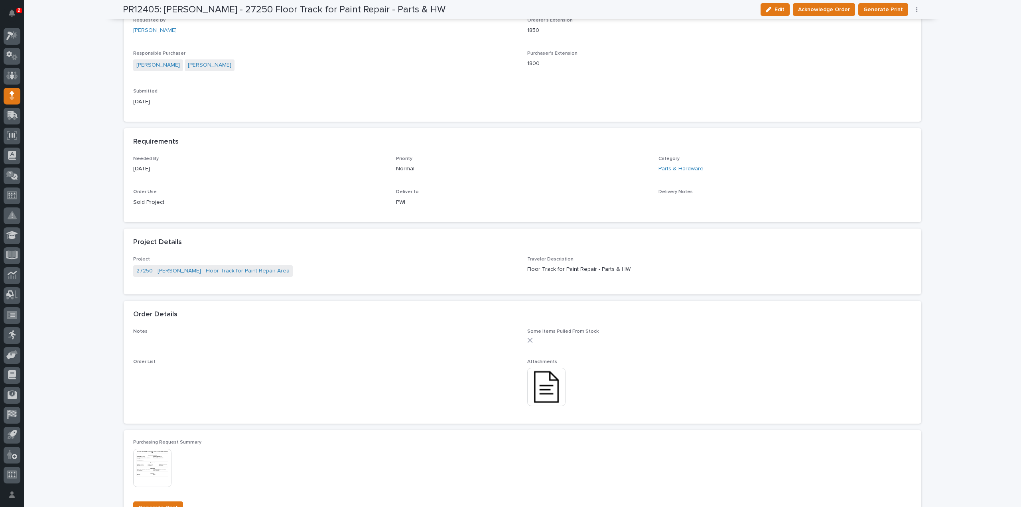
click at [535, 385] on img at bounding box center [546, 387] width 38 height 38
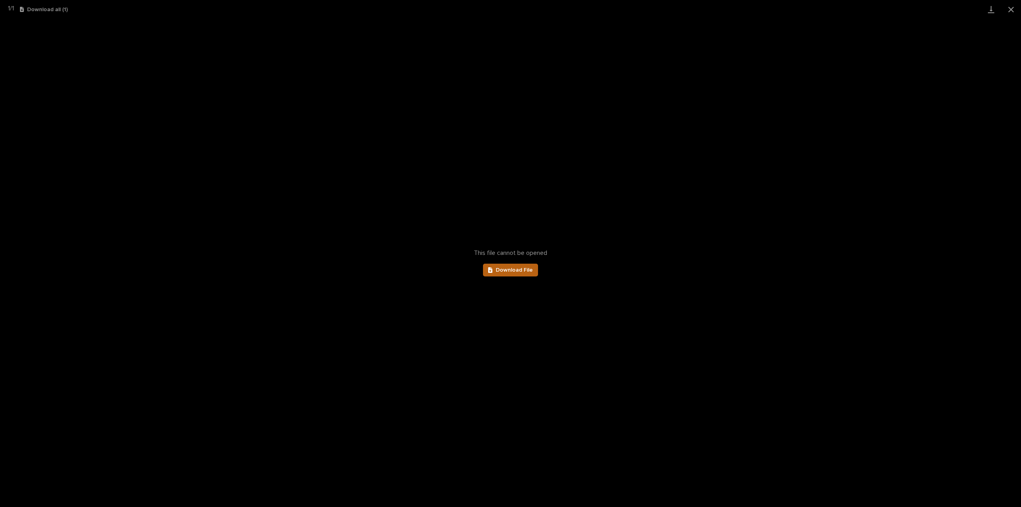
click at [506, 274] on link "Download File" at bounding box center [510, 270] width 55 height 13
click at [1012, 12] on button "Close gallery" at bounding box center [1011, 9] width 20 height 19
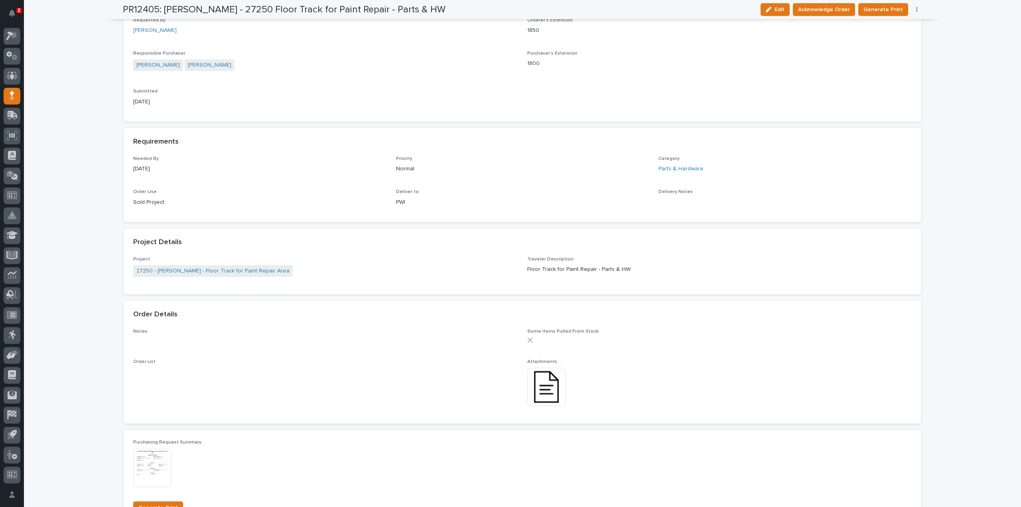
scroll to position [0, 0]
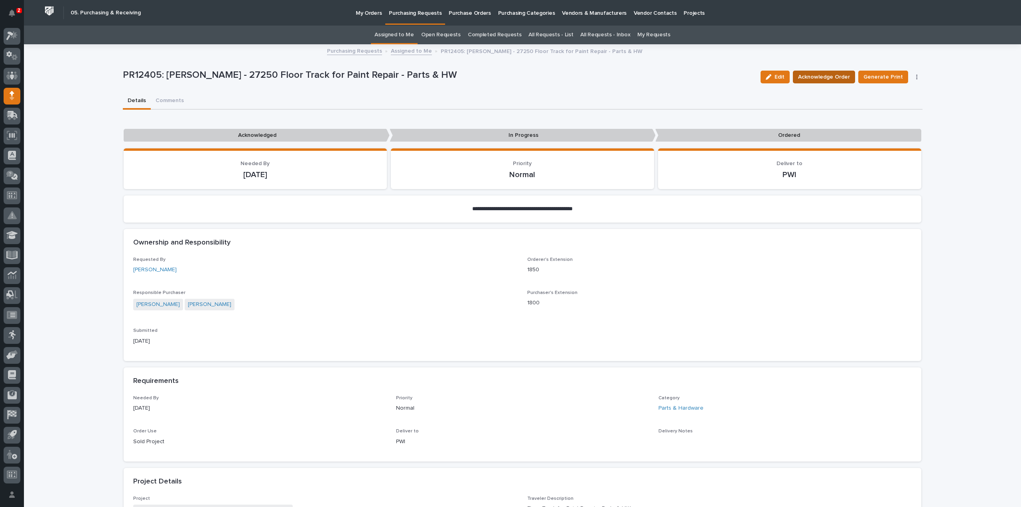
click at [820, 81] on span "Acknowledge Order" at bounding box center [824, 77] width 52 height 10
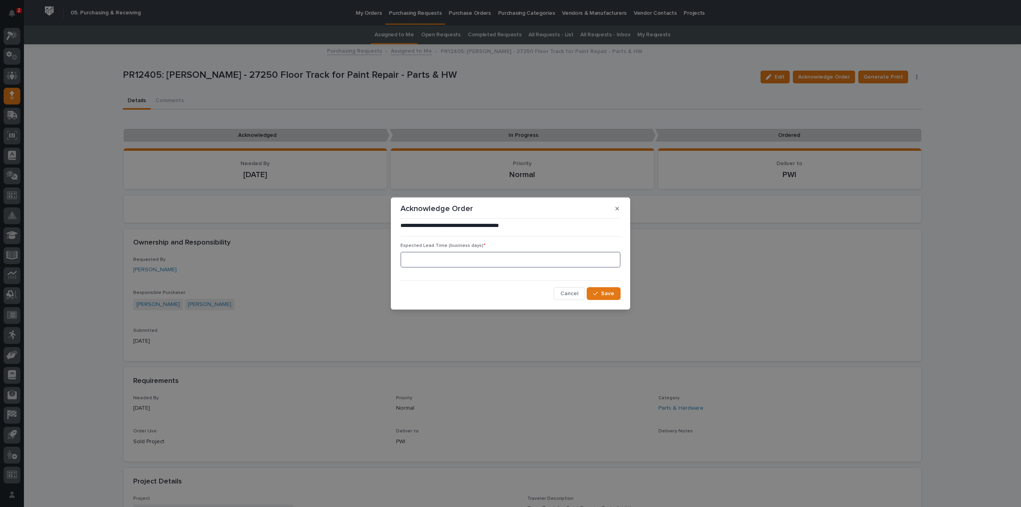
click at [490, 261] on input at bounding box center [510, 260] width 220 height 16
type input "0"
click at [599, 295] on div "button" at bounding box center [597, 294] width 8 height 6
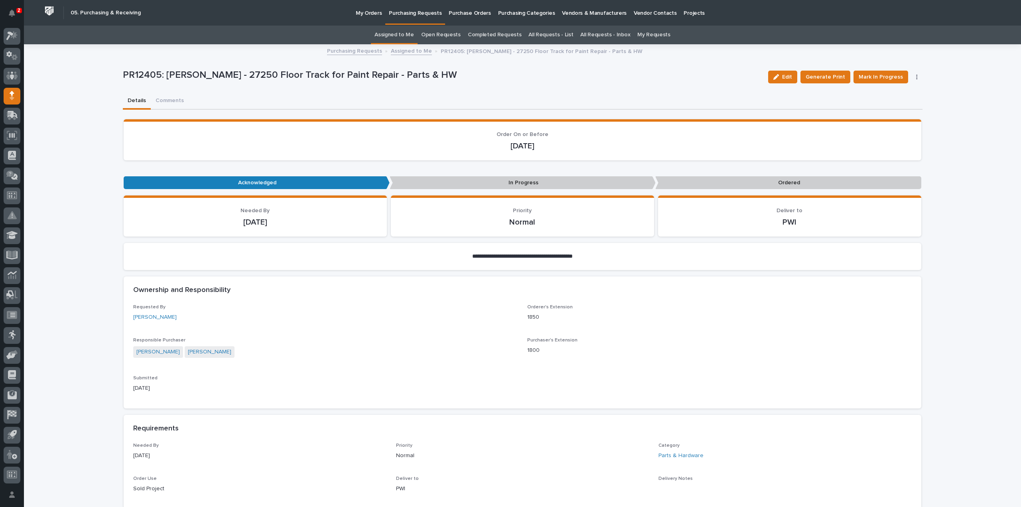
click at [396, 37] on link "Assigned to Me" at bounding box center [394, 35] width 39 height 19
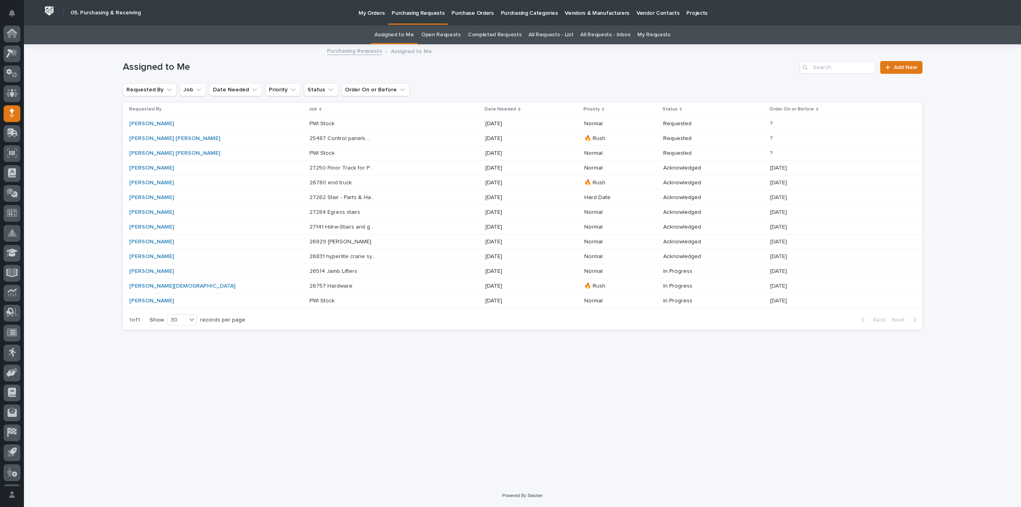
scroll to position [18, 0]
click at [163, 168] on div "[PERSON_NAME]" at bounding box center [162, 168] width 67 height 7
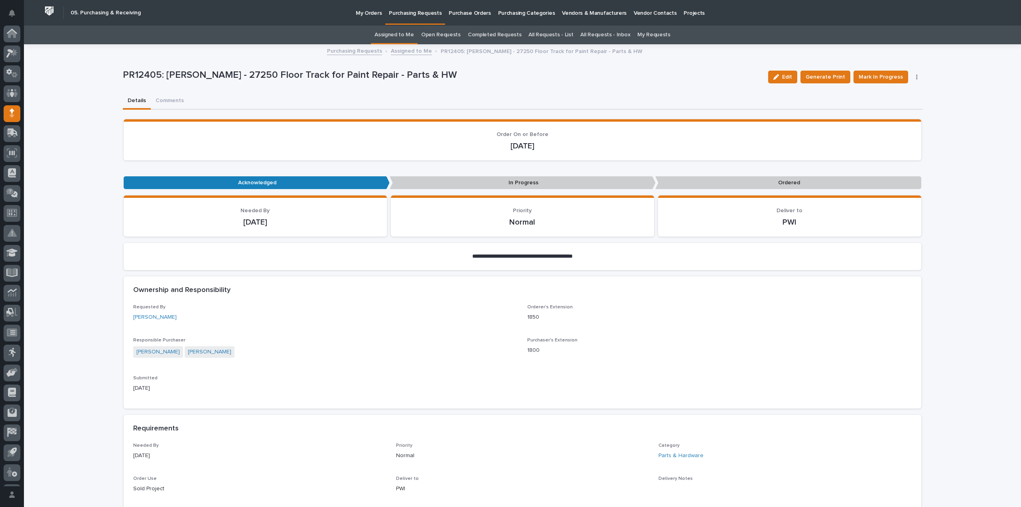
scroll to position [18, 0]
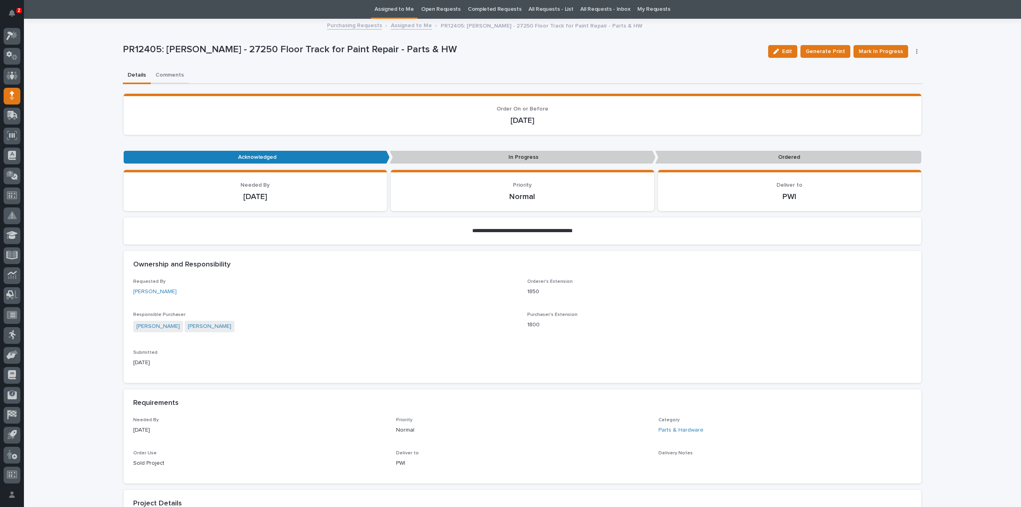
click at [171, 75] on div "**********" at bounding box center [523, 494] width 800 height 949
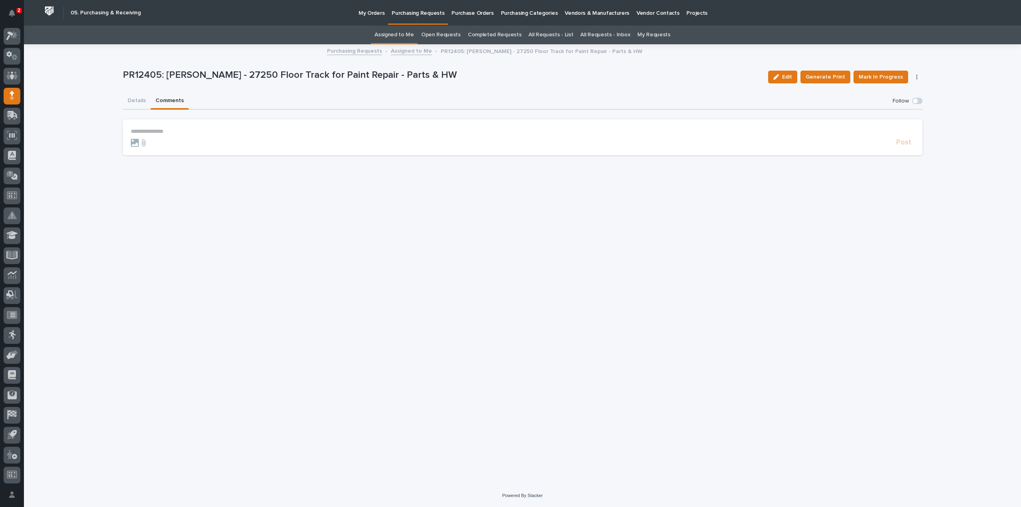
click at [166, 130] on p "**********" at bounding box center [523, 131] width 784 height 7
click at [153, 142] on span "[PERSON_NAME]" at bounding box center [155, 143] width 45 height 6
click at [169, 133] on p "**********" at bounding box center [523, 132] width 784 height 8
click at [902, 146] on span "Post" at bounding box center [903, 146] width 15 height 9
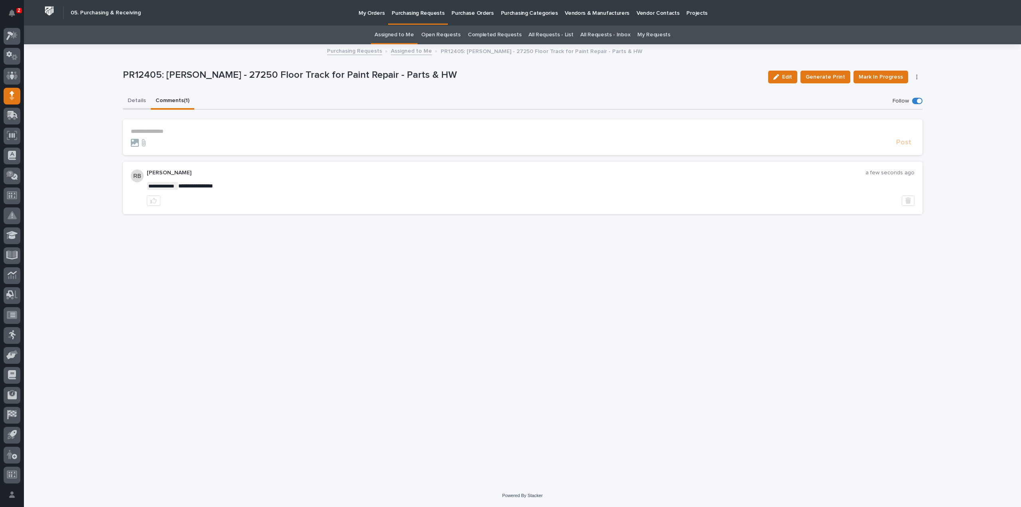
click at [137, 99] on button "Details" at bounding box center [137, 101] width 28 height 17
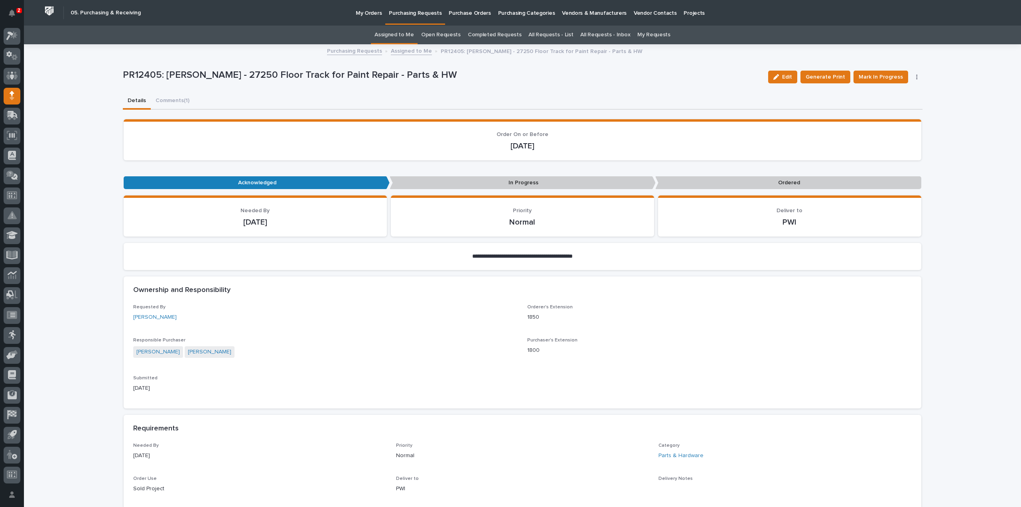
click at [397, 35] on link "Assigned to Me" at bounding box center [394, 35] width 39 height 19
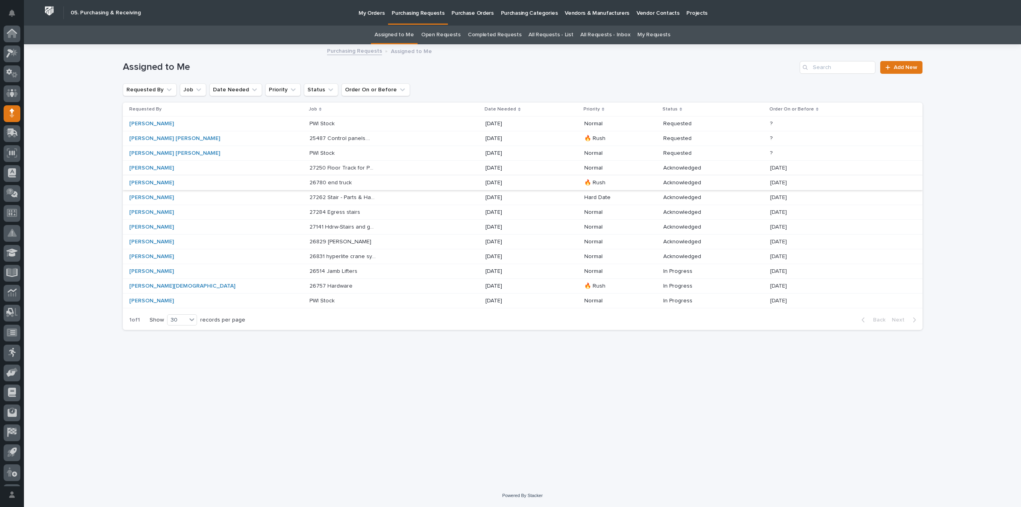
scroll to position [18, 0]
click at [539, 34] on link "All Requests - List" at bounding box center [551, 35] width 45 height 19
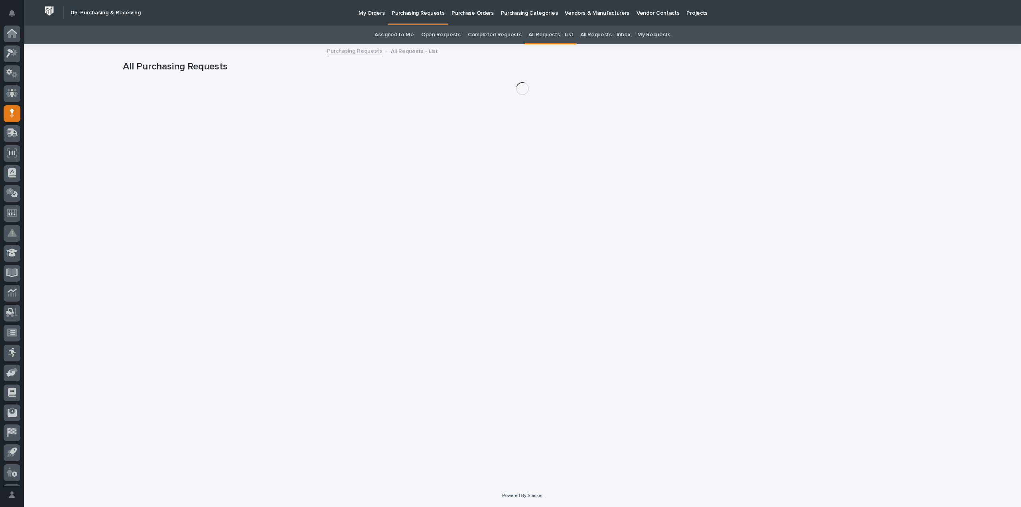
scroll to position [18, 0]
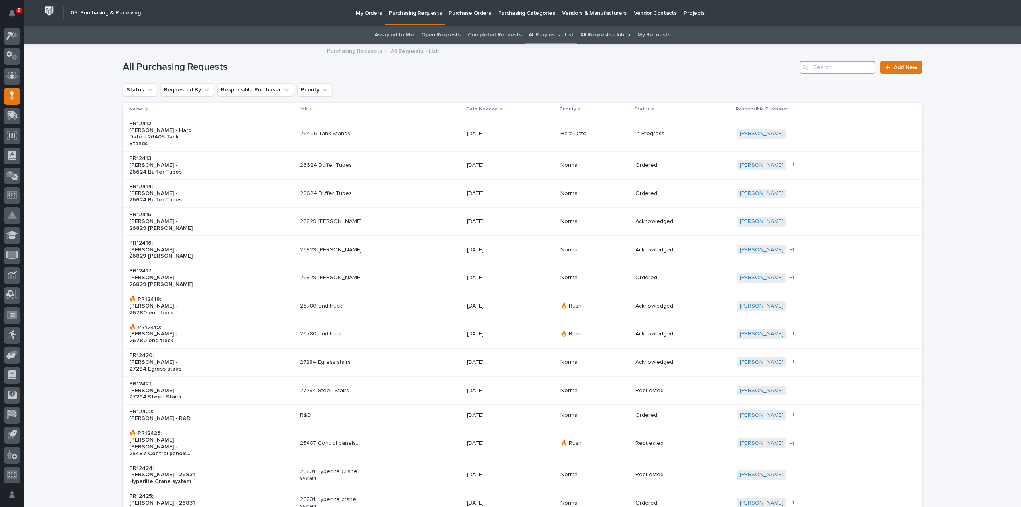
click at [834, 67] on input "Search" at bounding box center [838, 67] width 76 height 13
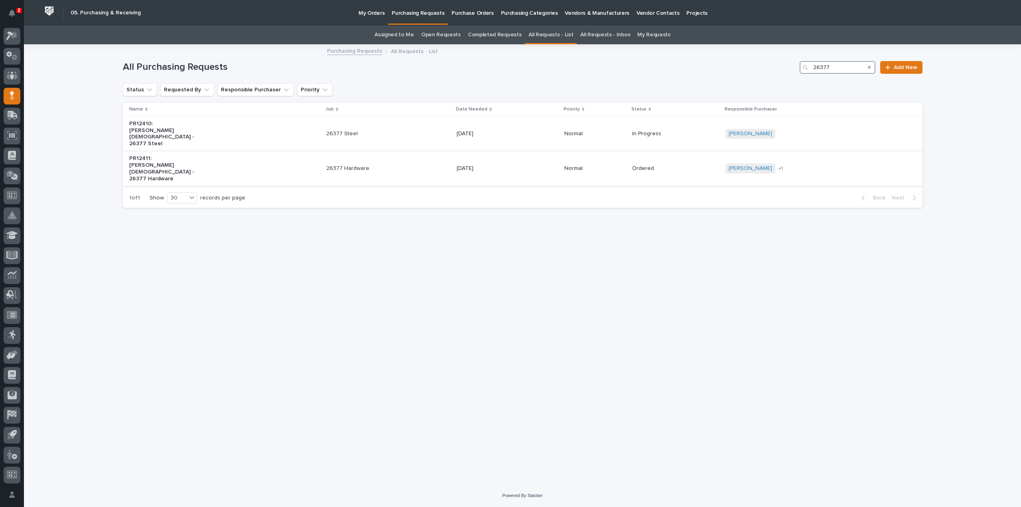
type input "26377"
click at [190, 155] on p "PR12411: [PERSON_NAME][DEMOGRAPHIC_DATA] - 26377 Hardware" at bounding box center [162, 168] width 67 height 27
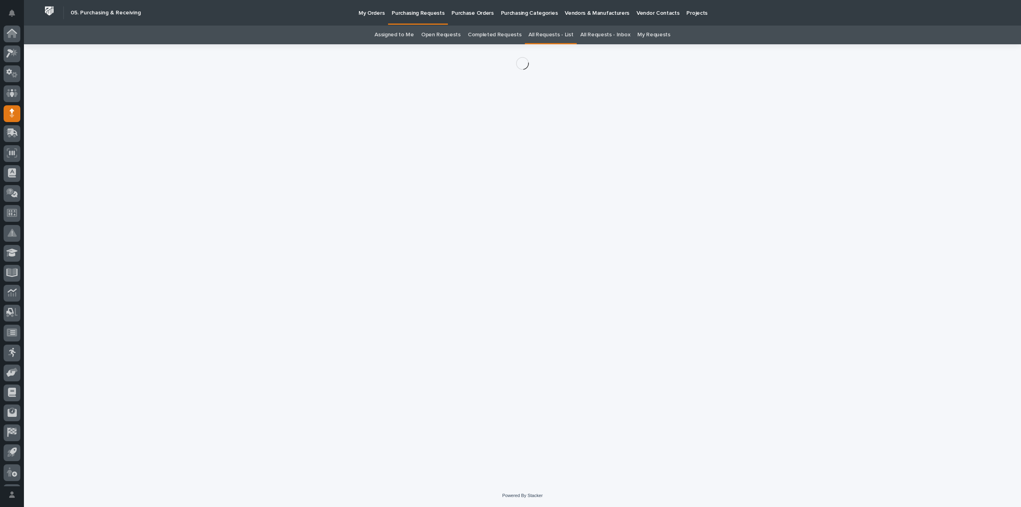
click at [190, 148] on div "Loading... Saving… Loading... Saving…" at bounding box center [523, 254] width 808 height 420
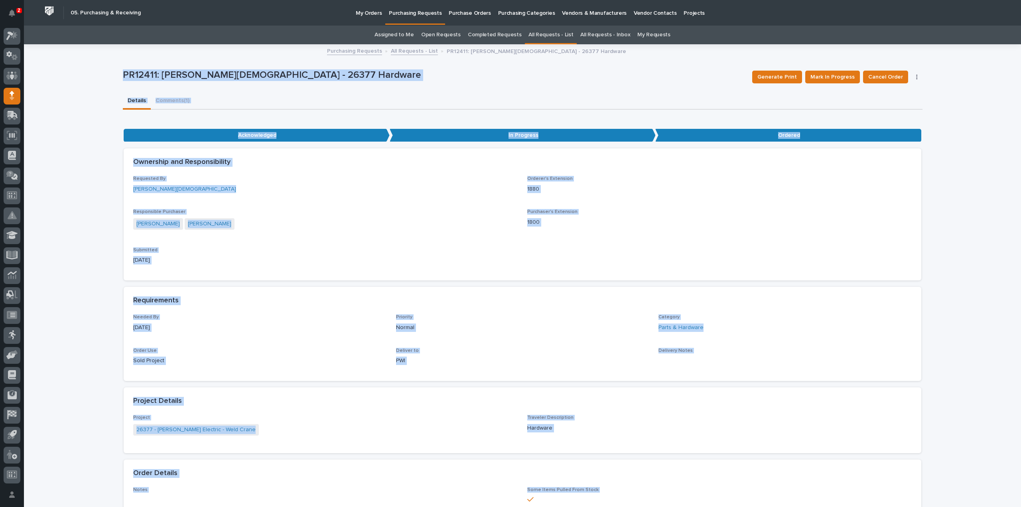
click at [271, 152] on div "Ownership and Responsibility" at bounding box center [523, 162] width 798 height 28
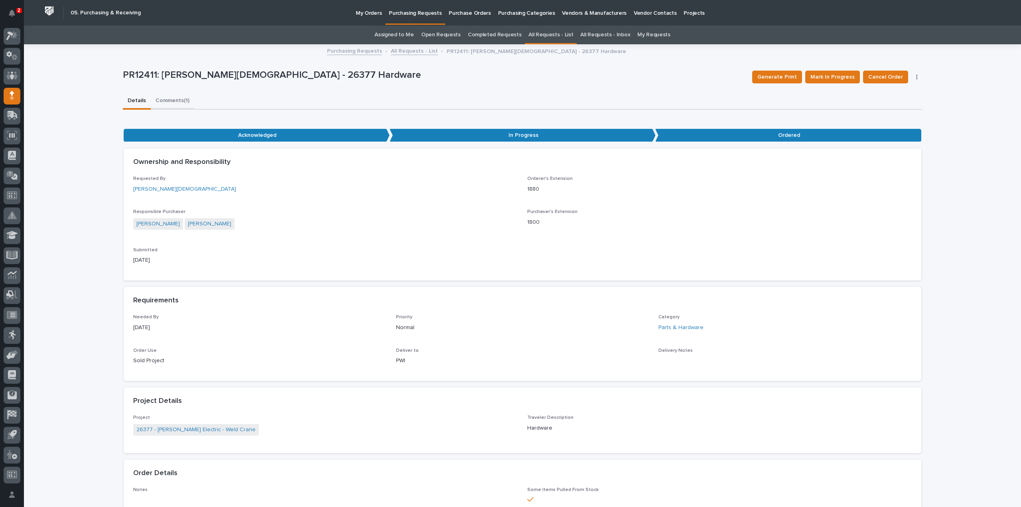
click at [171, 102] on button "Comments (1)" at bounding box center [172, 101] width 43 height 17
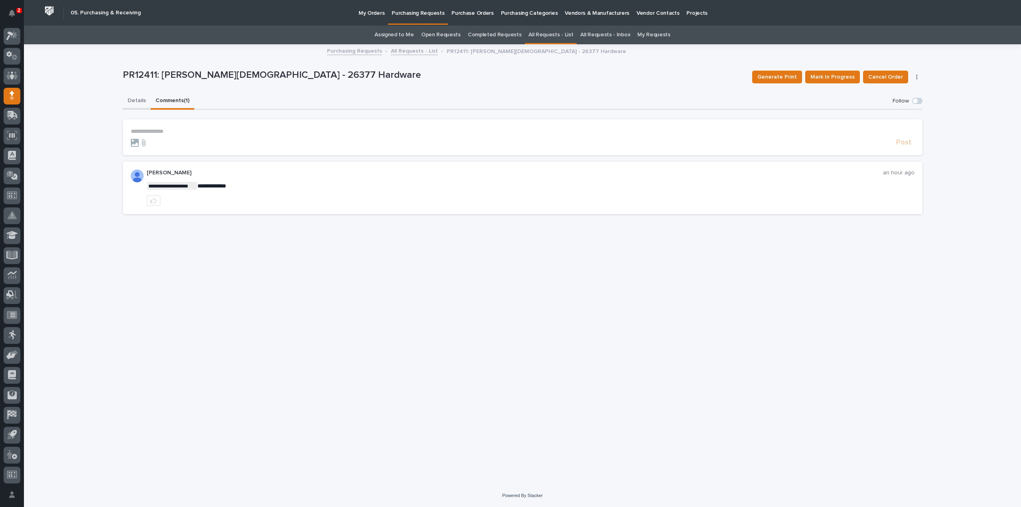
click at [143, 100] on button "Details" at bounding box center [137, 101] width 28 height 17
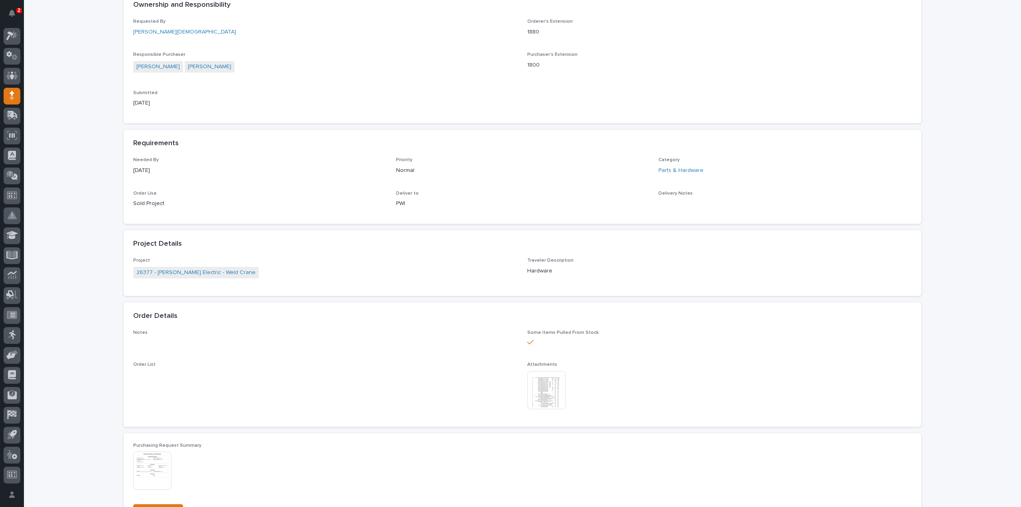
scroll to position [160, 0]
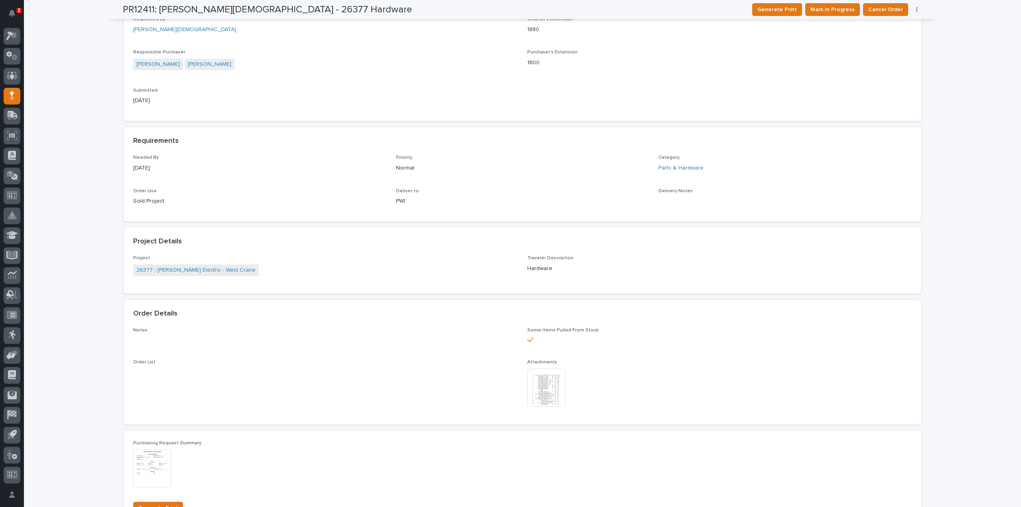
click at [535, 389] on img at bounding box center [546, 388] width 38 height 38
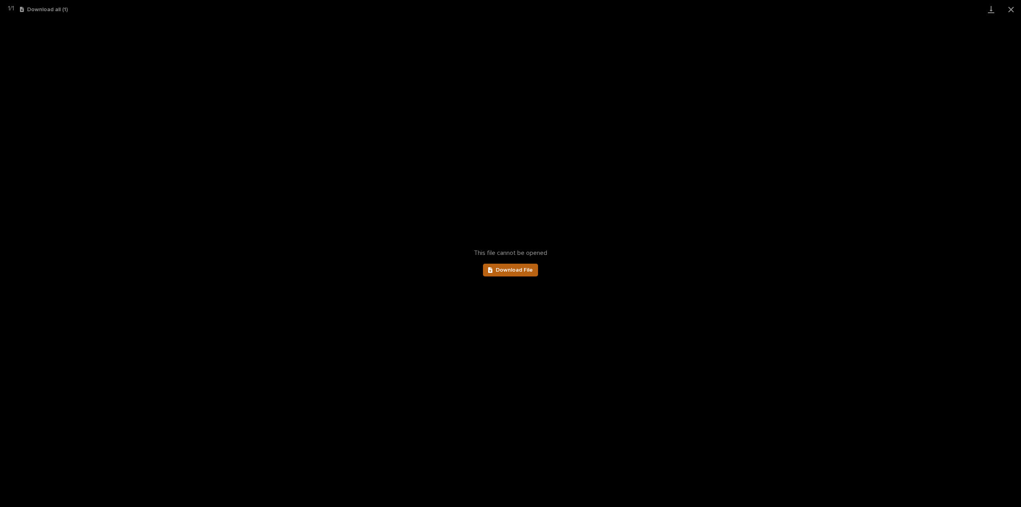
click at [500, 274] on link "Download File" at bounding box center [510, 270] width 55 height 13
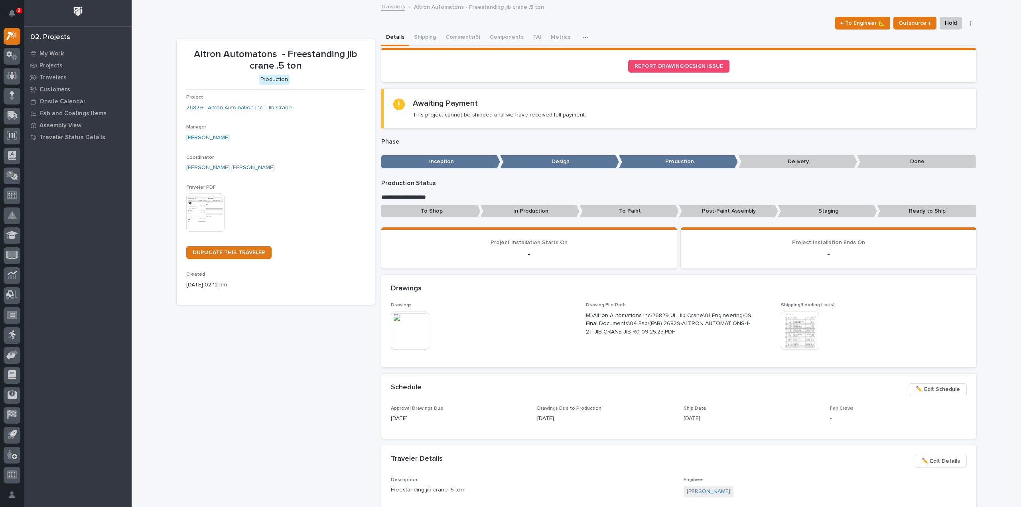
click at [331, 396] on div "Altron Automatons - Freestanding jib crane .5 ton Production Project 26829 - Al…" at bounding box center [276, 439] width 198 height 801
click at [798, 333] on img at bounding box center [800, 331] width 38 height 38
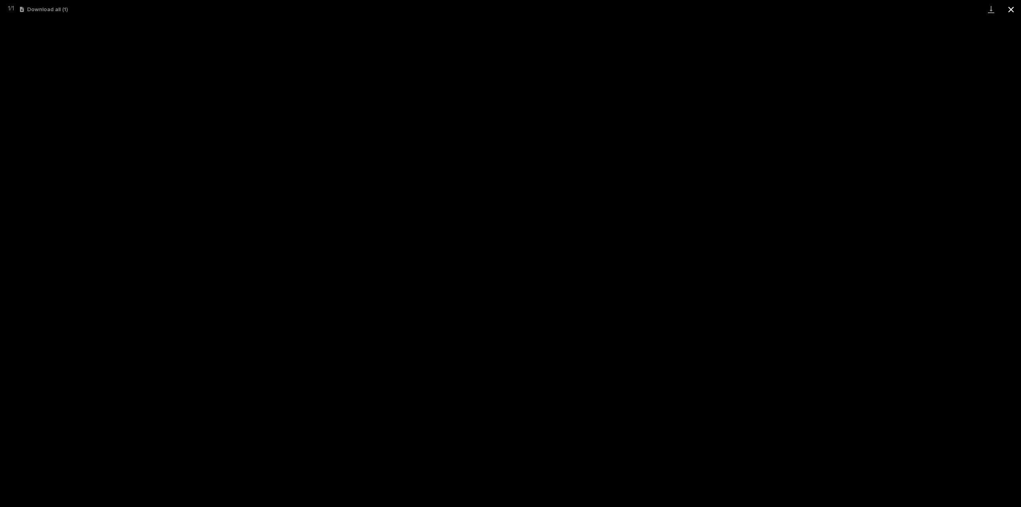
click at [1009, 12] on button "Close gallery" at bounding box center [1011, 9] width 20 height 19
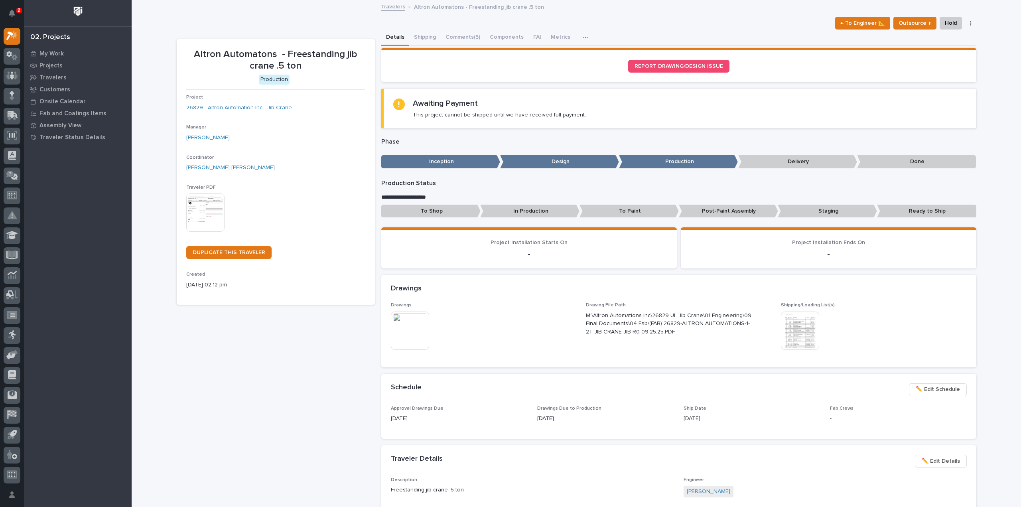
click at [991, 127] on div "Loading... Saving… Loading... Saving… Altron Automatons - Freestanding jib cran…" at bounding box center [576, 440] width 889 height 879
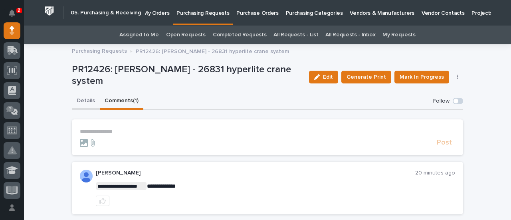
click at [81, 101] on button "Details" at bounding box center [86, 101] width 28 height 17
